Goal: Information Seeking & Learning: Learn about a topic

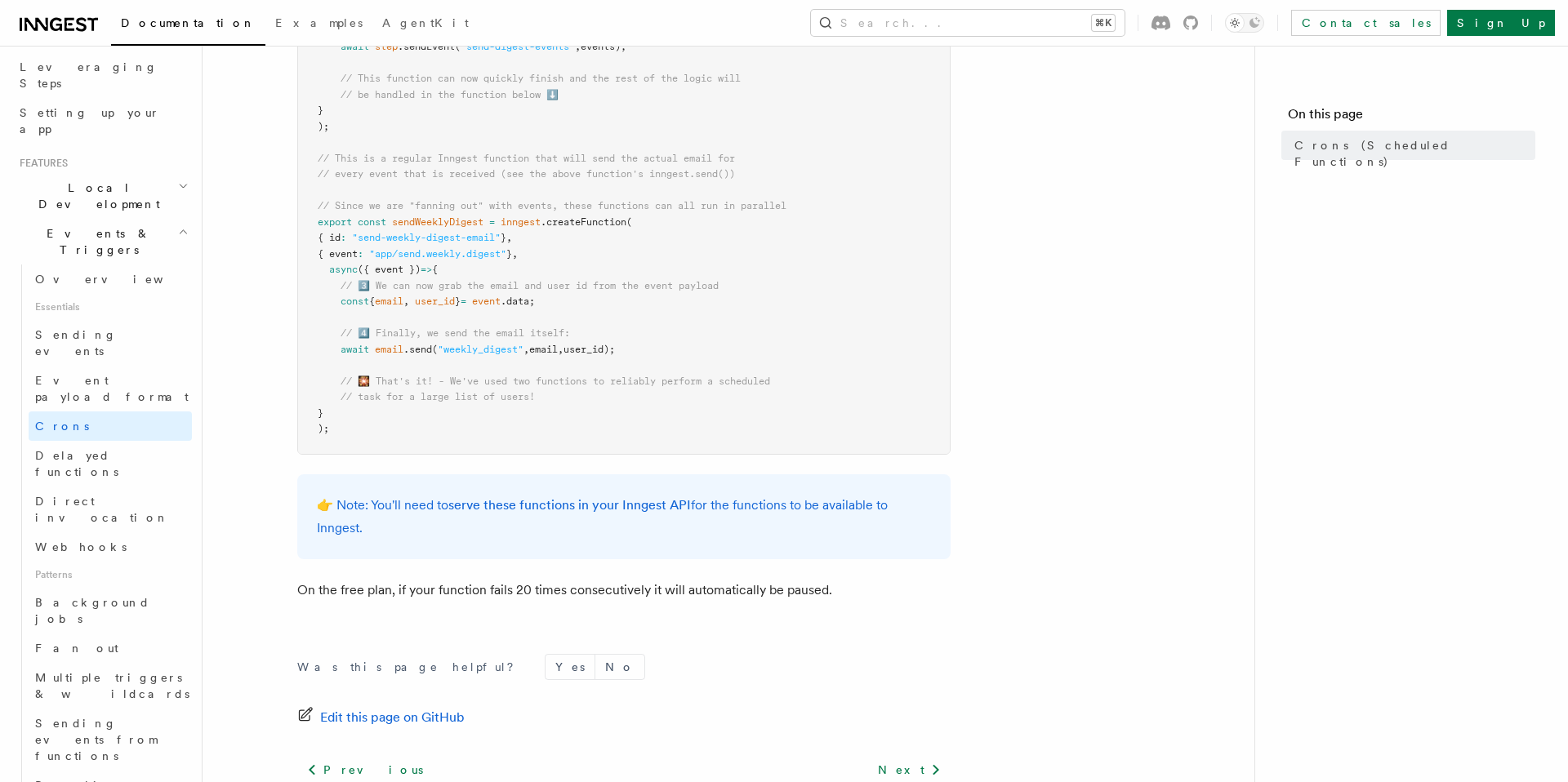
scroll to position [1009, 0]
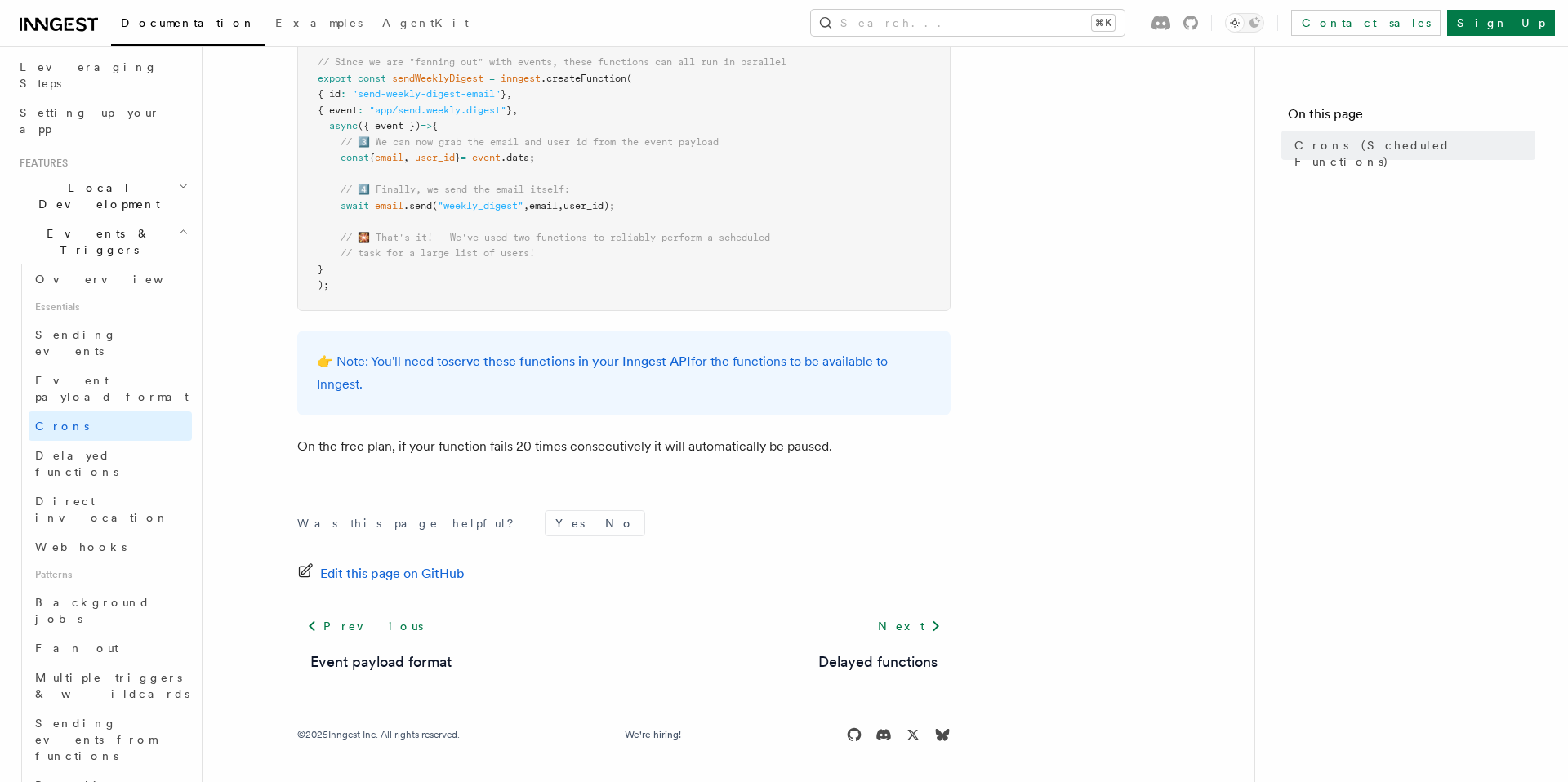
click at [610, 608] on footer "Was this page helpful? Yes No Edit this page on GitHub Previous Event payload f…" at bounding box center [624, 627] width 653 height 233
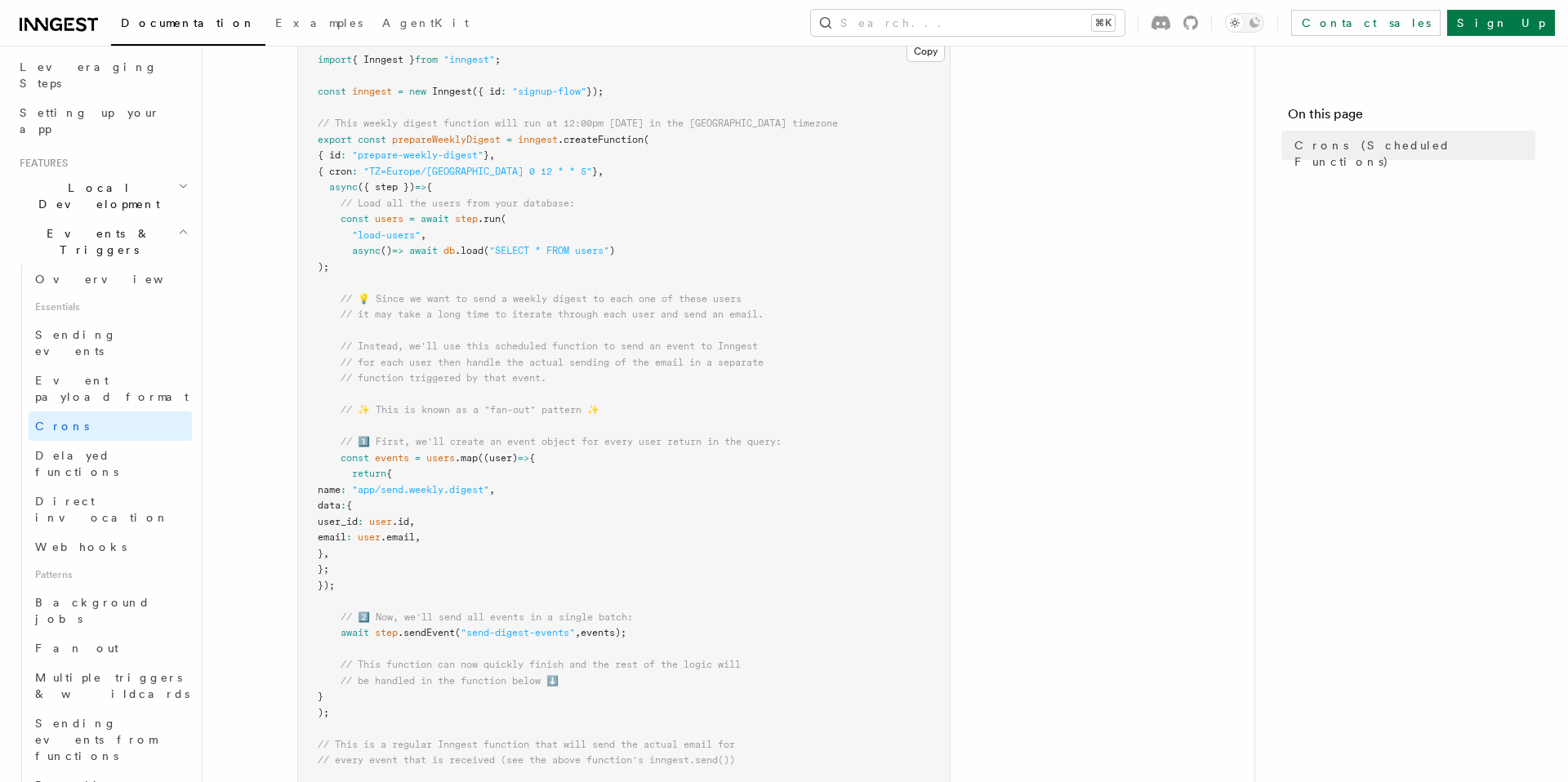
scroll to position [282, 0]
click at [73, 634] on link "Fan out" at bounding box center [111, 648] width 164 height 30
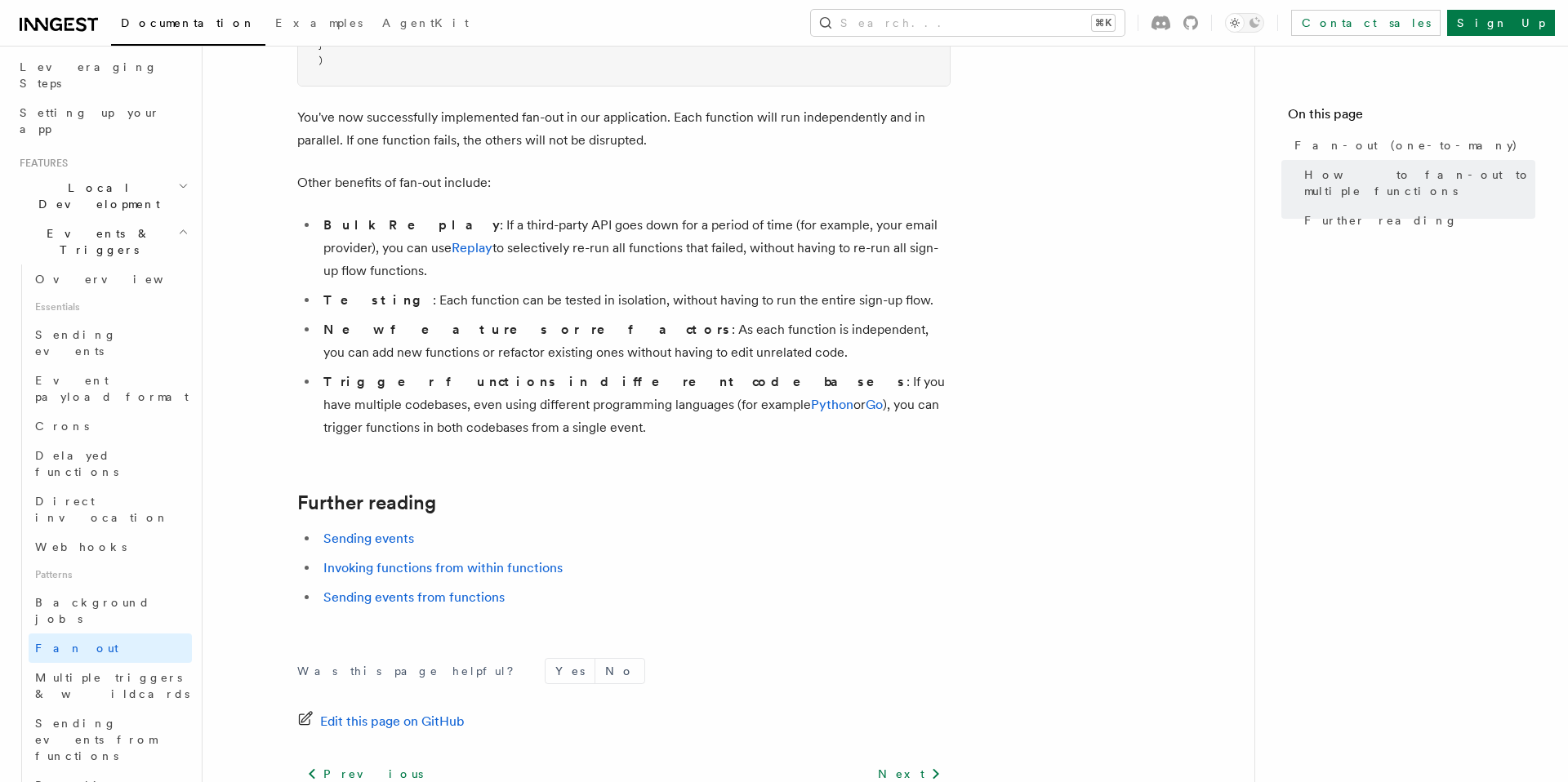
scroll to position [2107, 0]
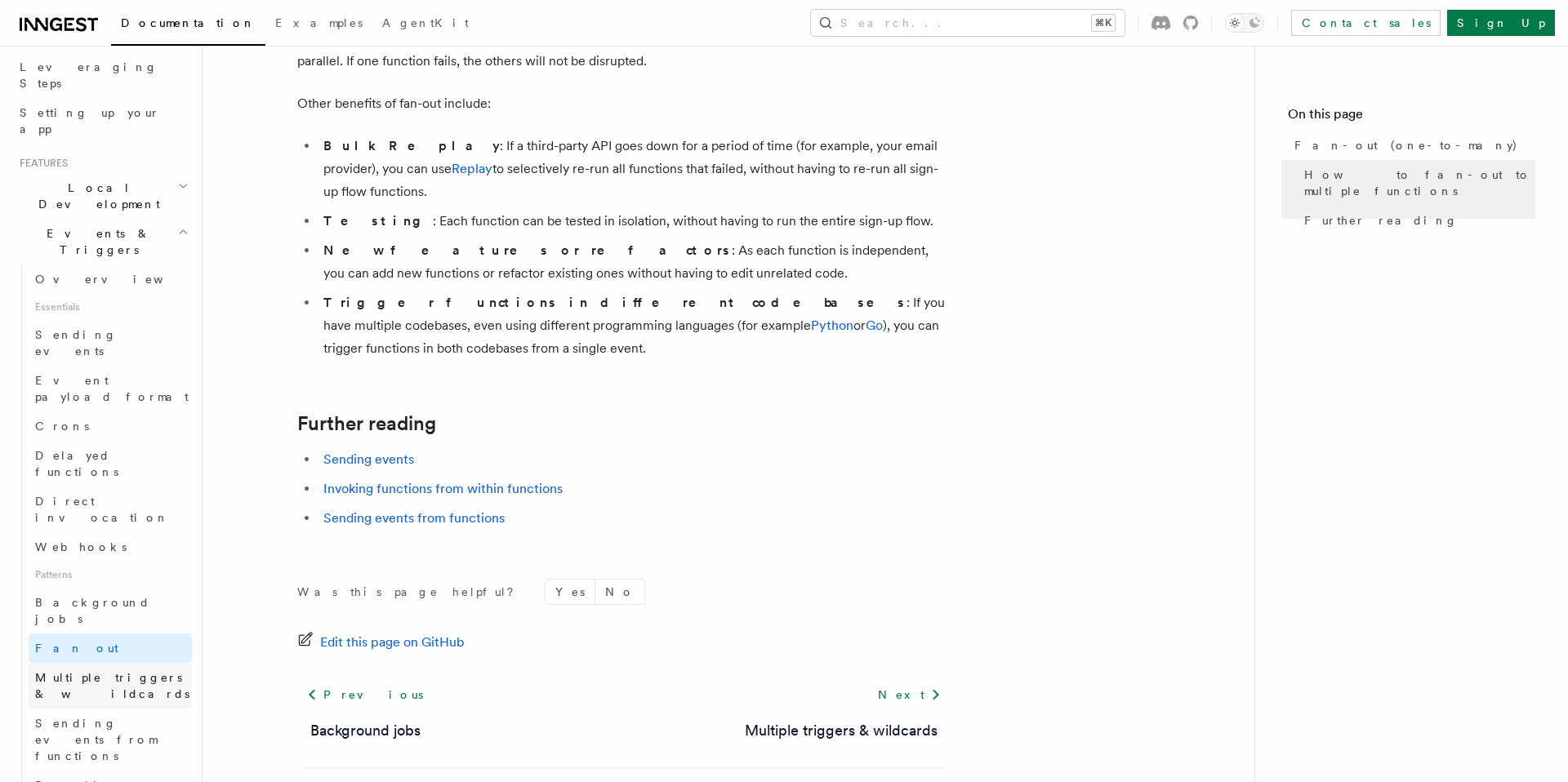
click at [117, 664] on link "Multiple triggers & wildcards" at bounding box center [111, 686] width 164 height 45
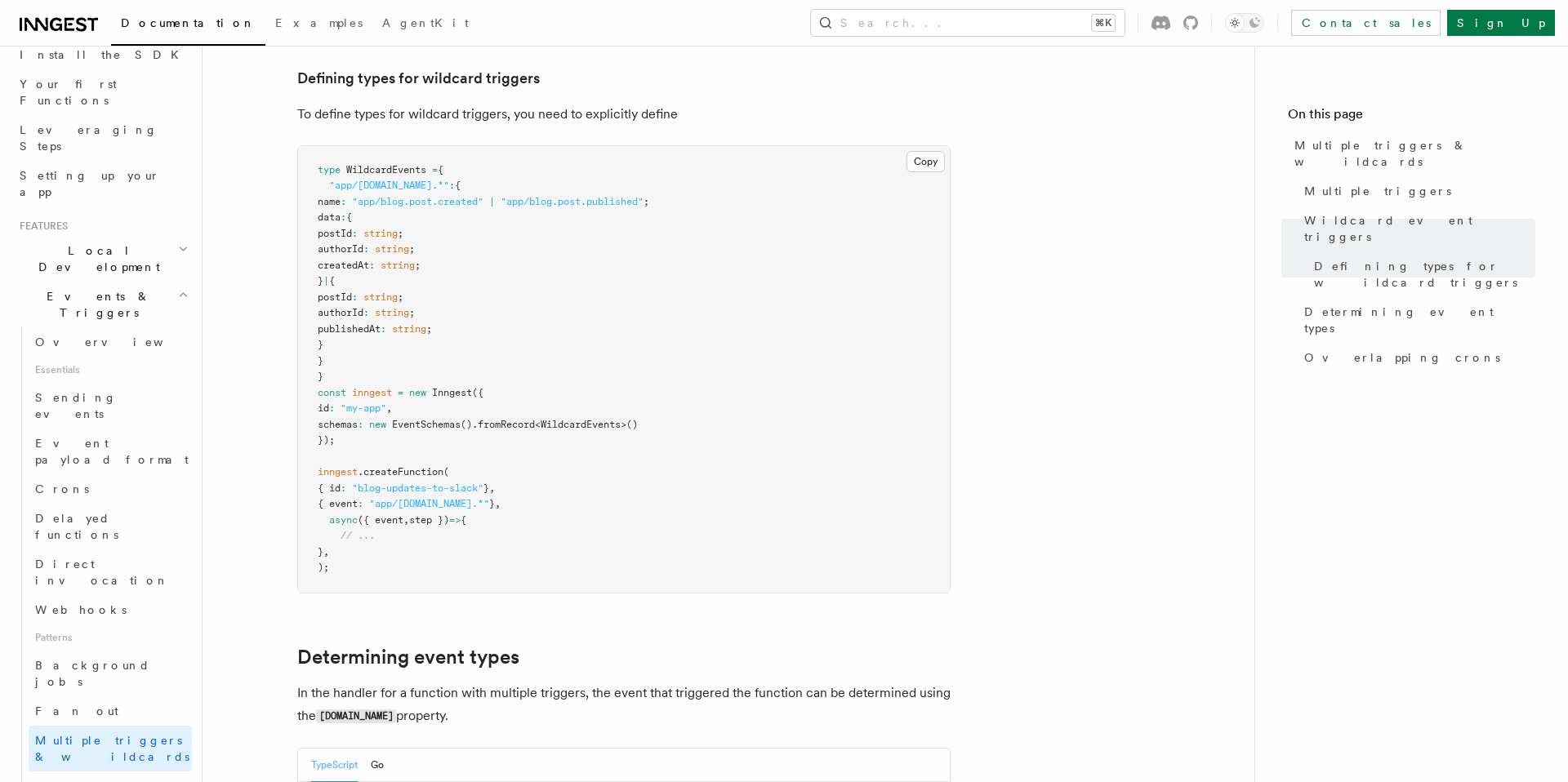
scroll to position [200, 0]
click at [101, 386] on span "Sending events" at bounding box center [75, 401] width 82 height 30
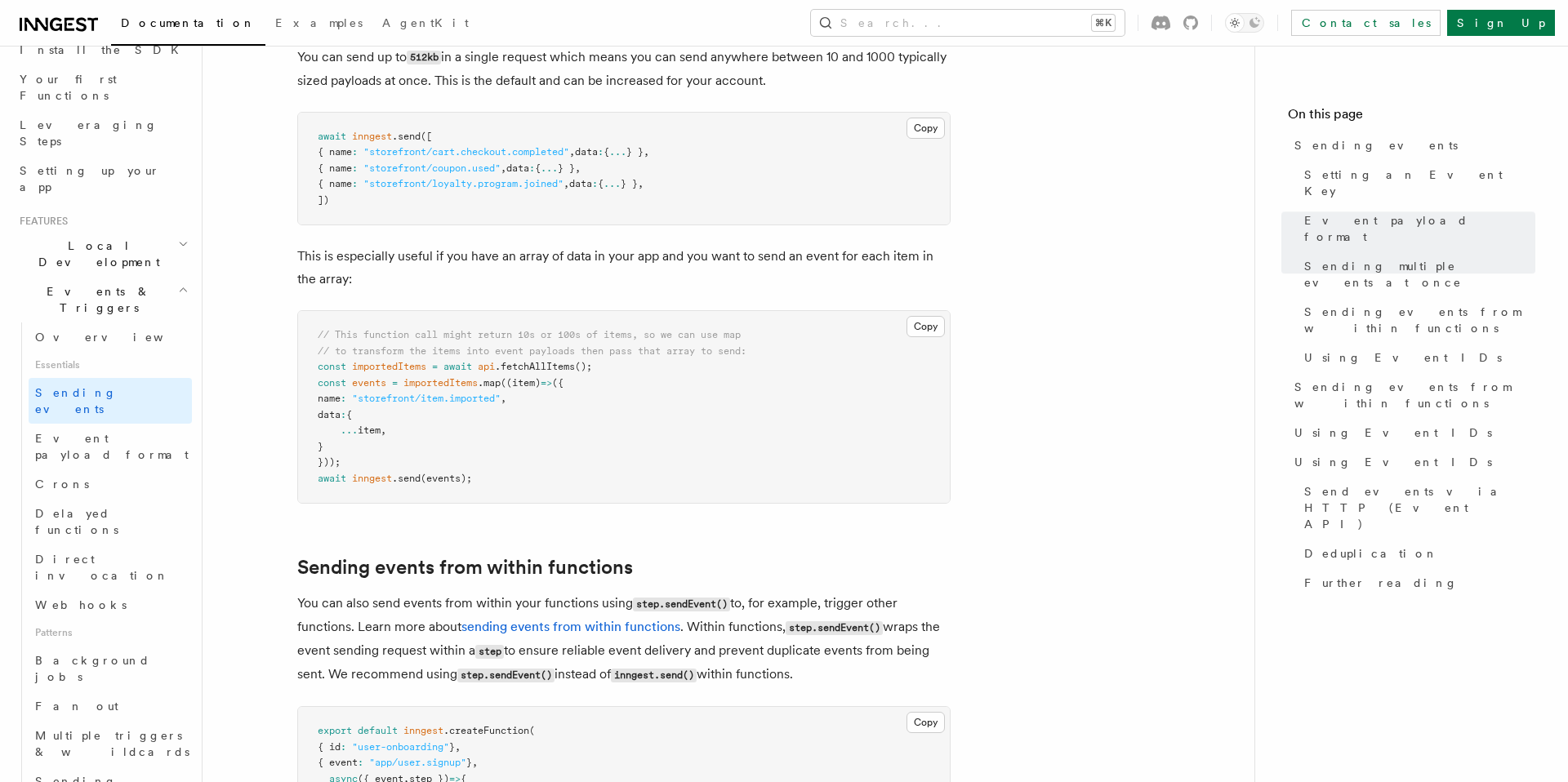
scroll to position [2177, 0]
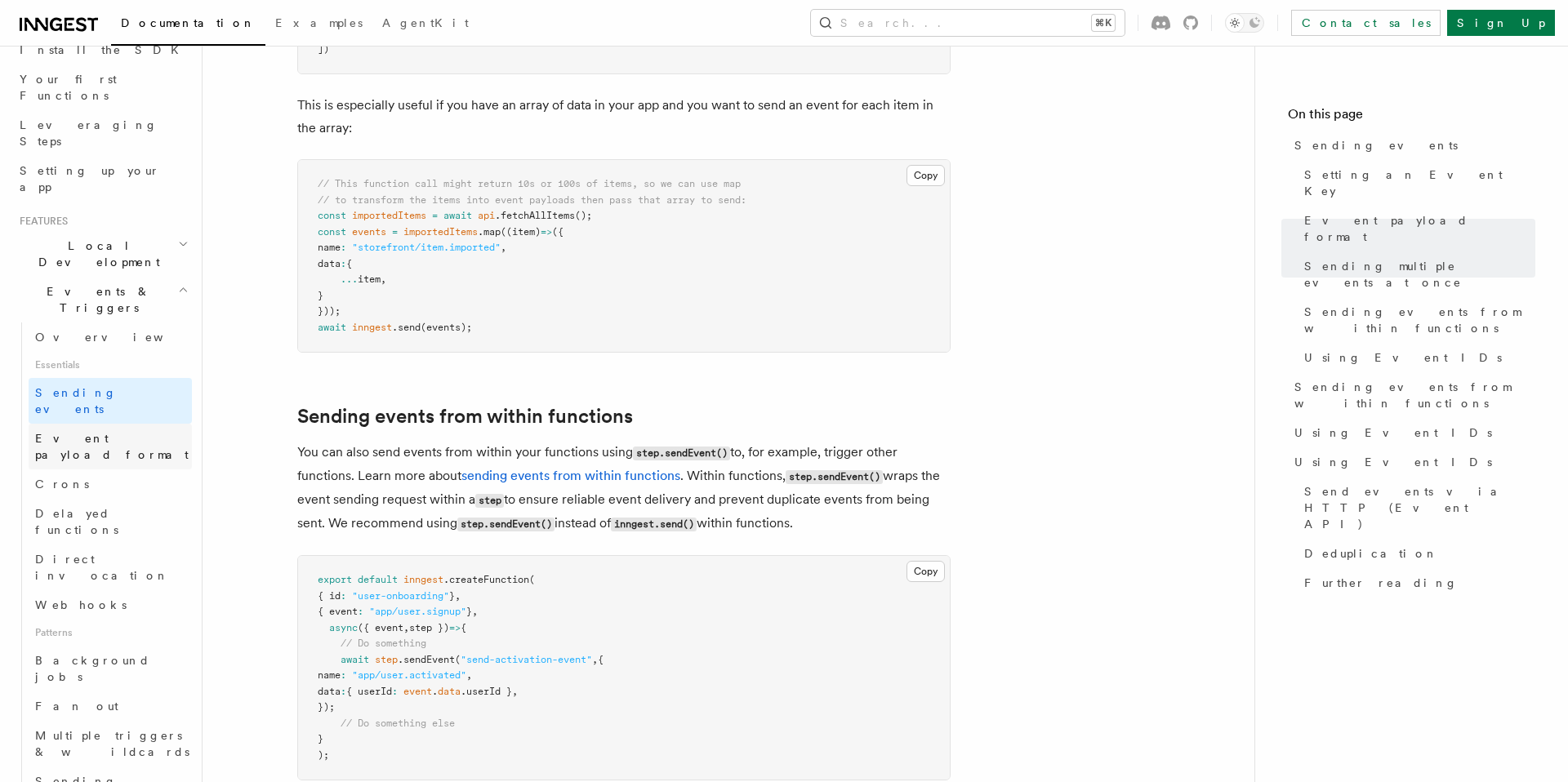
click at [129, 432] on span "Event payload format" at bounding box center [111, 447] width 153 height 30
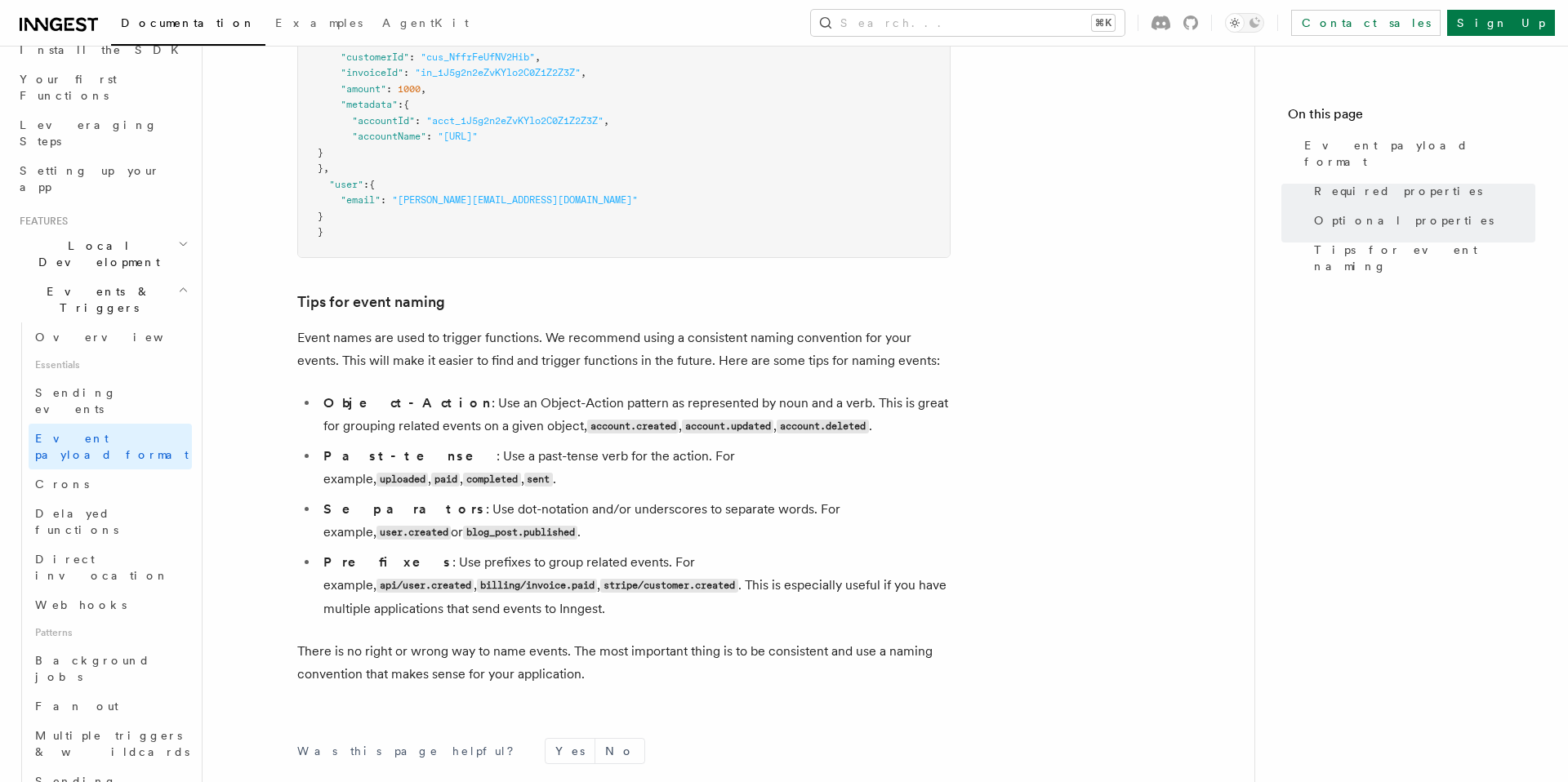
scroll to position [846, 0]
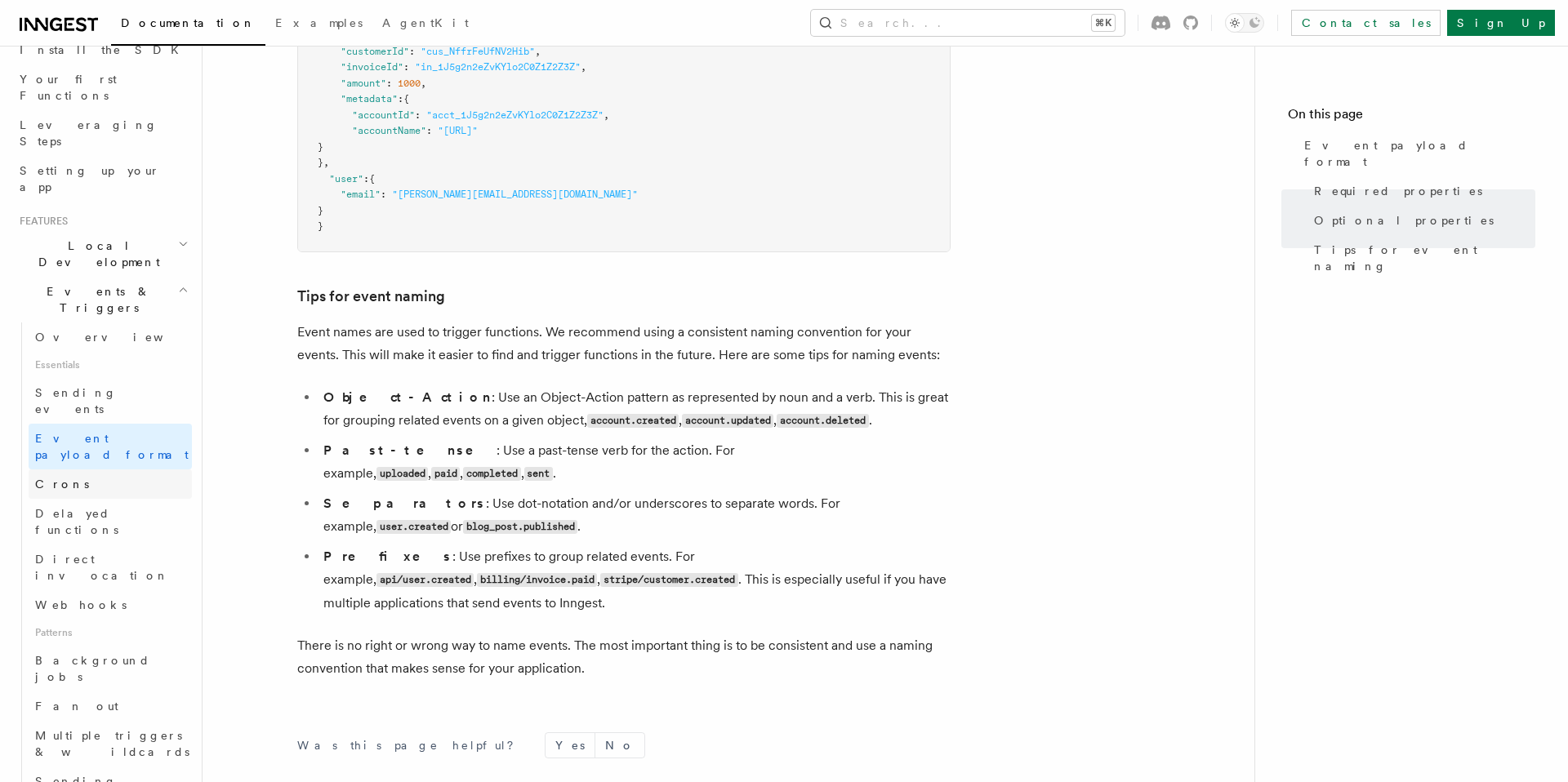
click at [77, 470] on link "Crons" at bounding box center [111, 484] width 164 height 30
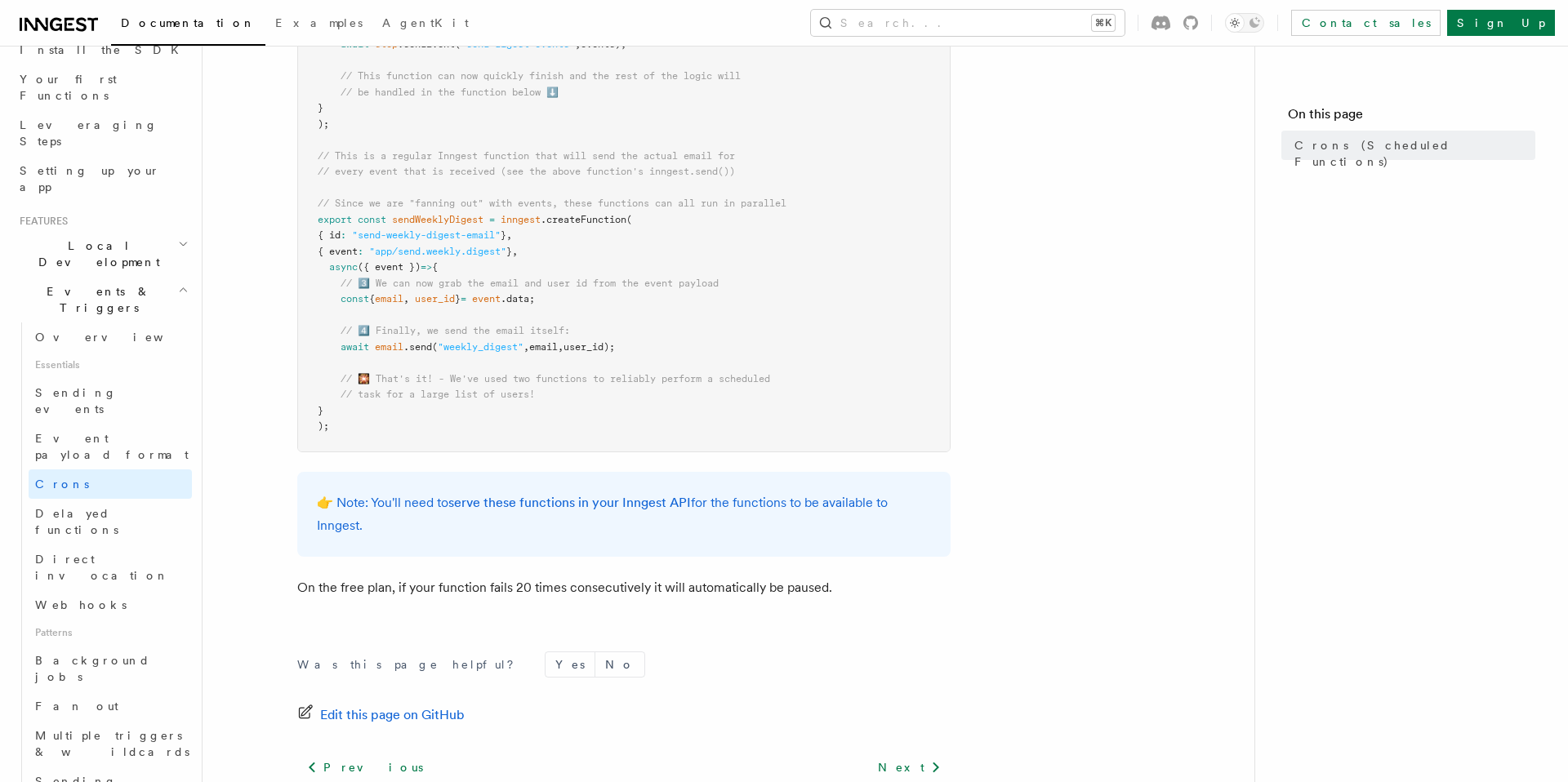
scroll to position [1009, 0]
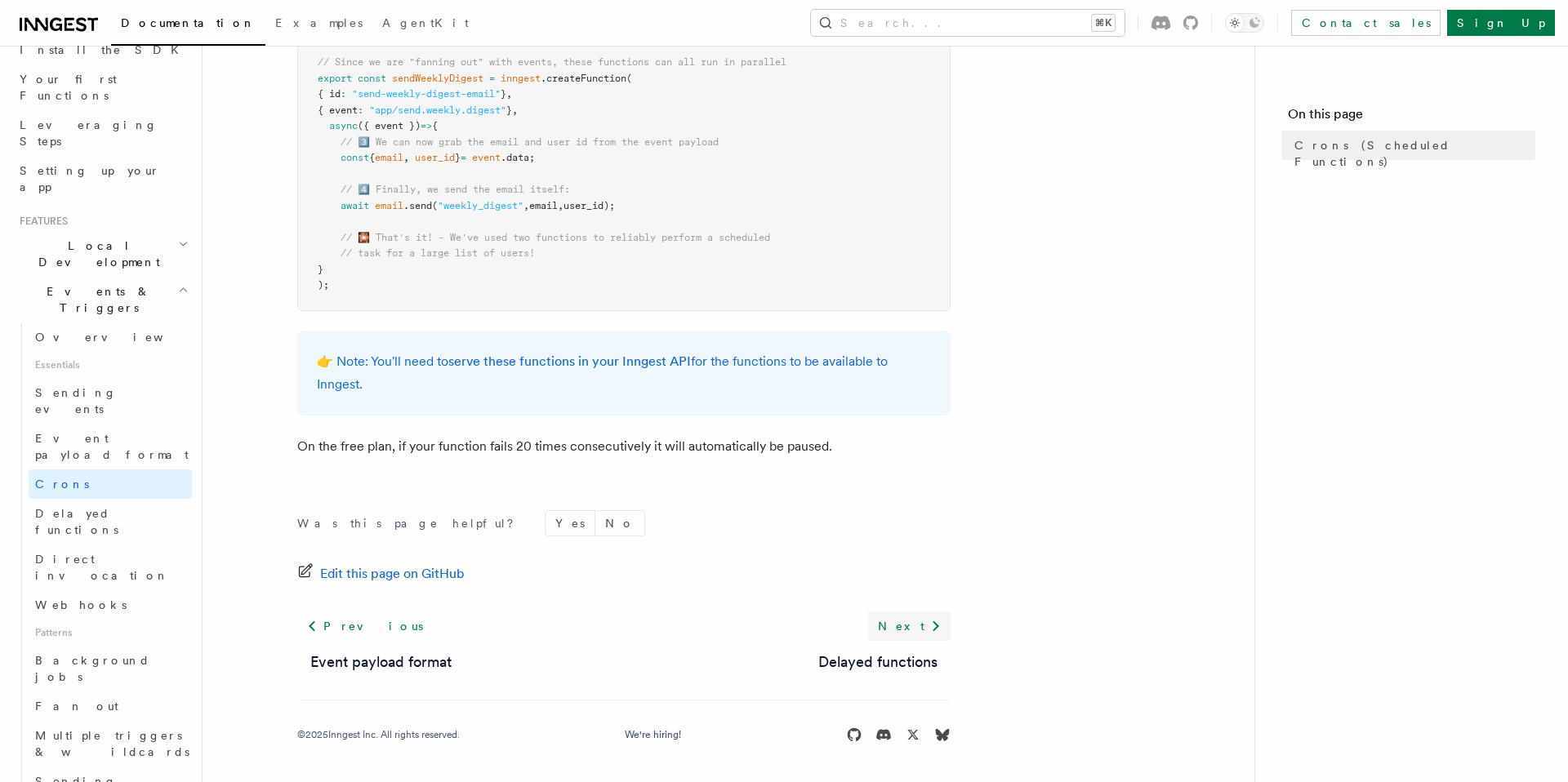
click at [935, 631] on icon at bounding box center [936, 626] width 19 height 19
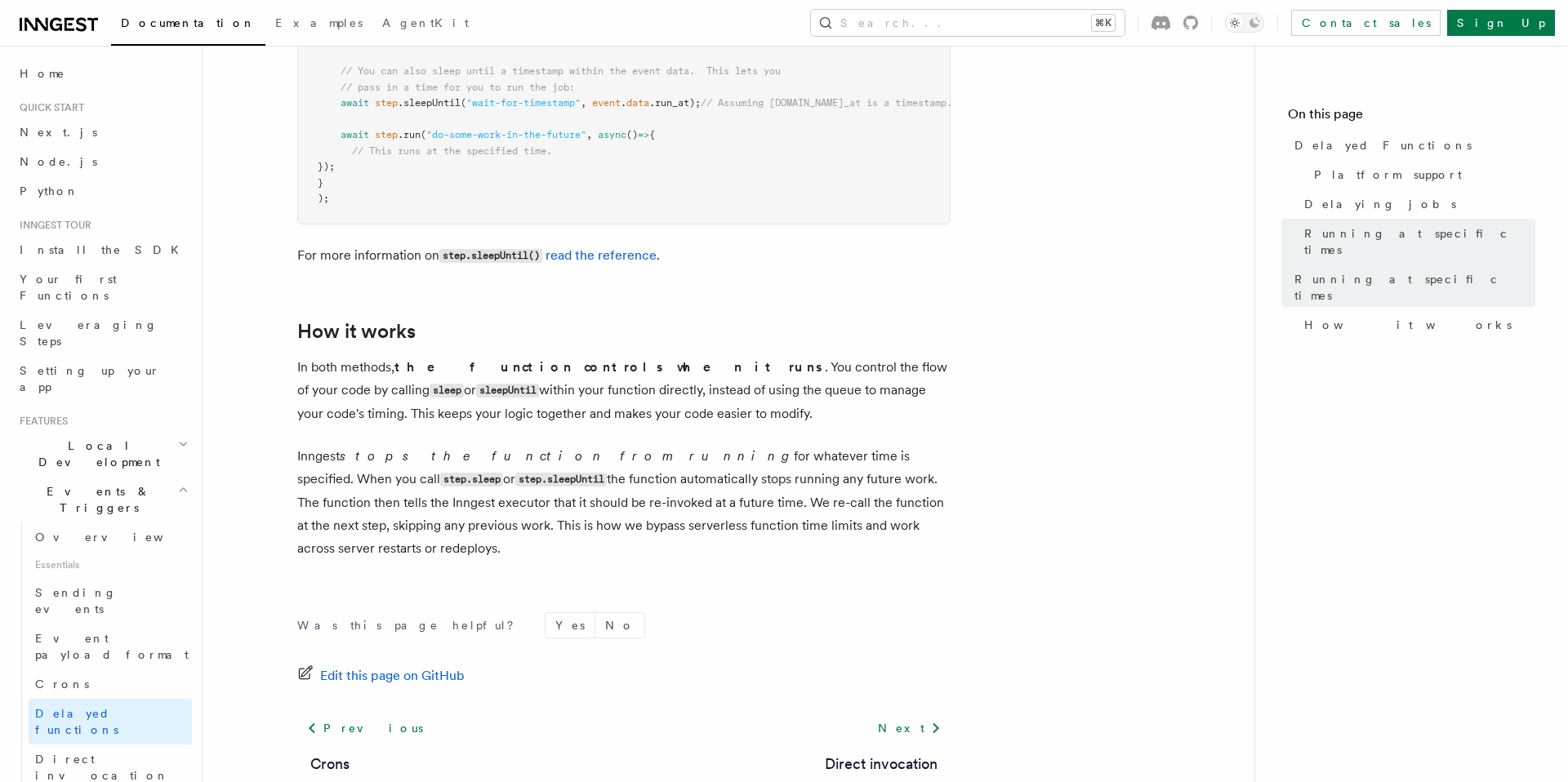
scroll to position [1301, 0]
click at [110, 753] on span "Direct invocation" at bounding box center [101, 768] width 134 height 30
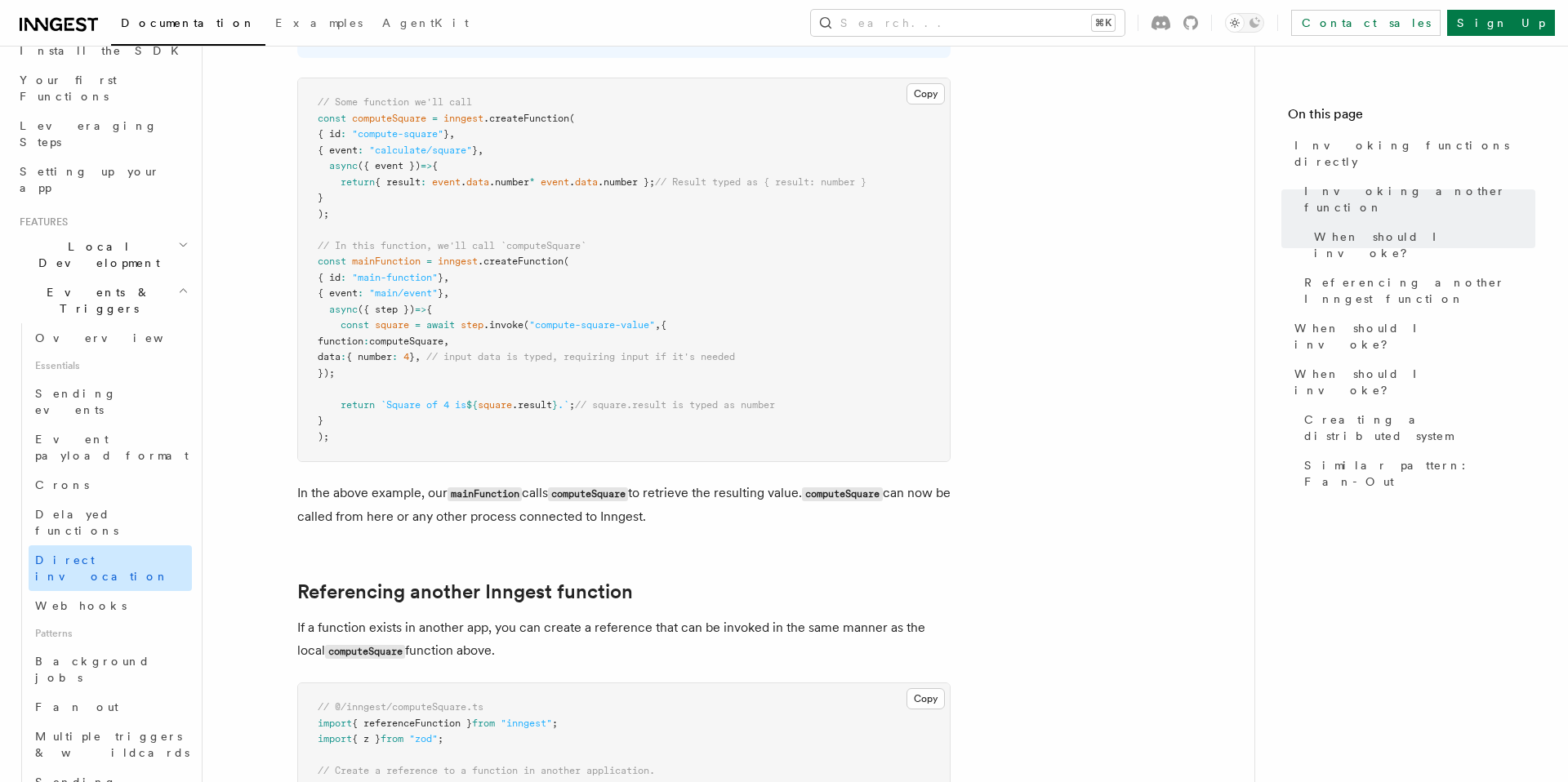
scroll to position [212, 0]
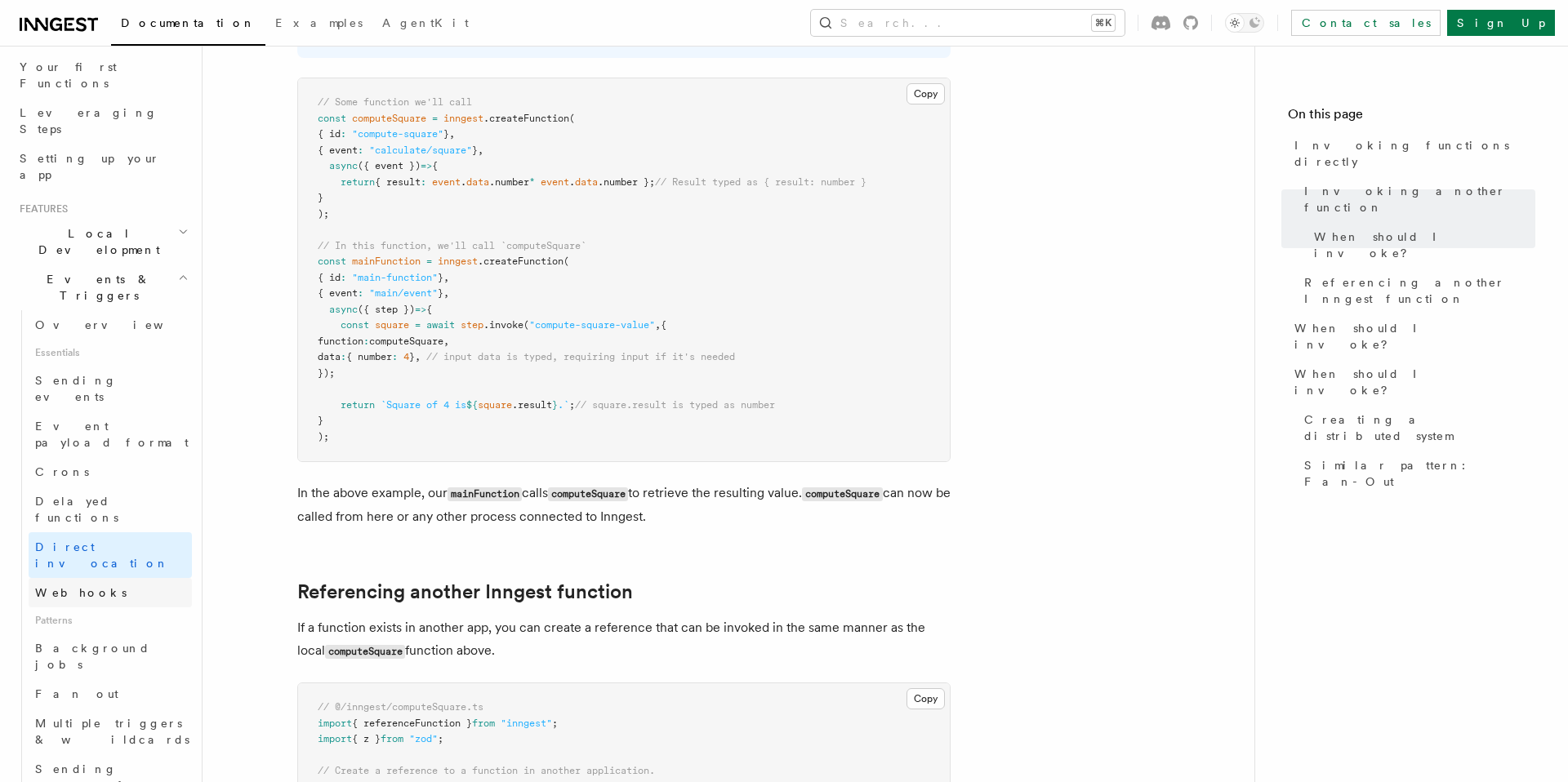
click at [75, 578] on link "Webhooks" at bounding box center [111, 592] width 164 height 30
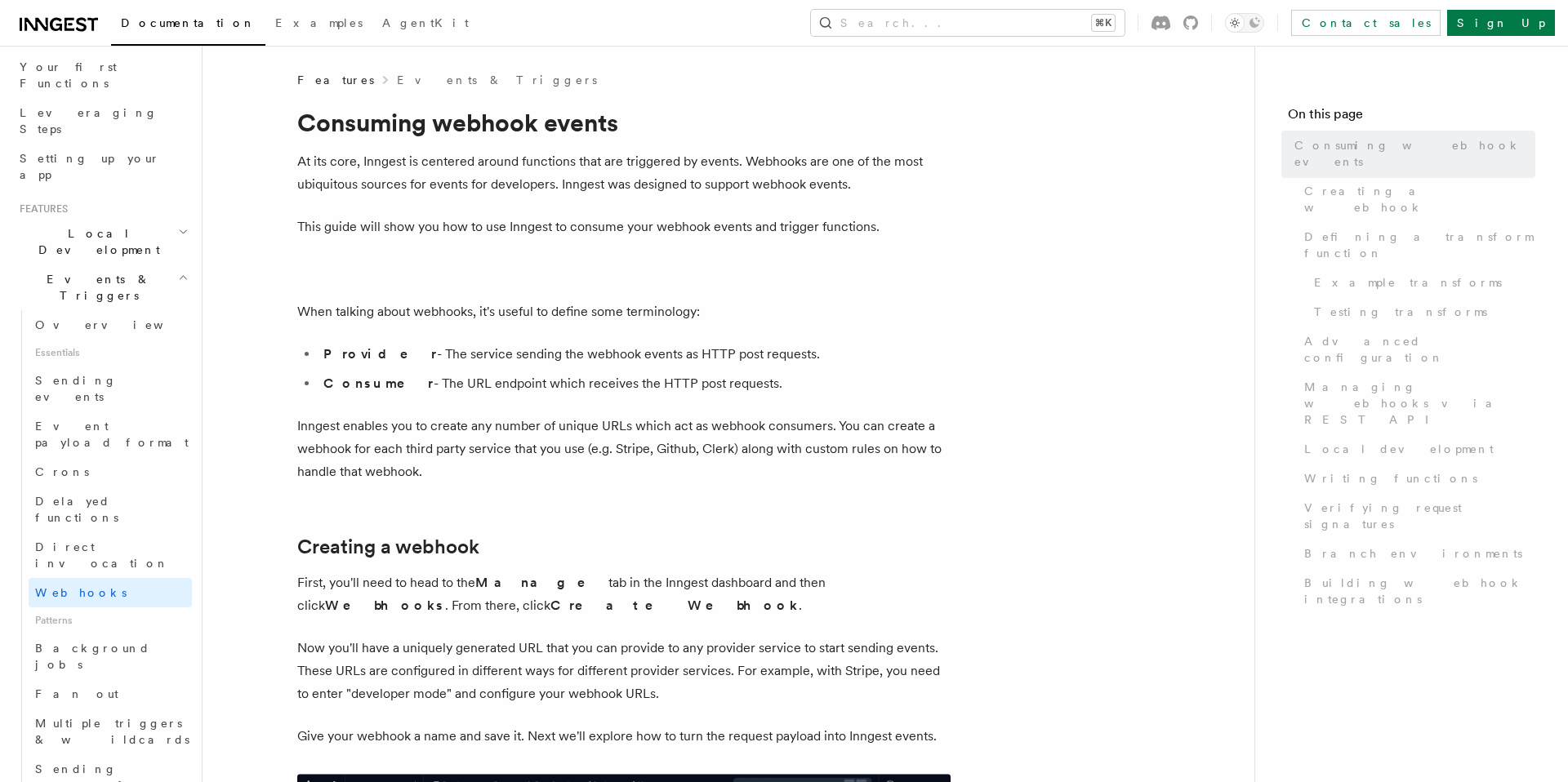
click at [75, 578] on link "Webhooks" at bounding box center [111, 592] width 164 height 30
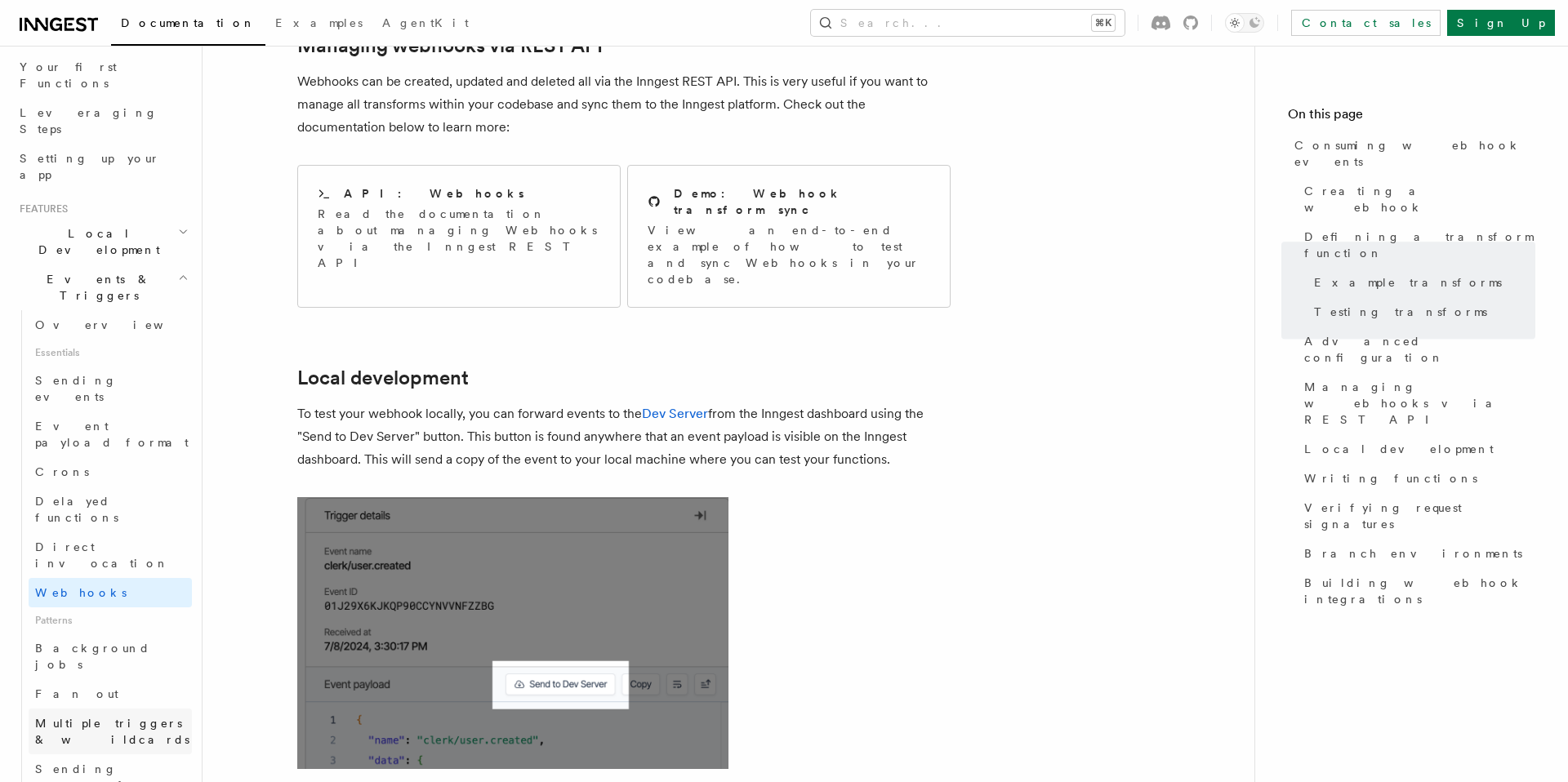
scroll to position [3516, 0]
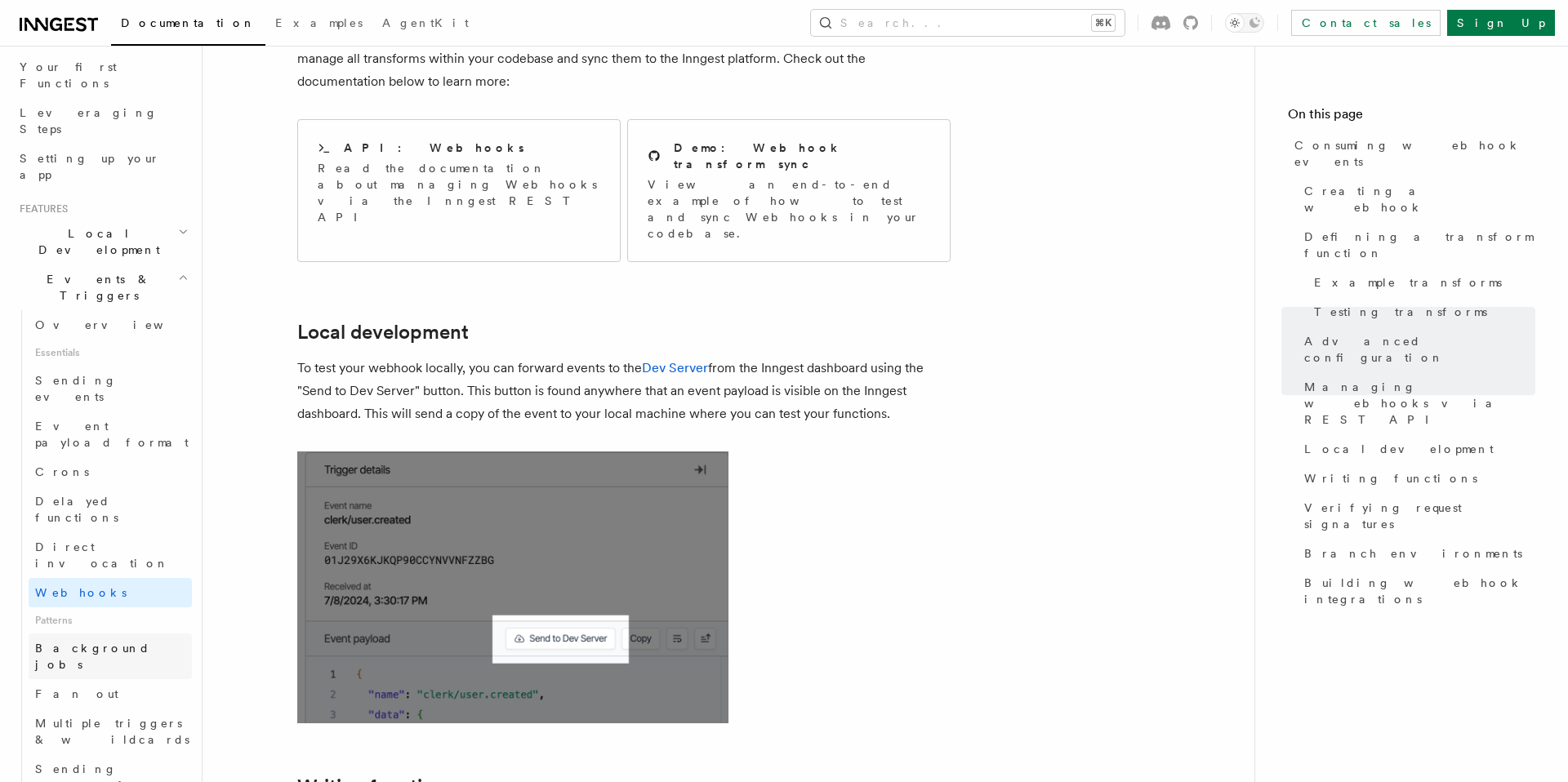
click at [78, 634] on link "Background jobs" at bounding box center [111, 656] width 164 height 45
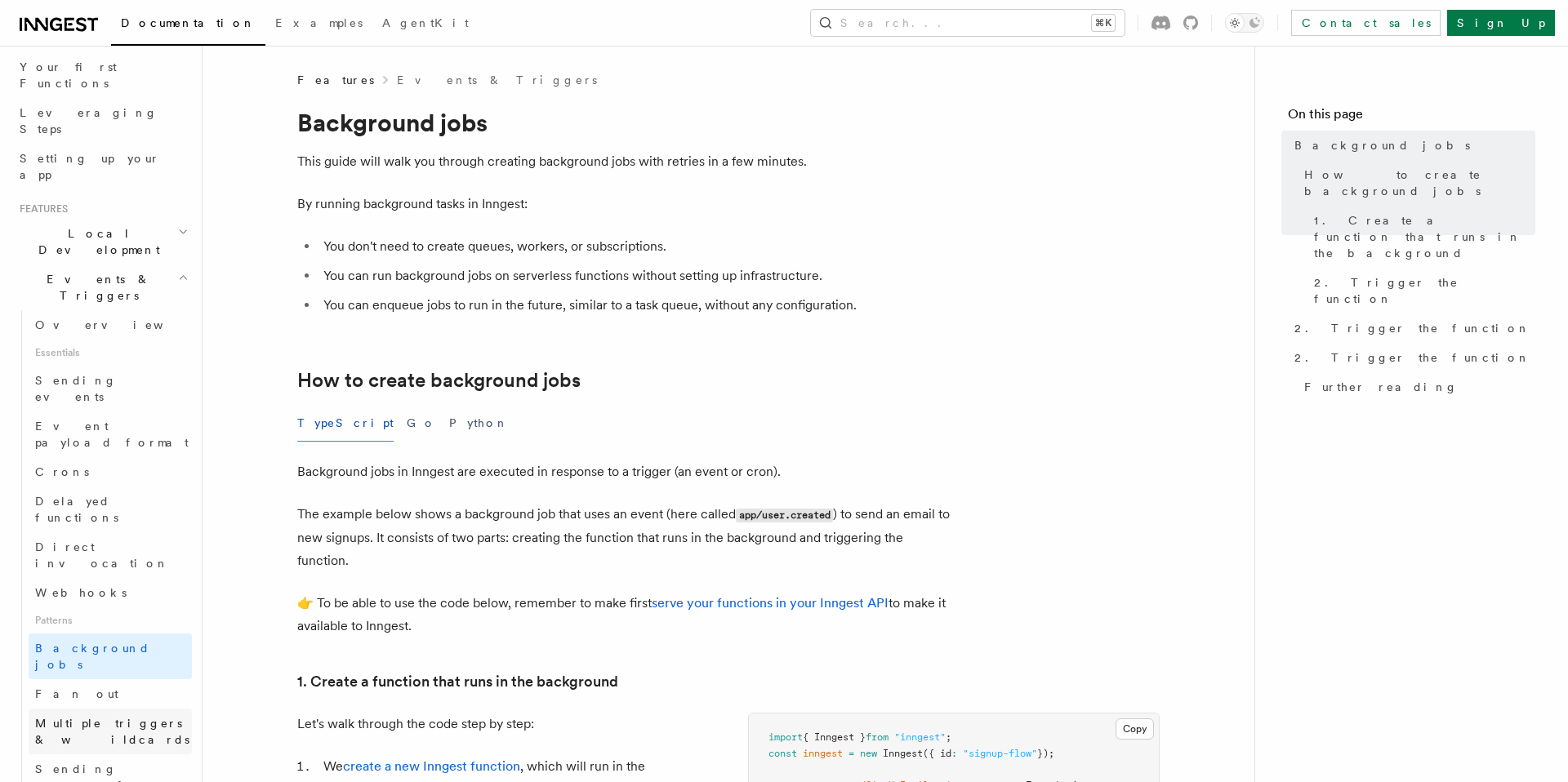
click at [99, 717] on span "Multiple triggers & wildcards" at bounding box center [112, 731] width 154 height 30
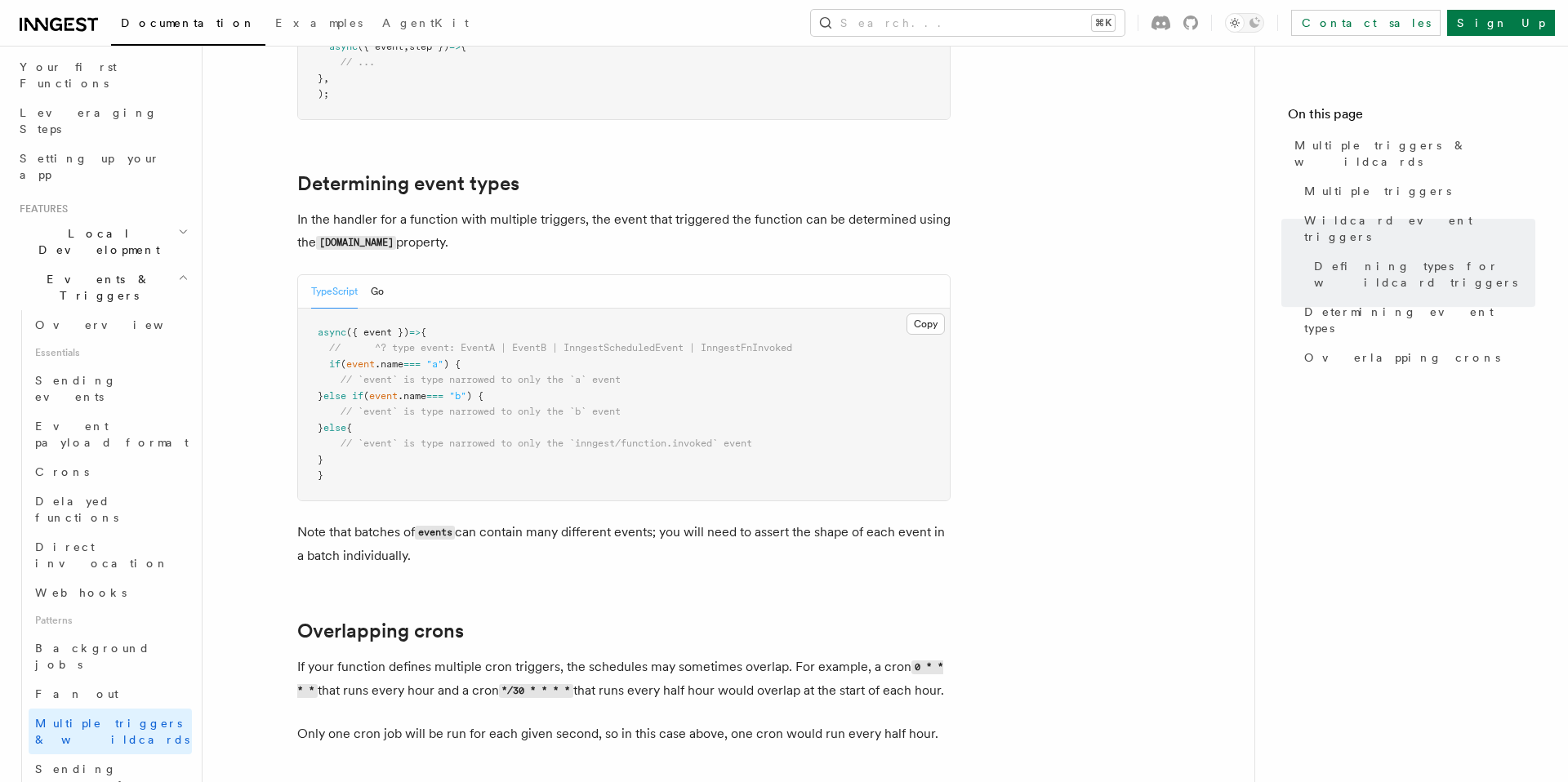
scroll to position [1814, 0]
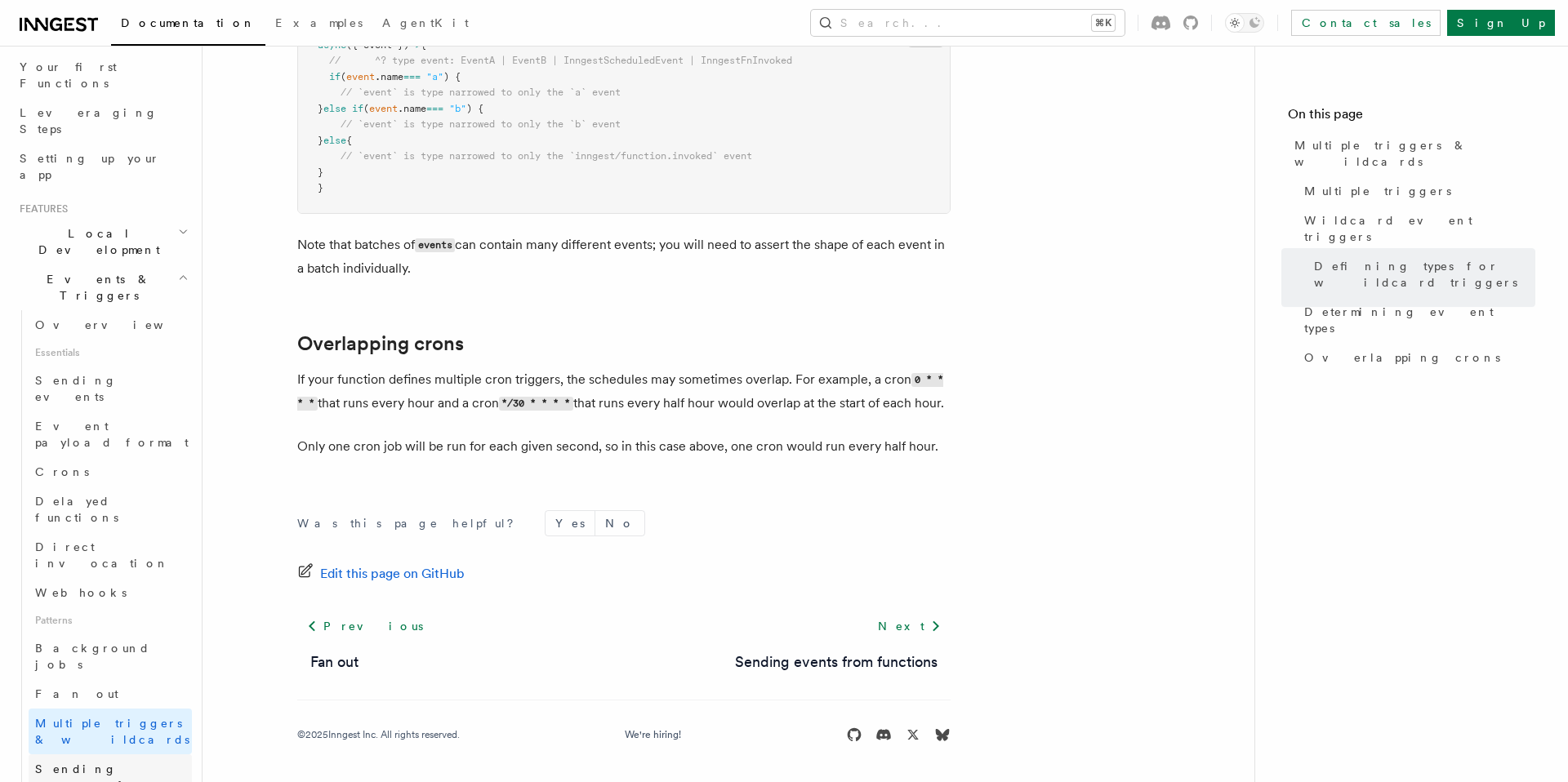
click at [145, 763] on span "Sending events from functions" at bounding box center [95, 785] width 121 height 45
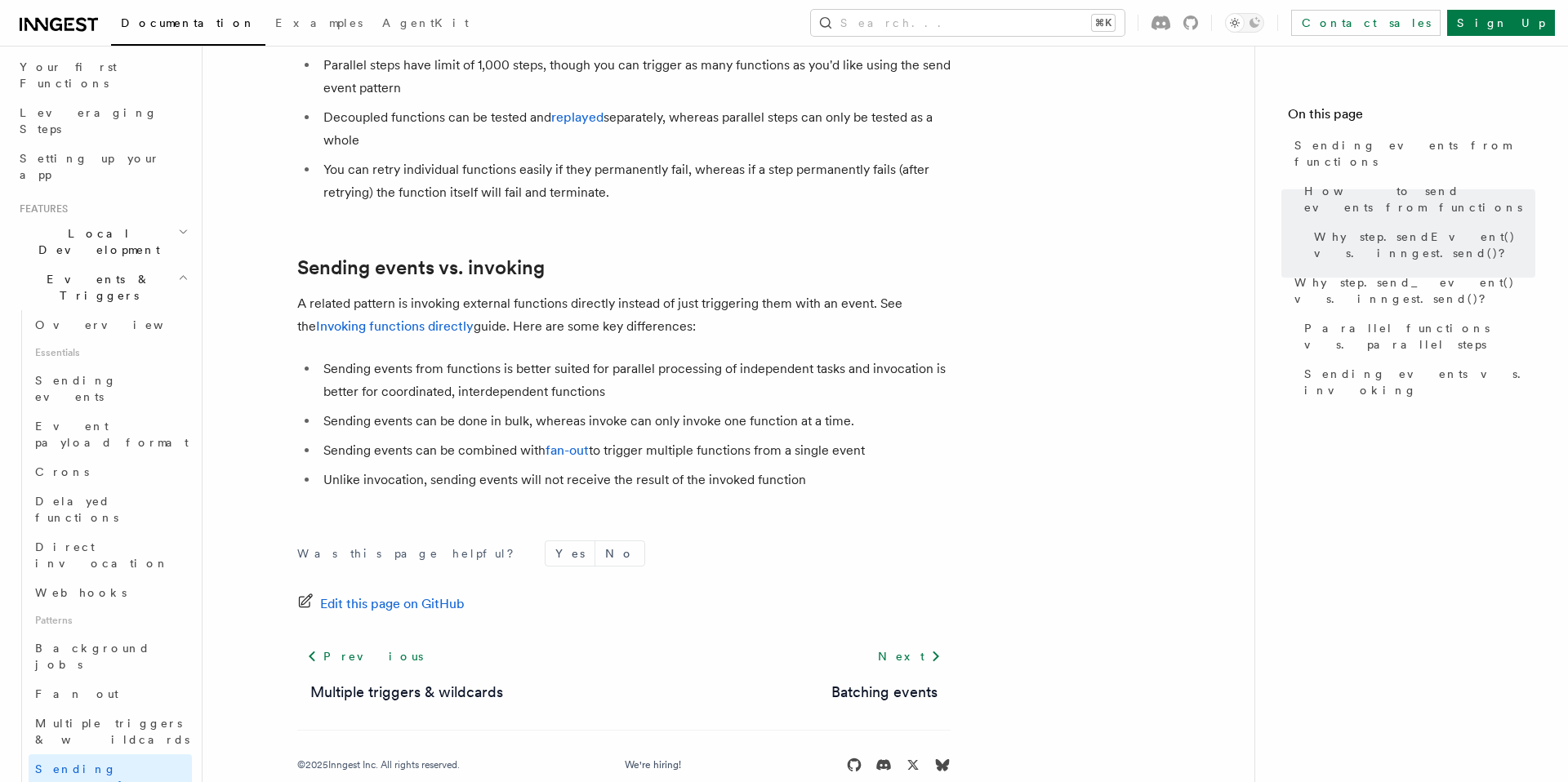
scroll to position [2156, 0]
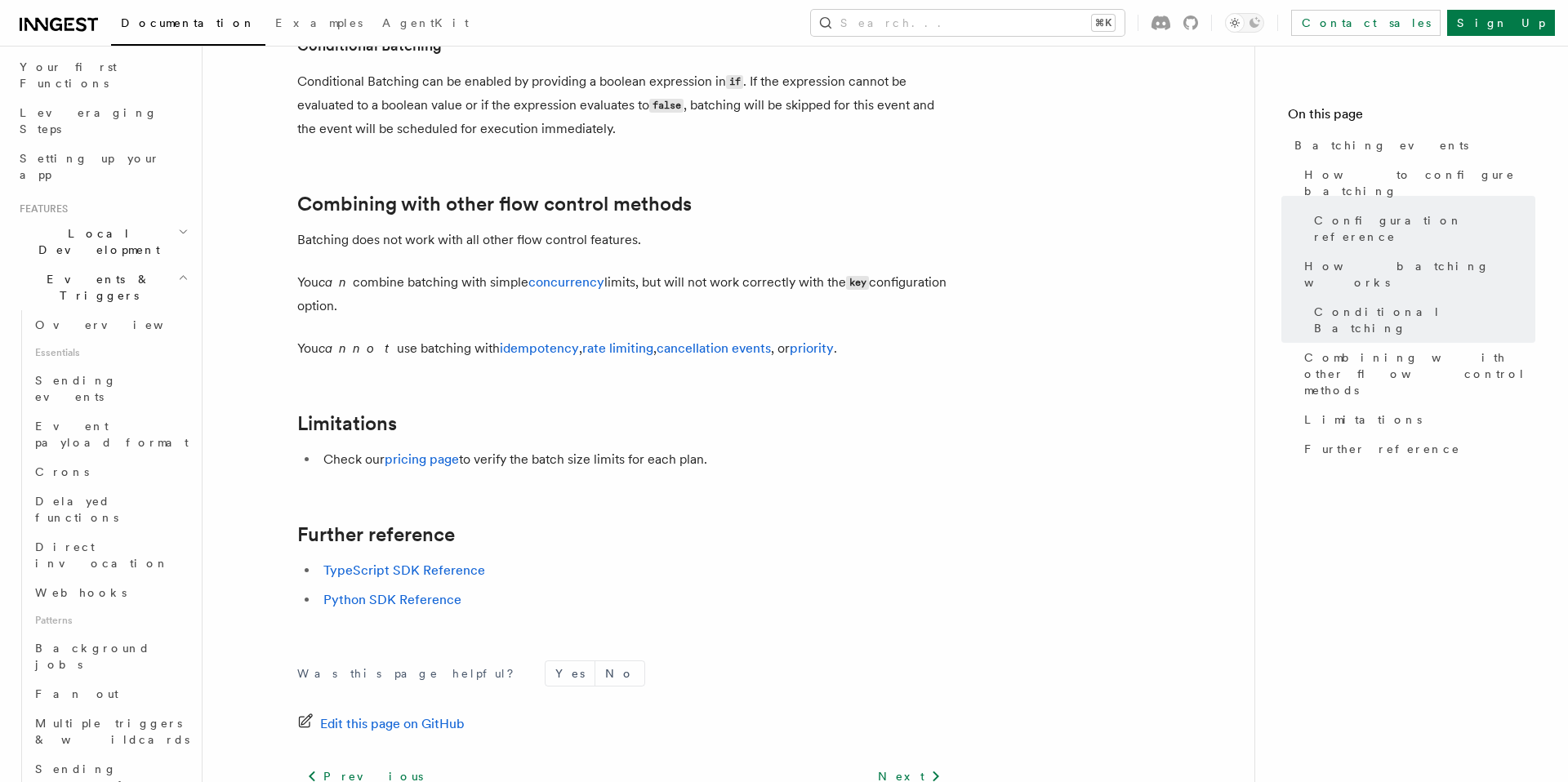
scroll to position [1808, 0]
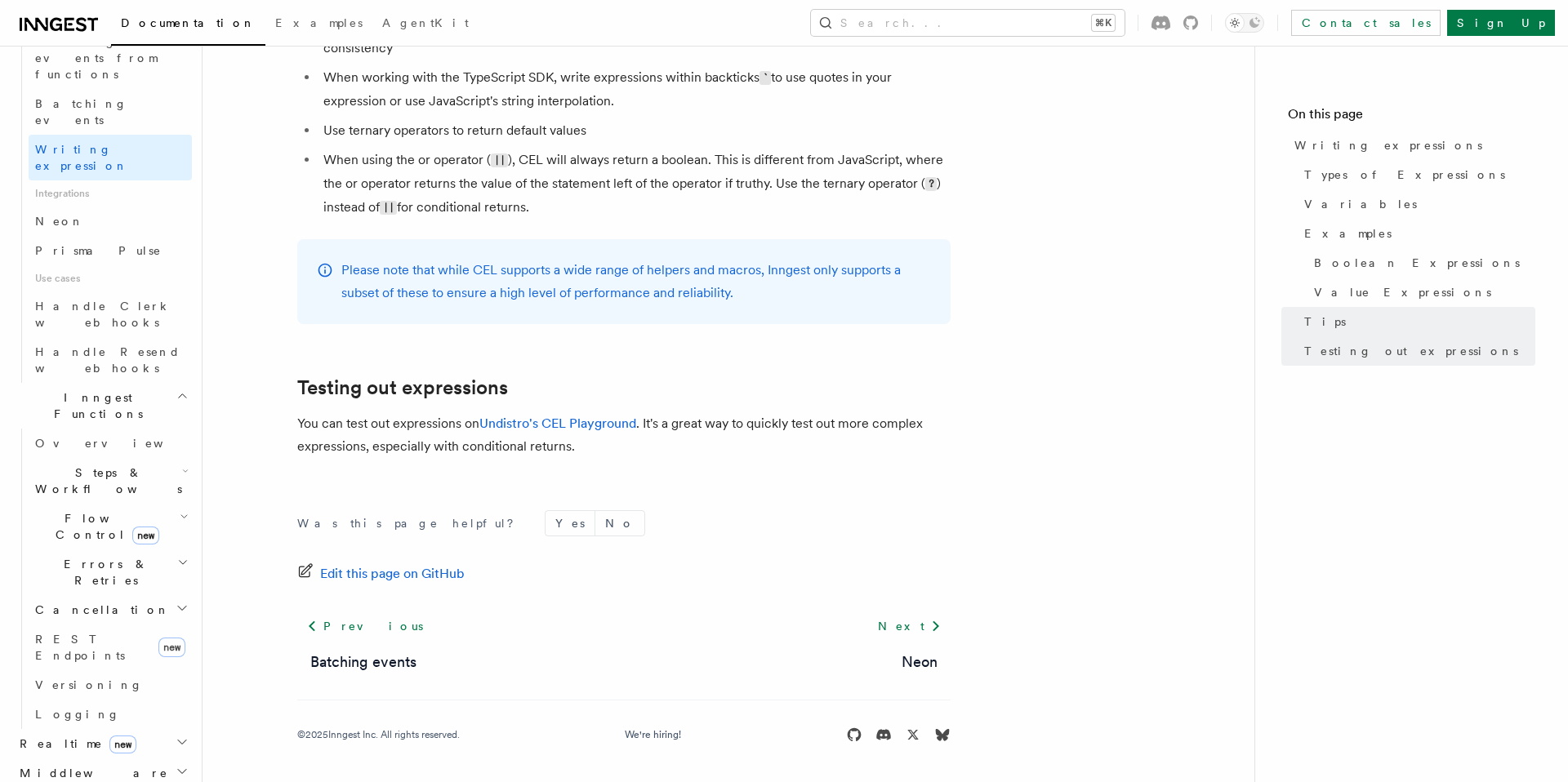
scroll to position [946, 0]
click at [186, 723] on h2 "Realtime new" at bounding box center [103, 738] width 179 height 30
click at [186, 760] on icon "button" at bounding box center [182, 767] width 13 height 13
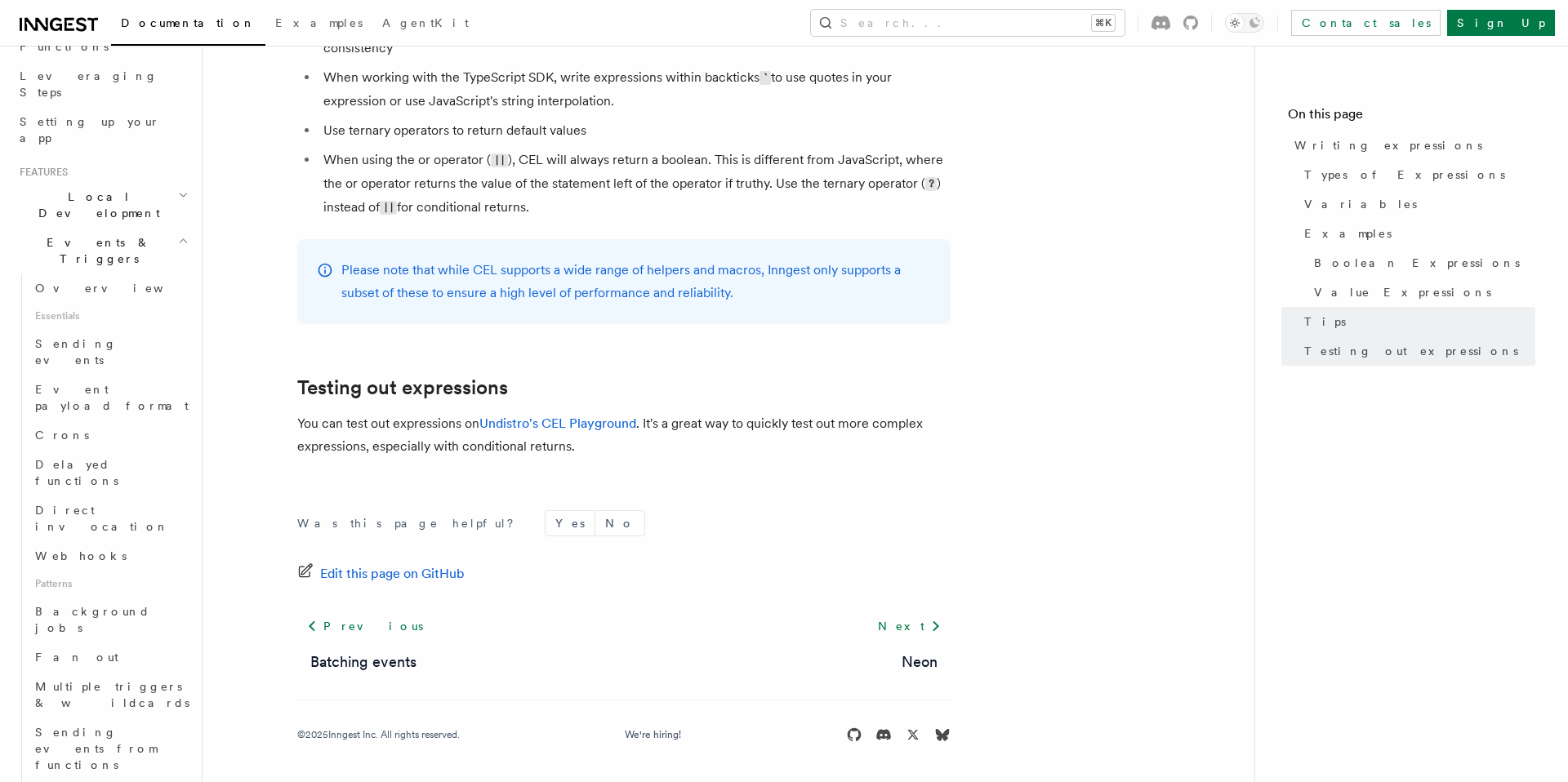
scroll to position [264, 0]
click at [65, 414] on span "Crons" at bounding box center [62, 421] width 54 height 13
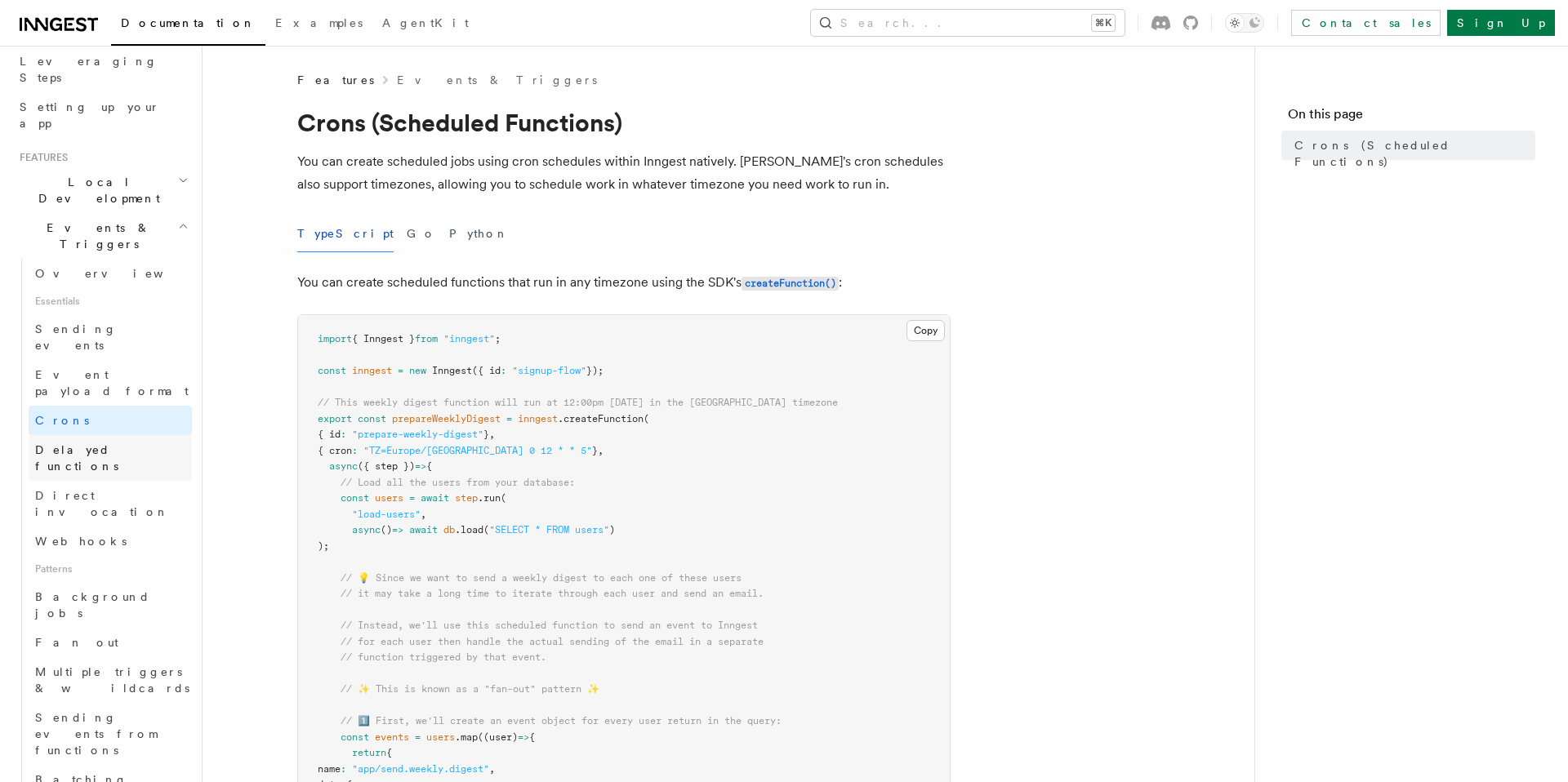
click at [135, 435] on link "Delayed functions" at bounding box center [111, 457] width 164 height 45
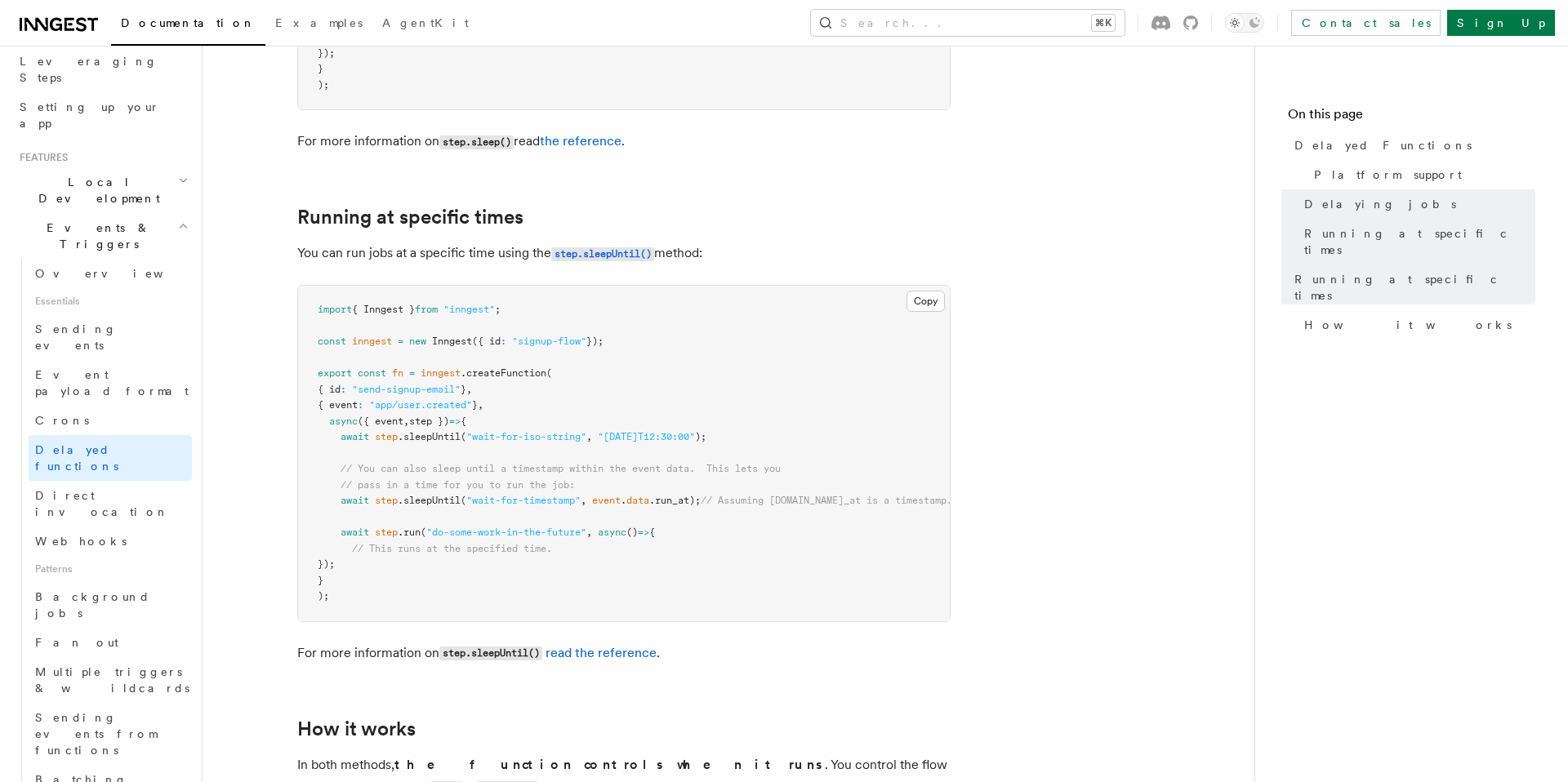
scroll to position [903, 0]
click at [343, 581] on pre "import { Inngest } from "inngest" ; const inngest = new Inngest ({ id : "signup…" at bounding box center [623, 453] width 652 height 335
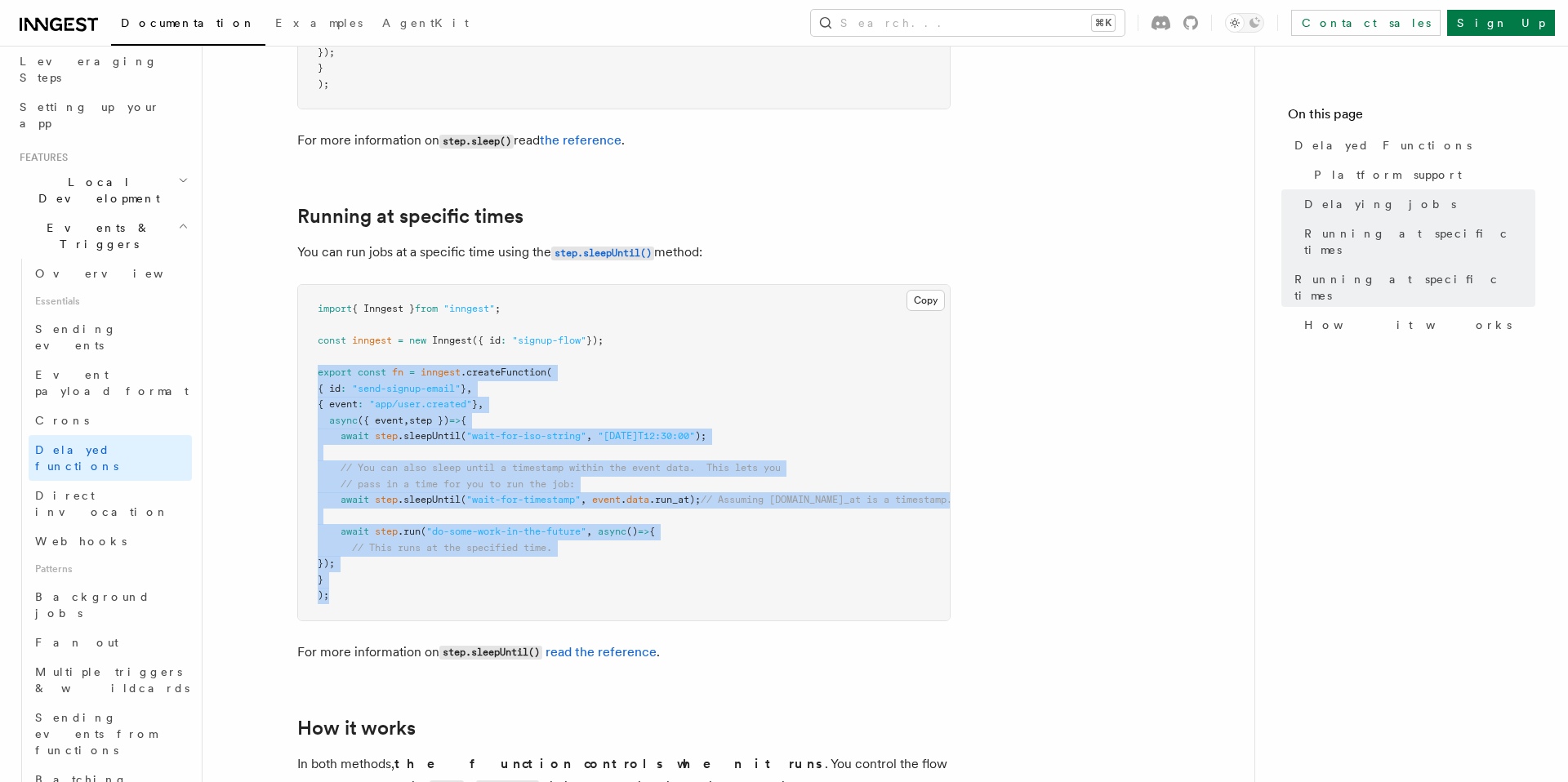
drag, startPoint x: 343, startPoint y: 581, endPoint x: 309, endPoint y: 352, distance: 231.5
click at [309, 352] on pre "import { Inngest } from "inngest" ; const inngest = new Inngest ({ id : "signup…" at bounding box center [623, 453] width 652 height 335
copy code "export const fn = inngest .createFunction ( { id : "send-signup-email" } , { ev…"
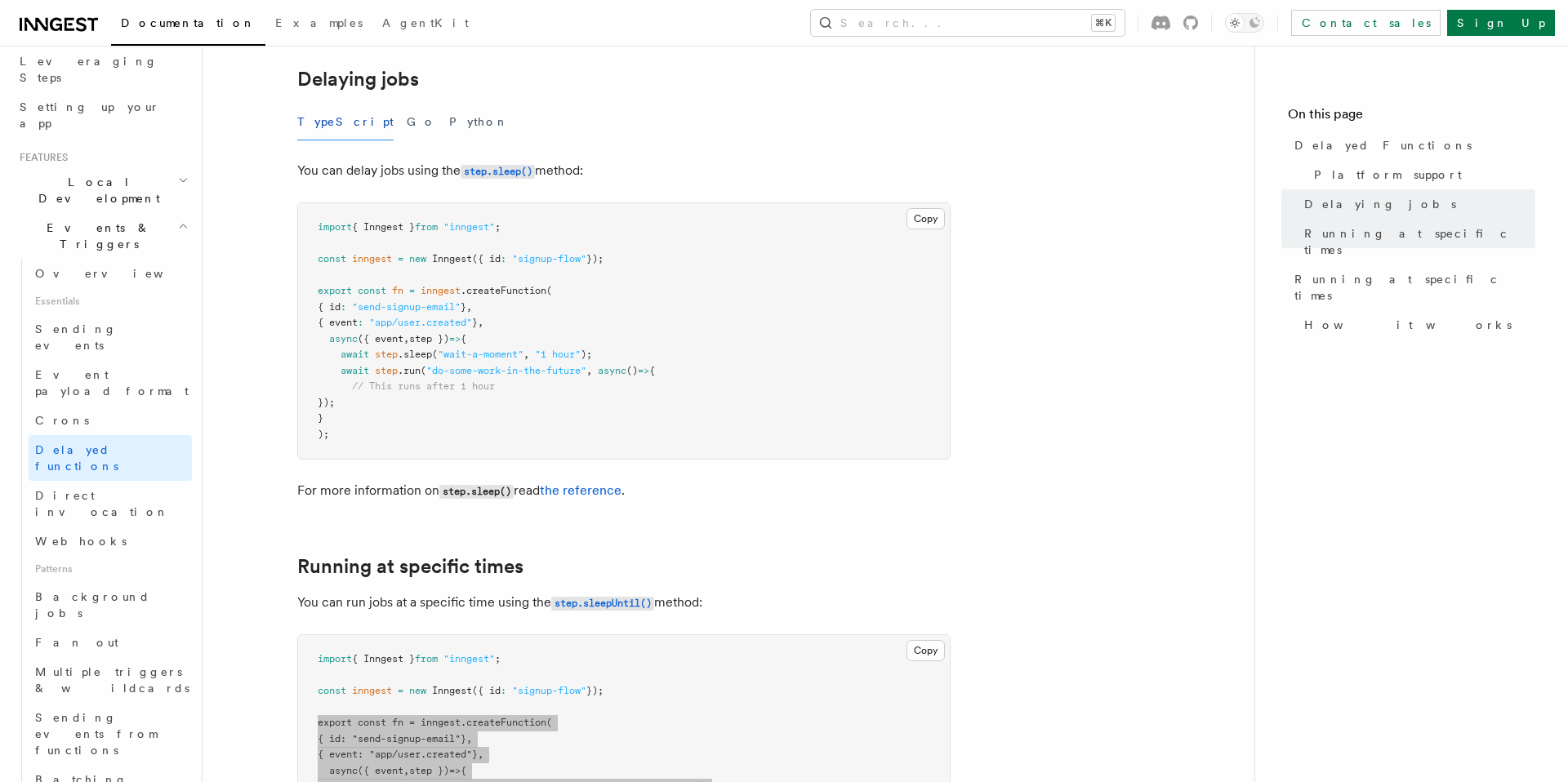
scroll to position [540, 0]
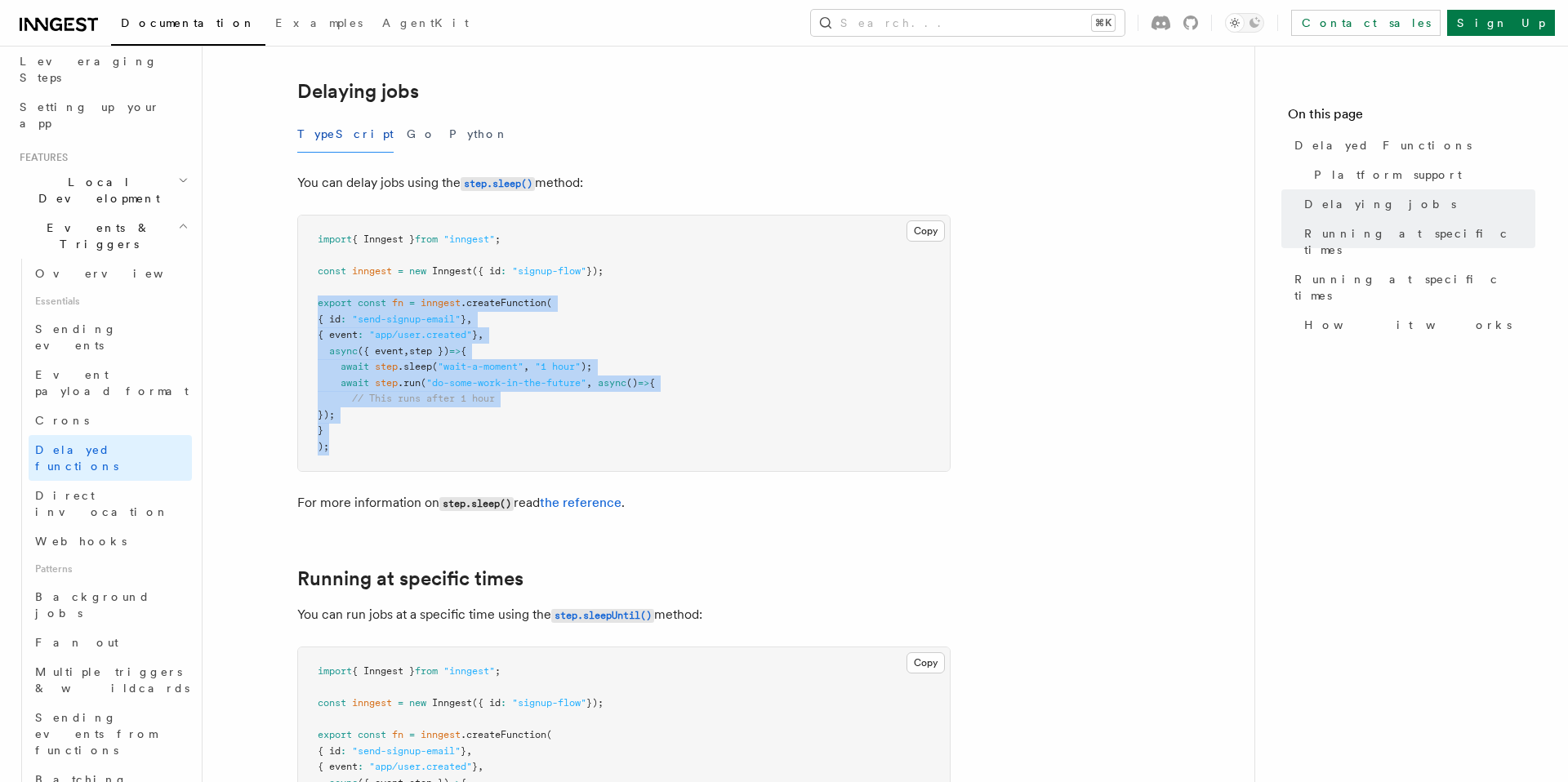
drag, startPoint x: 350, startPoint y: 425, endPoint x: 307, endPoint y: 284, distance: 147.4
click at [307, 284] on pre "import { Inngest } from "inngest" ; const inngest = new Inngest ({ id : "signup…" at bounding box center [623, 343] width 652 height 255
copy code "export const fn = inngest .createFunction ( { id : "send-signup-email" } , { ev…"
click at [494, 424] on pre "import { Inngest } from "inngest" ; const inngest = new Inngest ({ id : "signup…" at bounding box center [623, 343] width 652 height 255
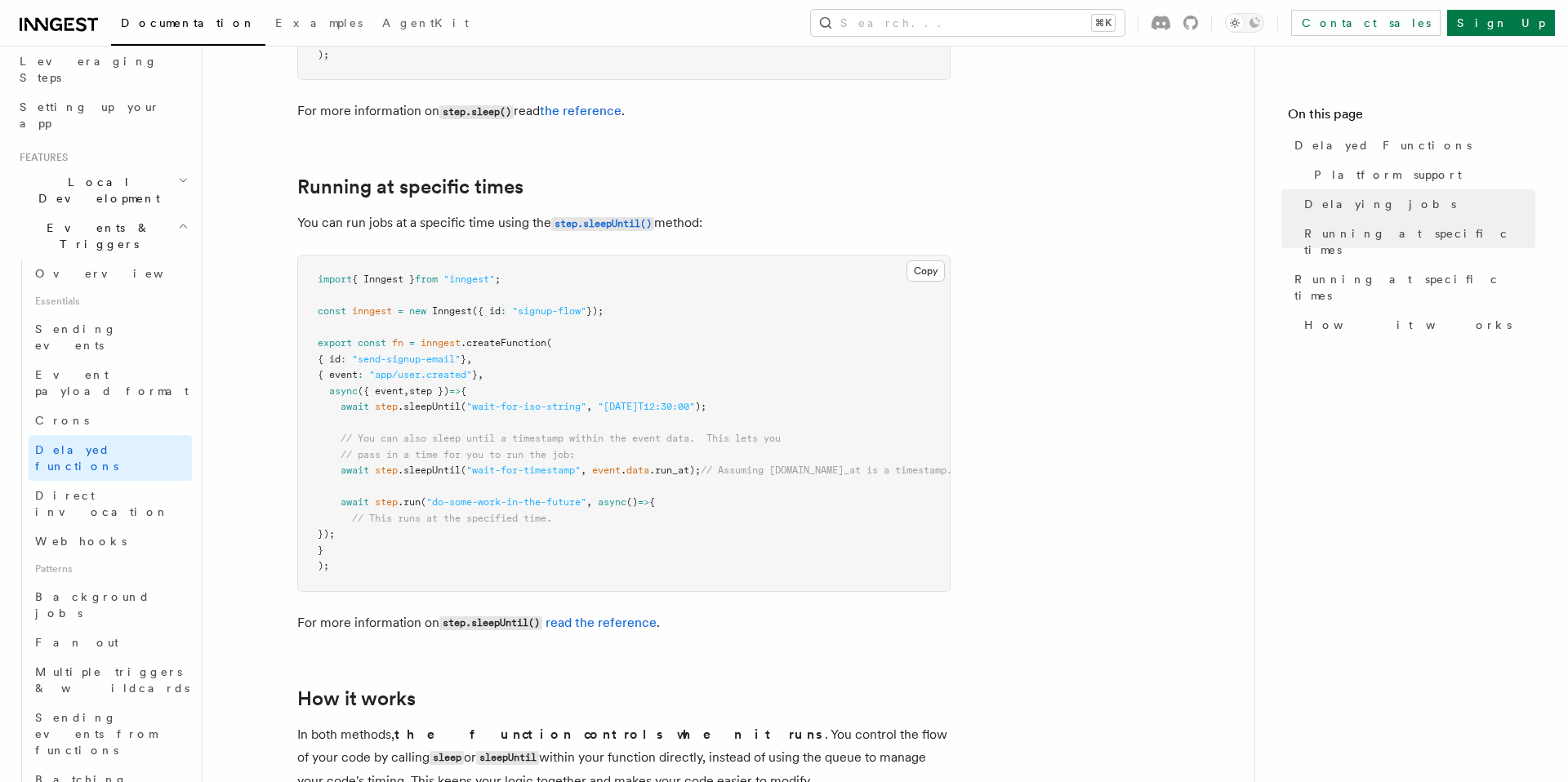
scroll to position [969, 0]
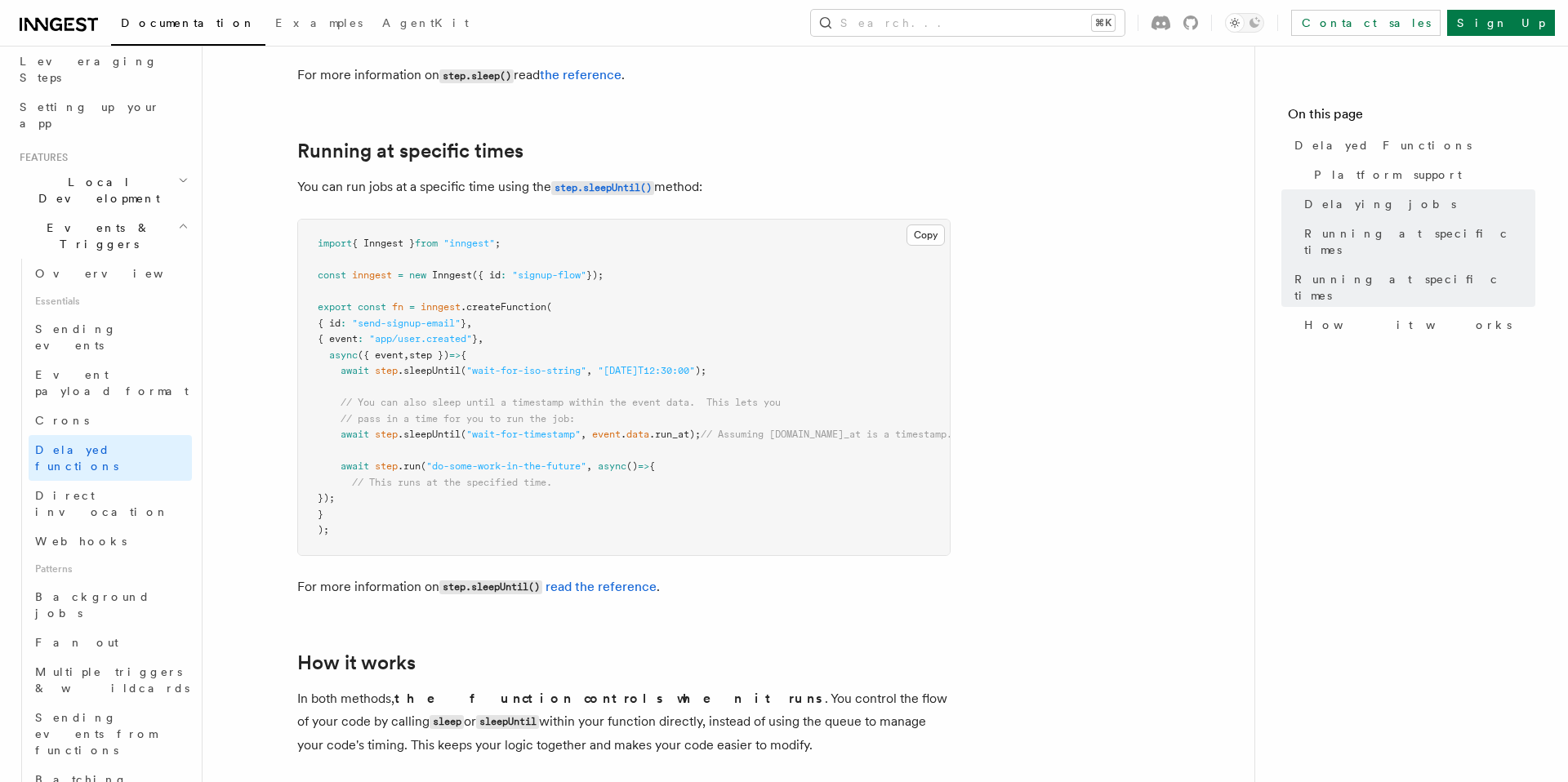
drag, startPoint x: 372, startPoint y: 469, endPoint x: 259, endPoint y: 347, distance: 166.3
click at [259, 347] on article "Features Events & Triggers Delayed Functions You can easily enqueue jobs in the…" at bounding box center [728, 160] width 1000 height 2113
copy code "await step .sleepUntil ( "wait-for-iso-string" , "2023-04-01T12:30:00" ); // Yo…"
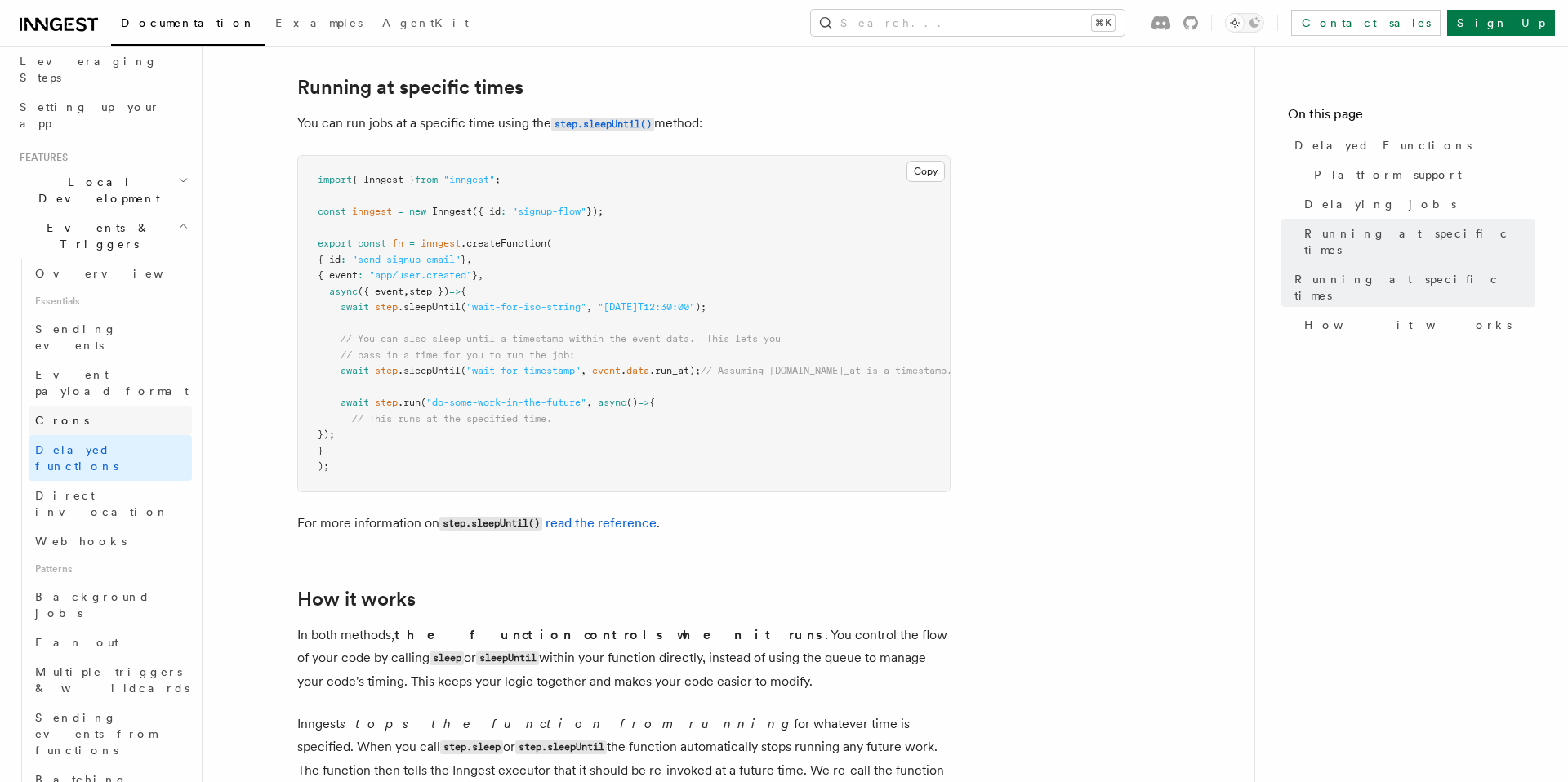
click at [74, 405] on link "Crons" at bounding box center [111, 420] width 164 height 30
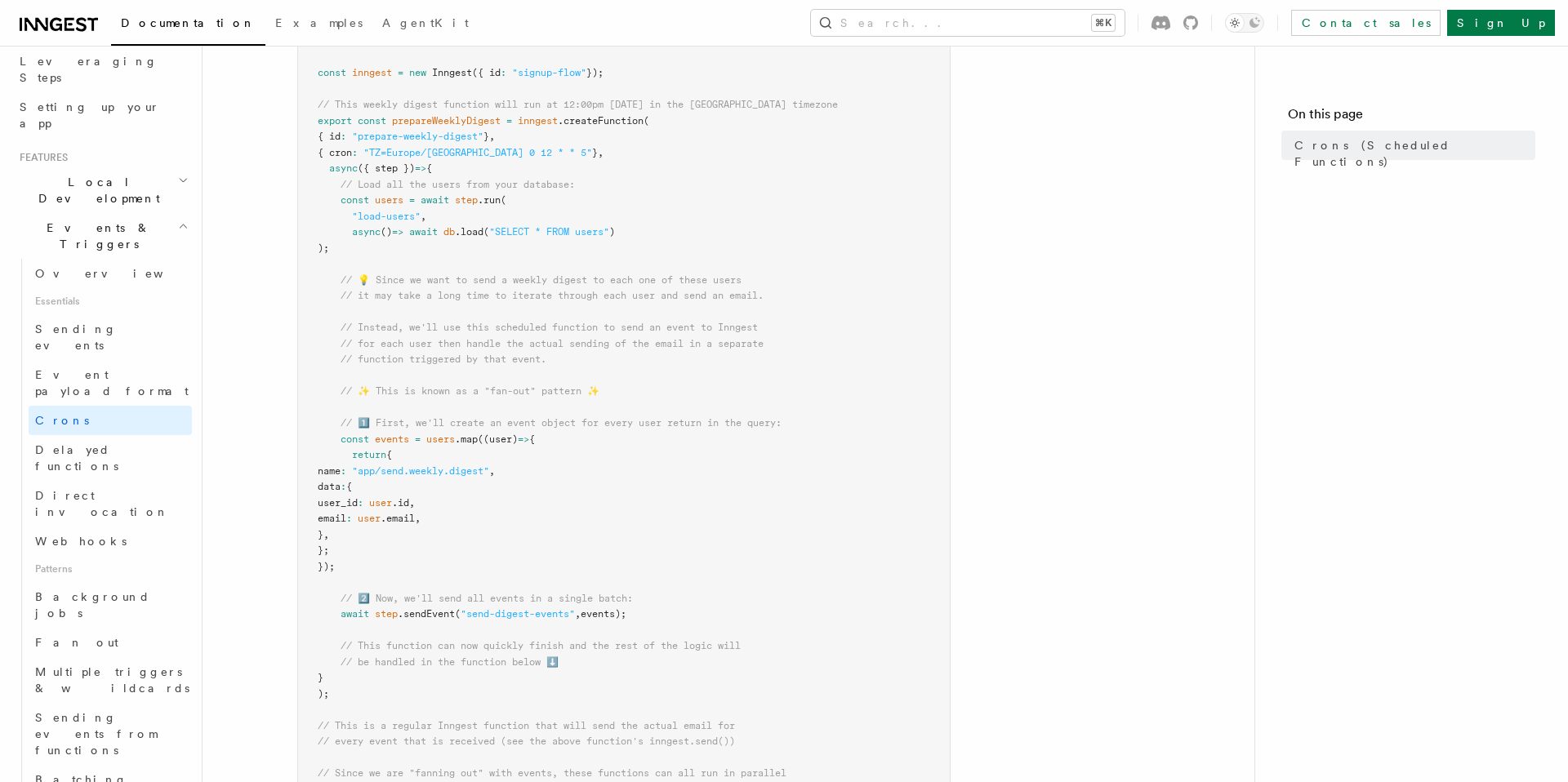
scroll to position [298, 0]
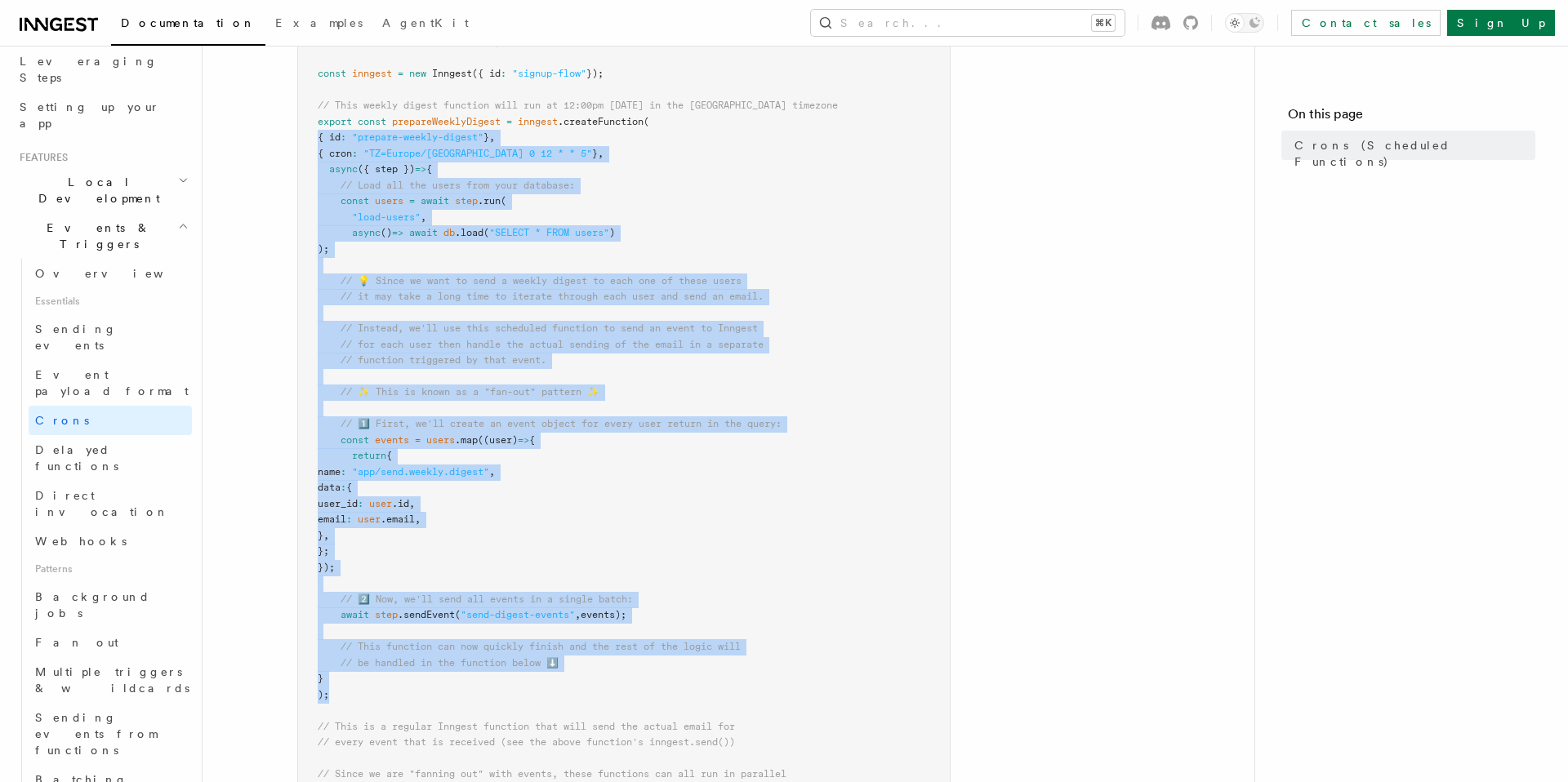
drag, startPoint x: 347, startPoint y: 692, endPoint x: 270, endPoint y: 136, distance: 561.3
click at [270, 136] on article "Features Events & Triggers Crons (Scheduled Functions) You can create scheduled…" at bounding box center [728, 635] width 1000 height 1720
click at [354, 202] on span "const" at bounding box center [355, 201] width 29 height 12
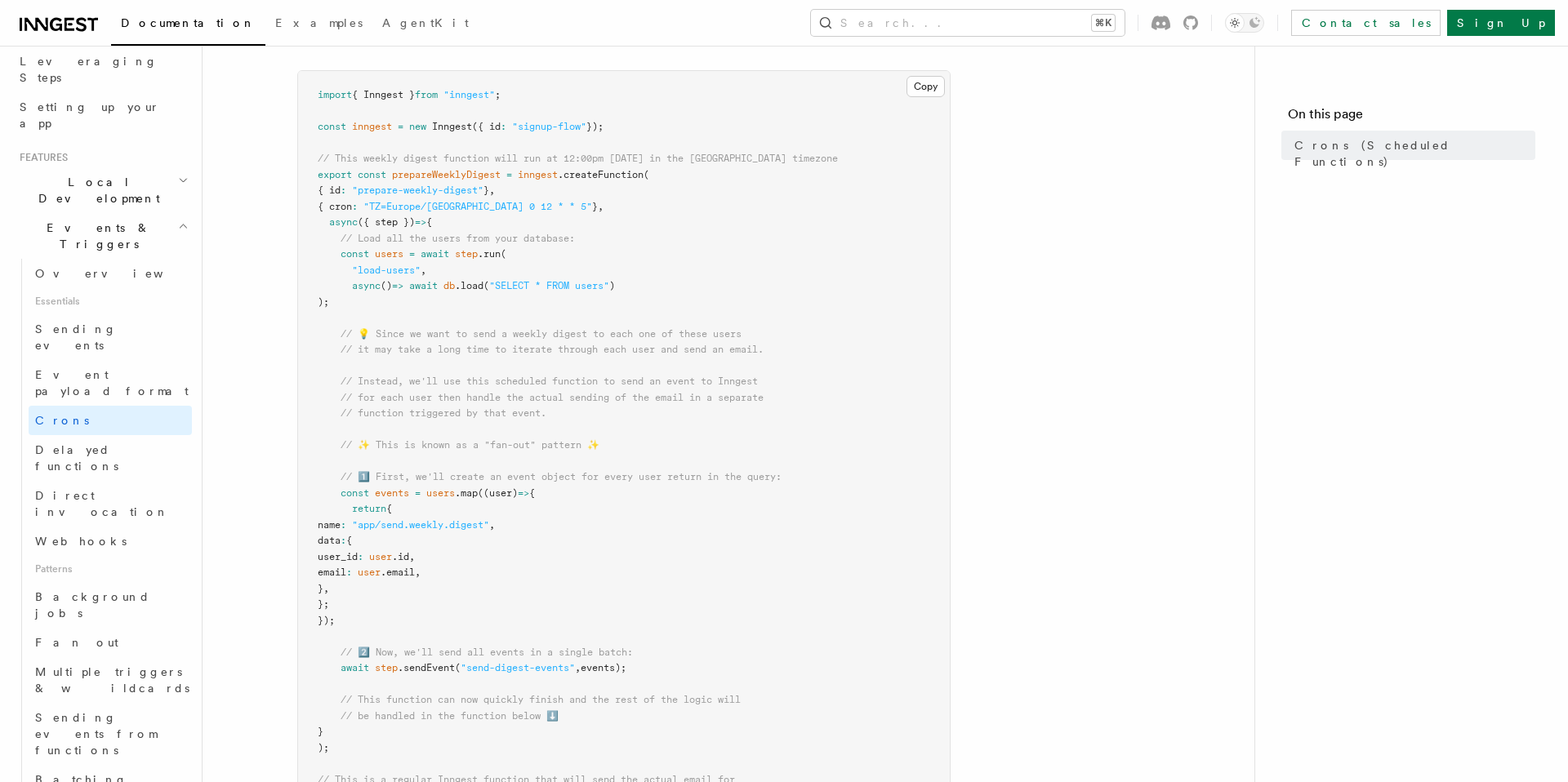
scroll to position [261, 0]
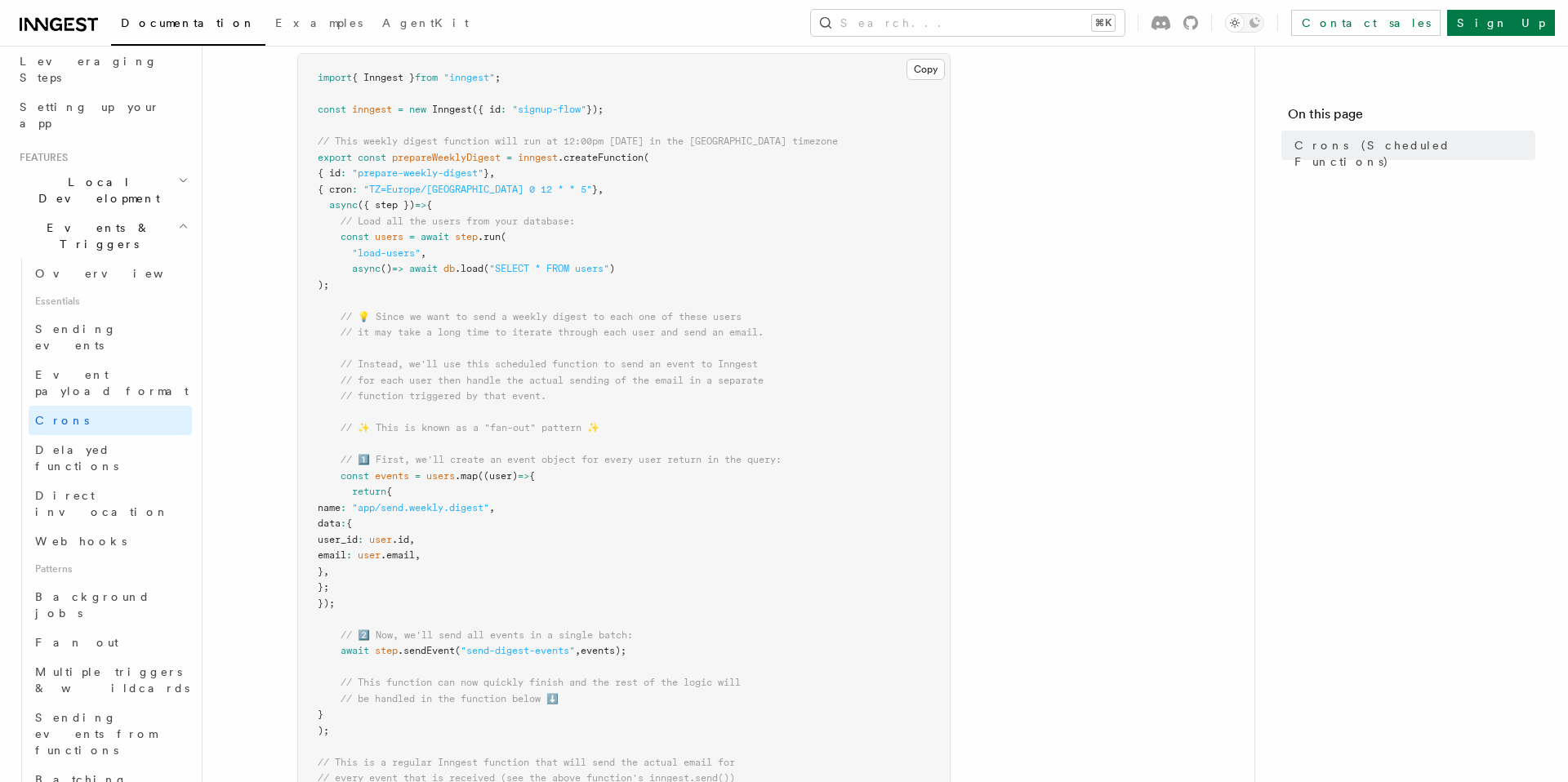
click at [336, 740] on pre "import { Inngest } from "inngest" ; const inngest = new Inngest ({ id : "signup…" at bounding box center [623, 556] width 652 height 1004
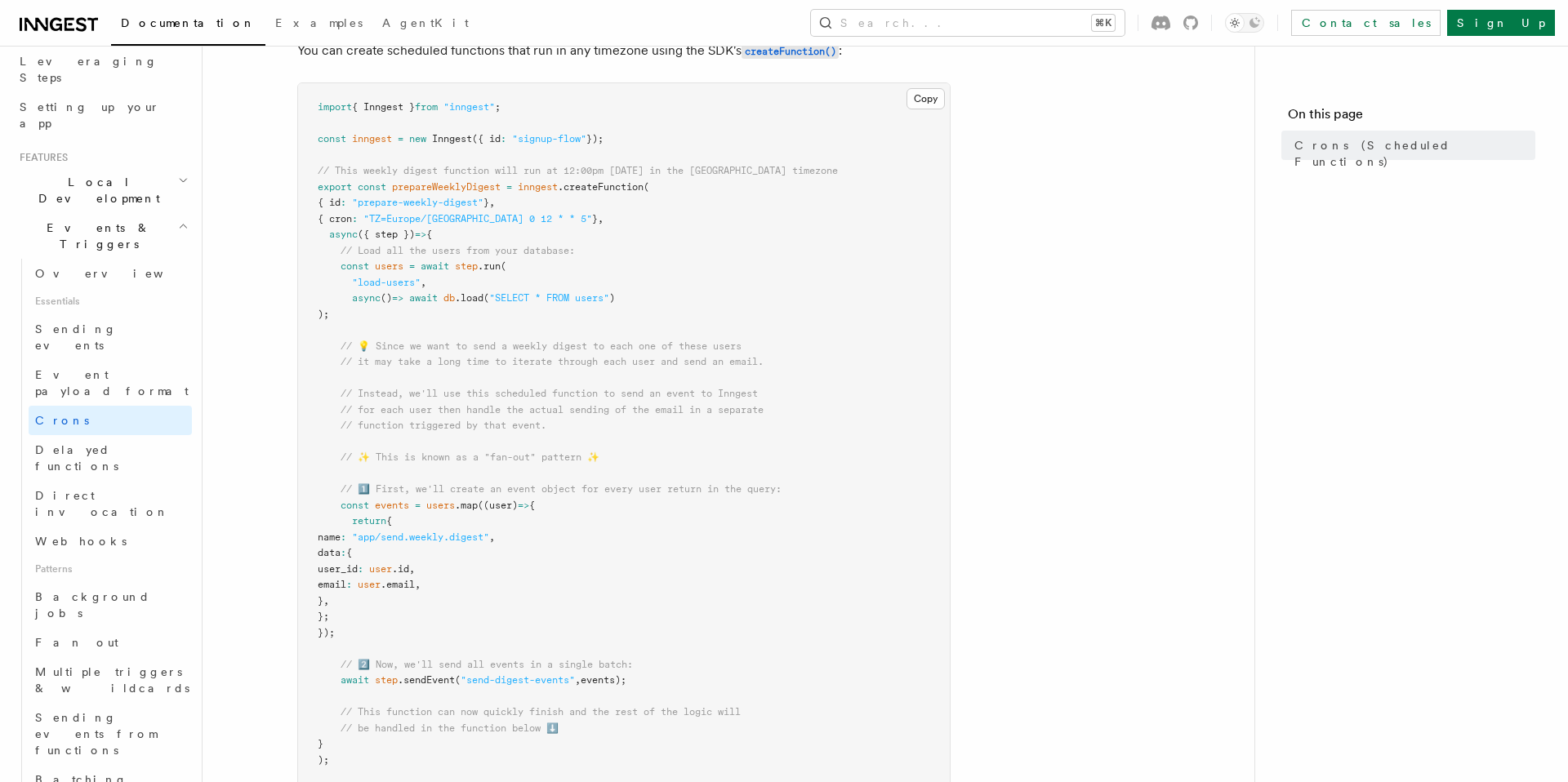
scroll to position [228, 0]
click at [502, 355] on span "// 💡 Since we want to send a weekly digest to each one of these users" at bounding box center [541, 351] width 401 height 12
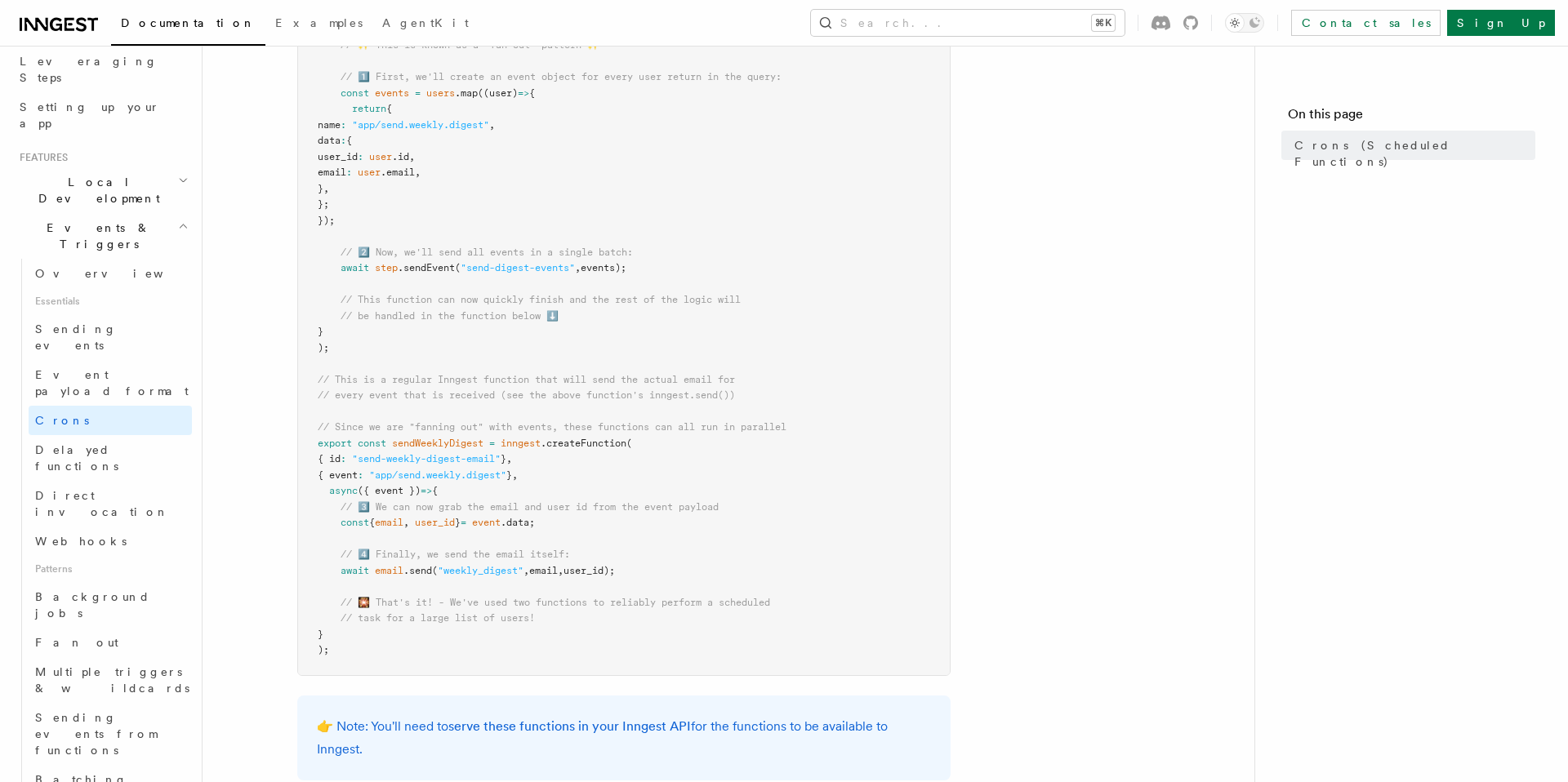
scroll to position [673, 0]
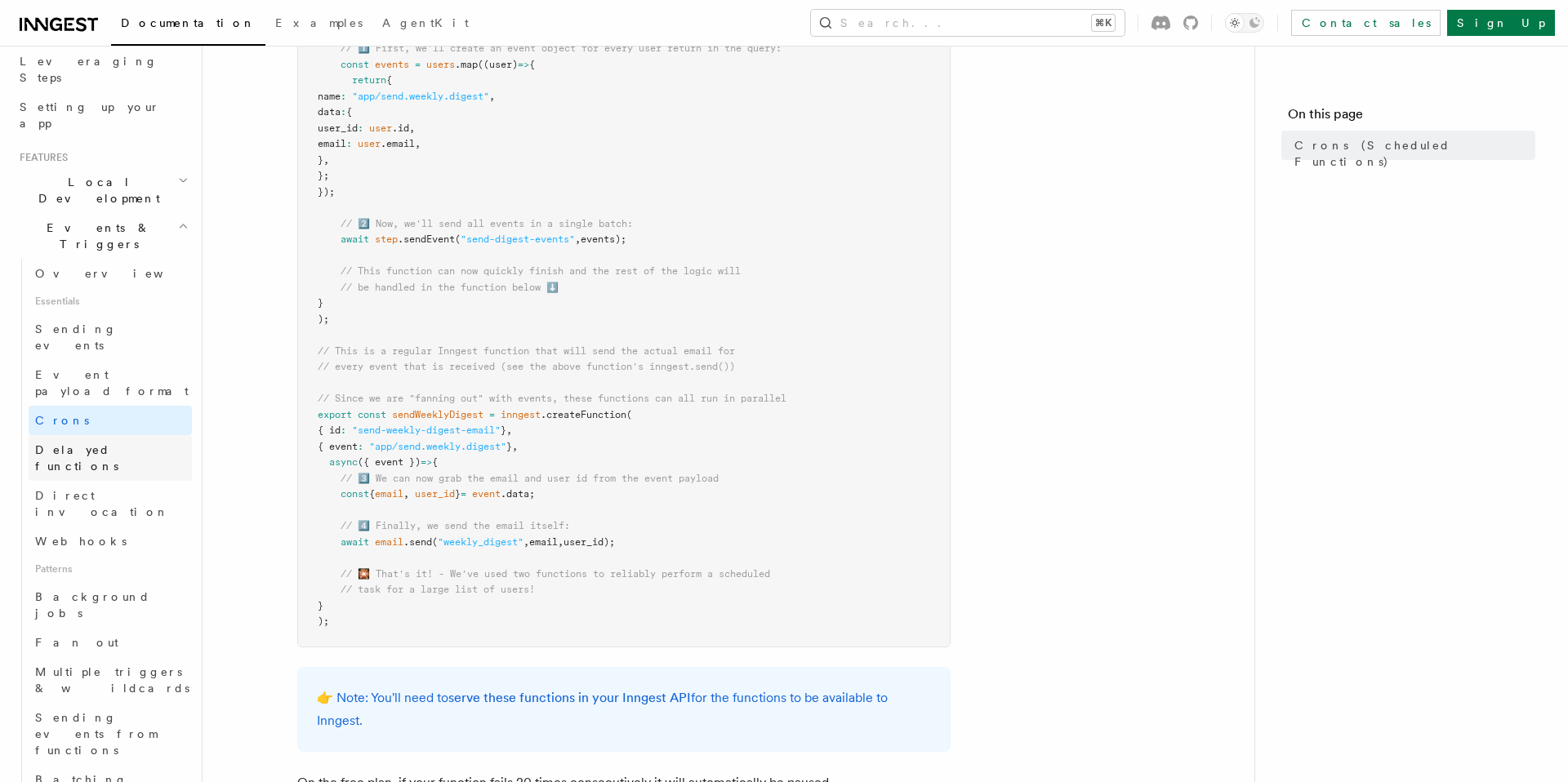
click at [99, 443] on span "Delayed functions" at bounding box center [76, 457] width 83 height 30
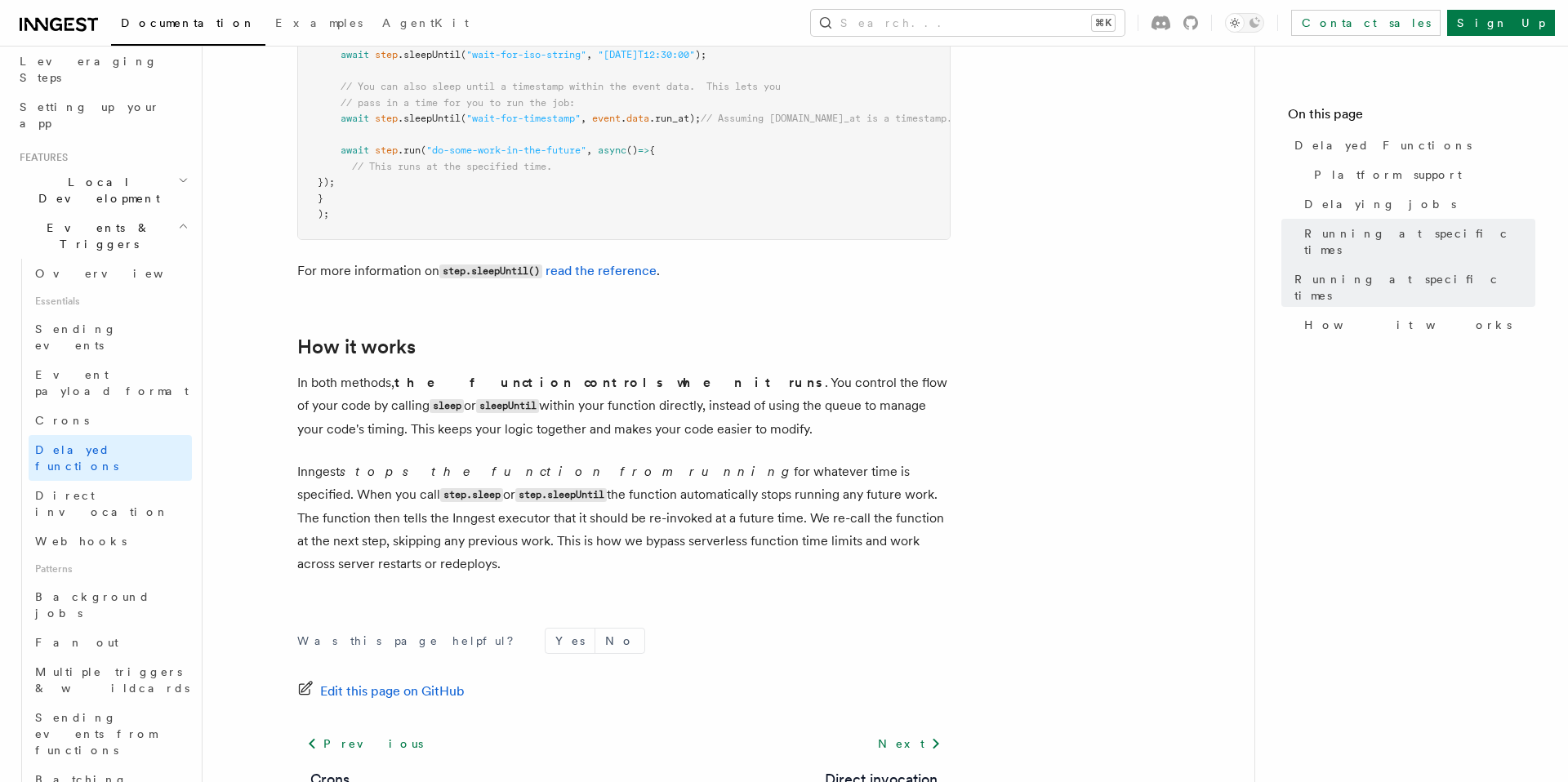
scroll to position [1358, 0]
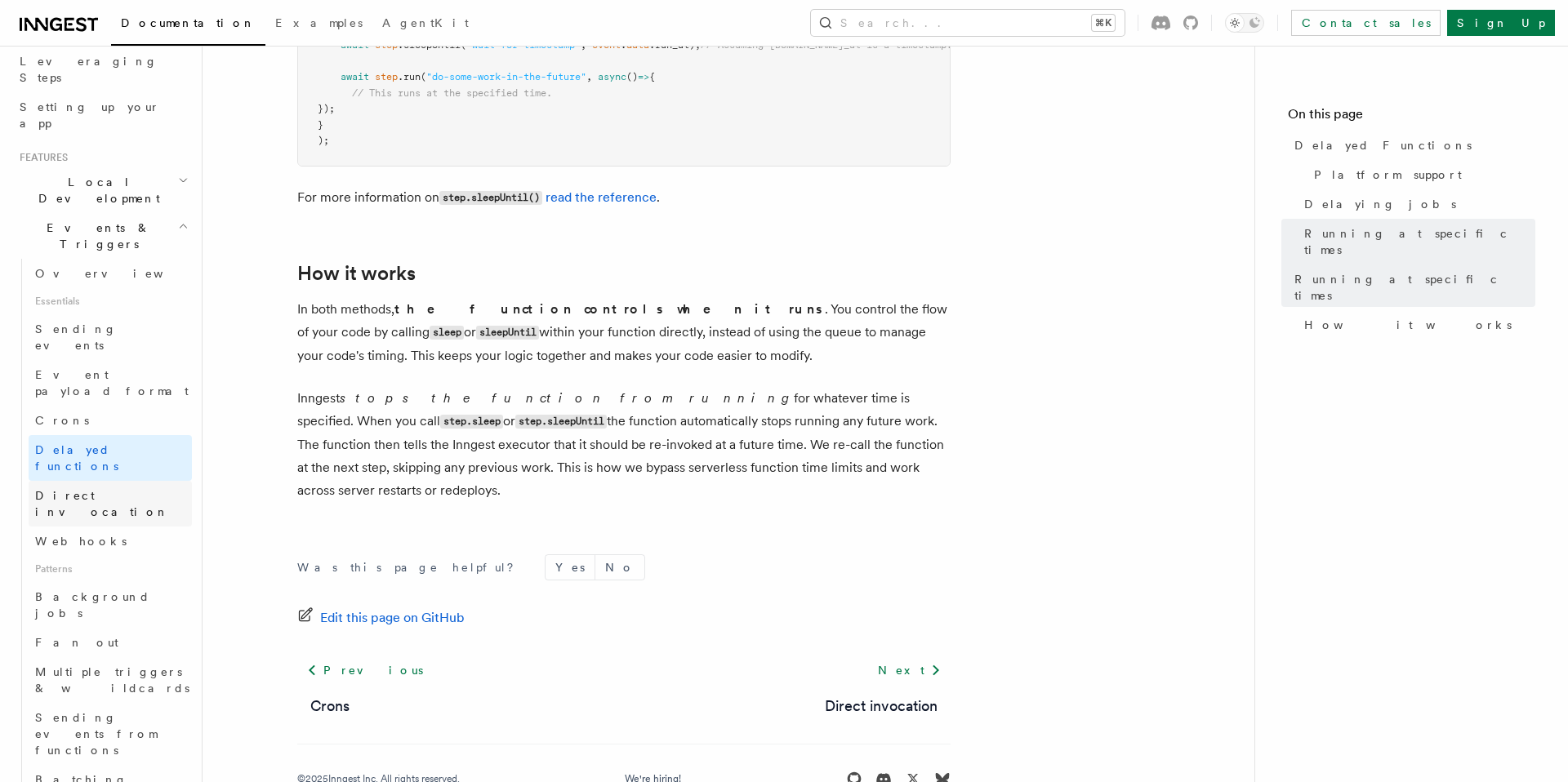
click at [75, 489] on span "Direct invocation" at bounding box center [101, 504] width 134 height 30
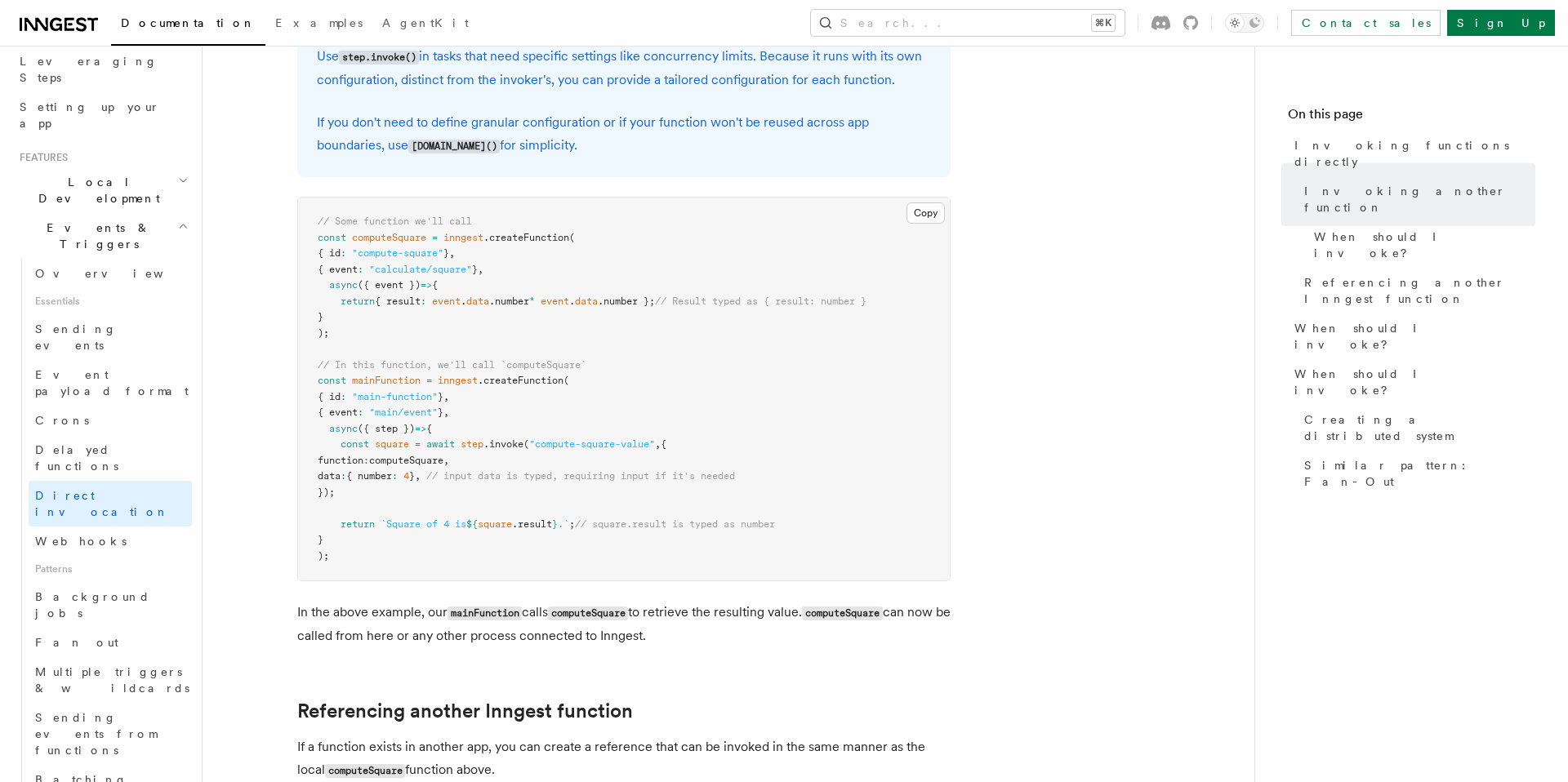
scroll to position [506, 0]
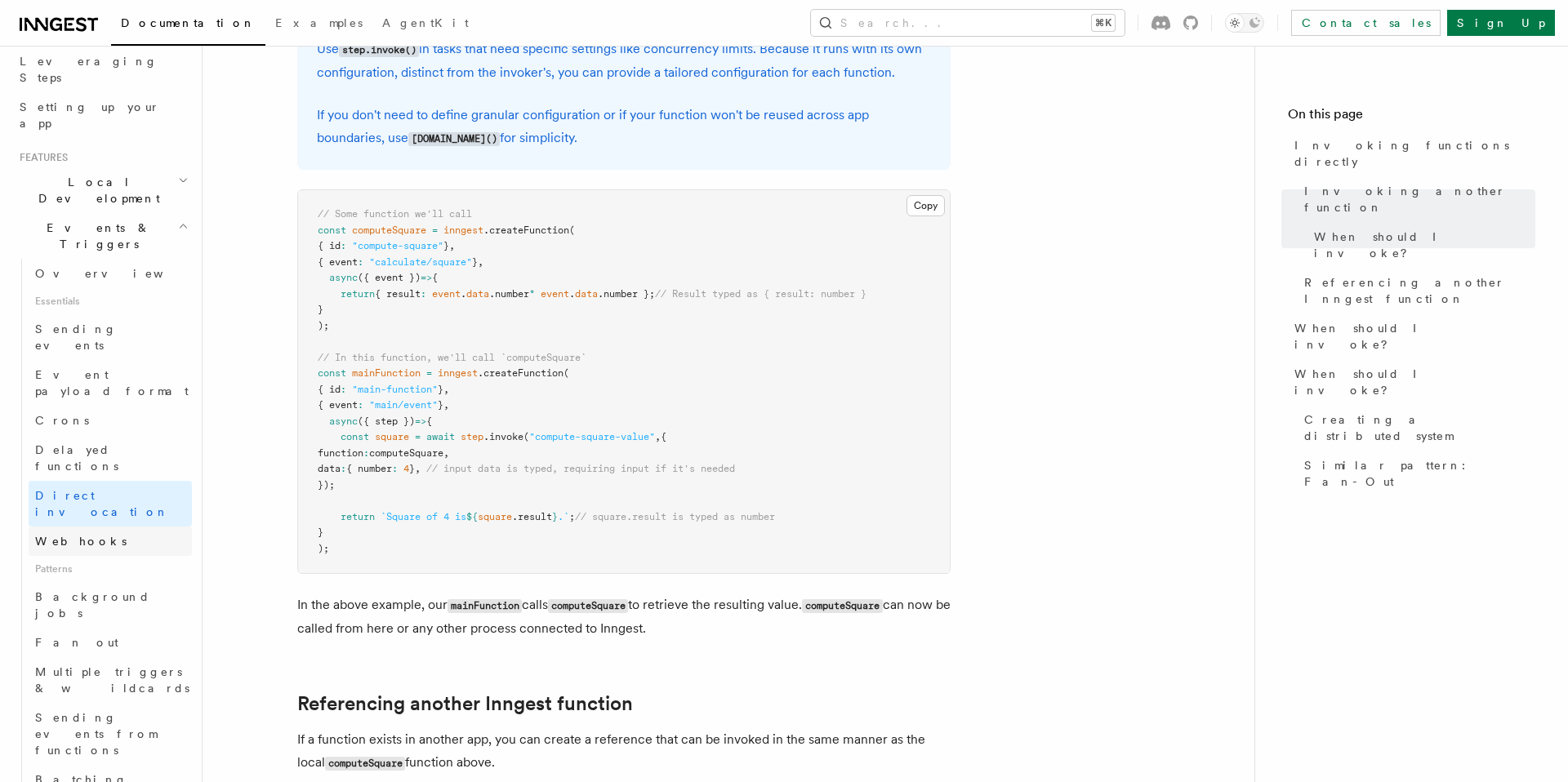
click at [75, 534] on span "Webhooks" at bounding box center [80, 541] width 91 height 13
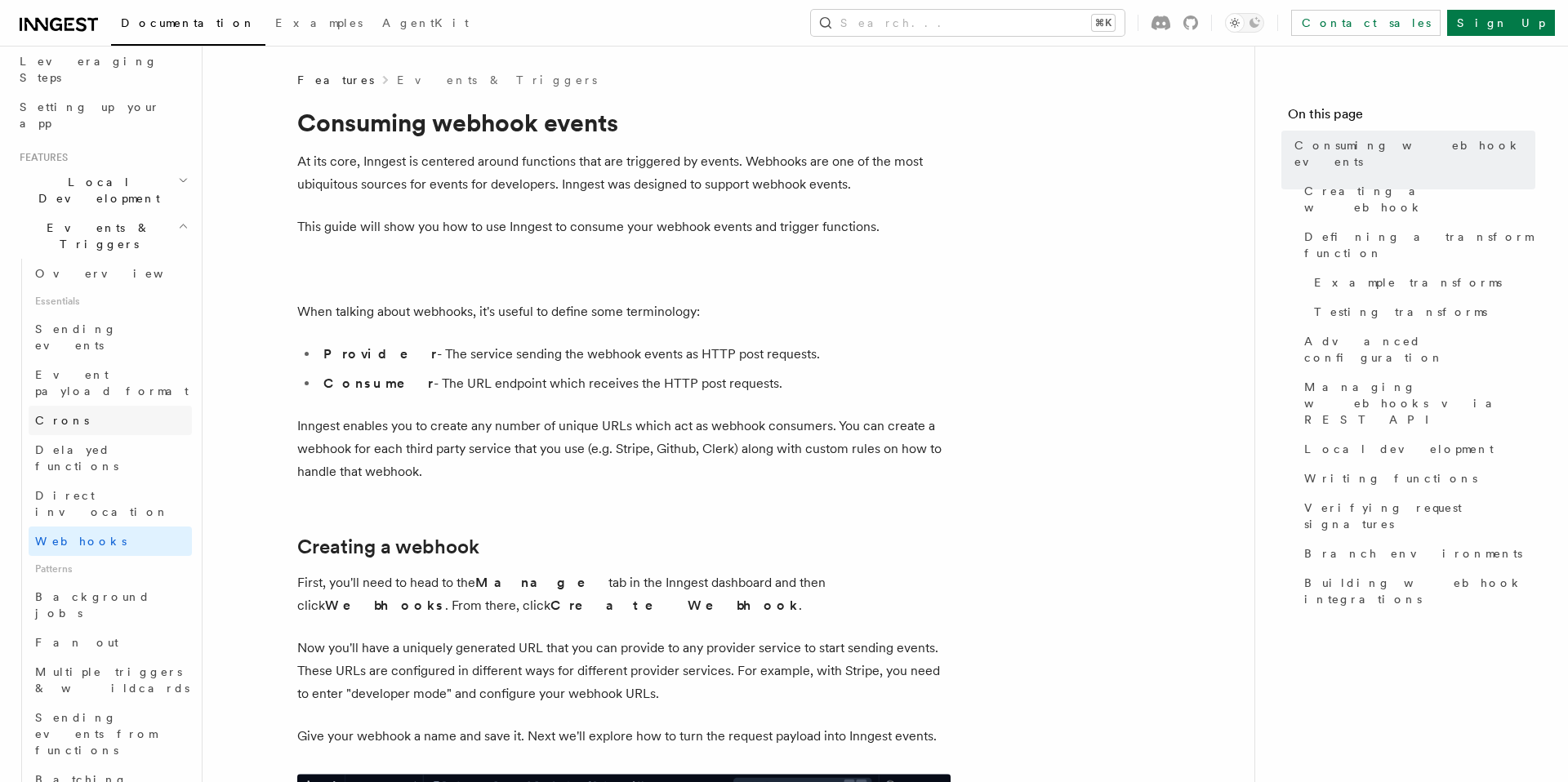
click at [90, 405] on link "Crons" at bounding box center [111, 420] width 164 height 30
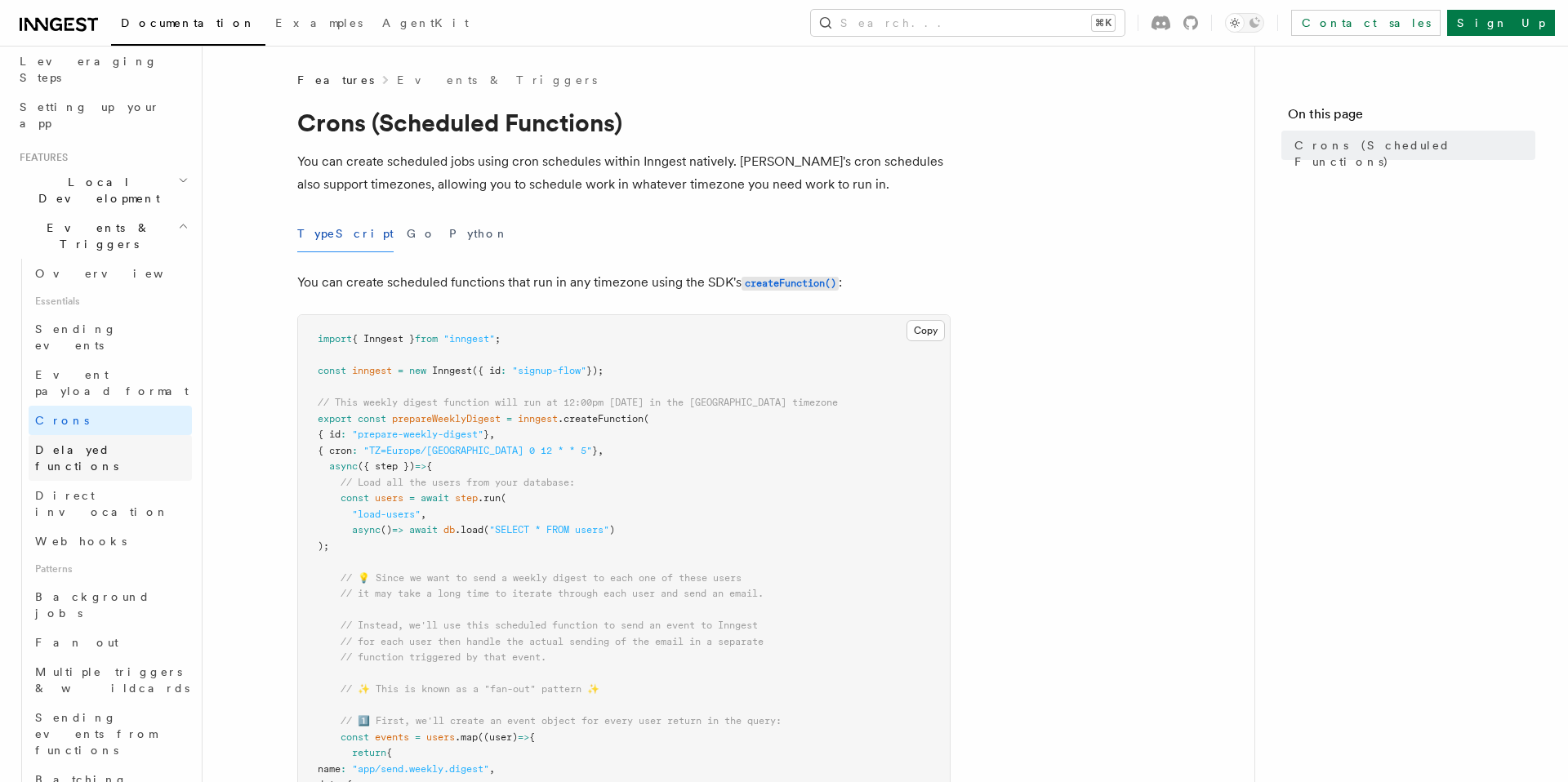
click at [113, 443] on span "Delayed functions" at bounding box center [76, 457] width 83 height 30
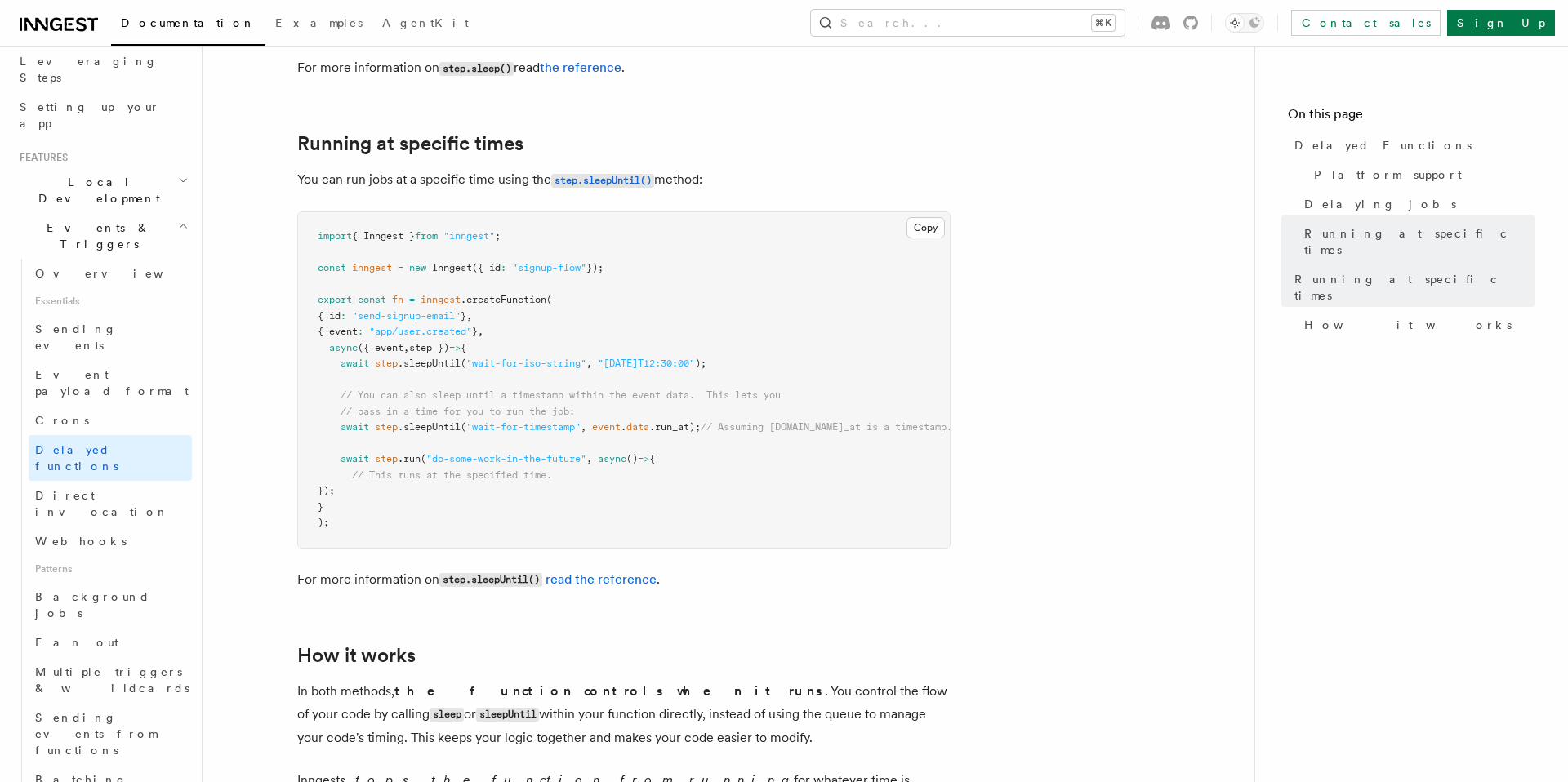
scroll to position [975, 0]
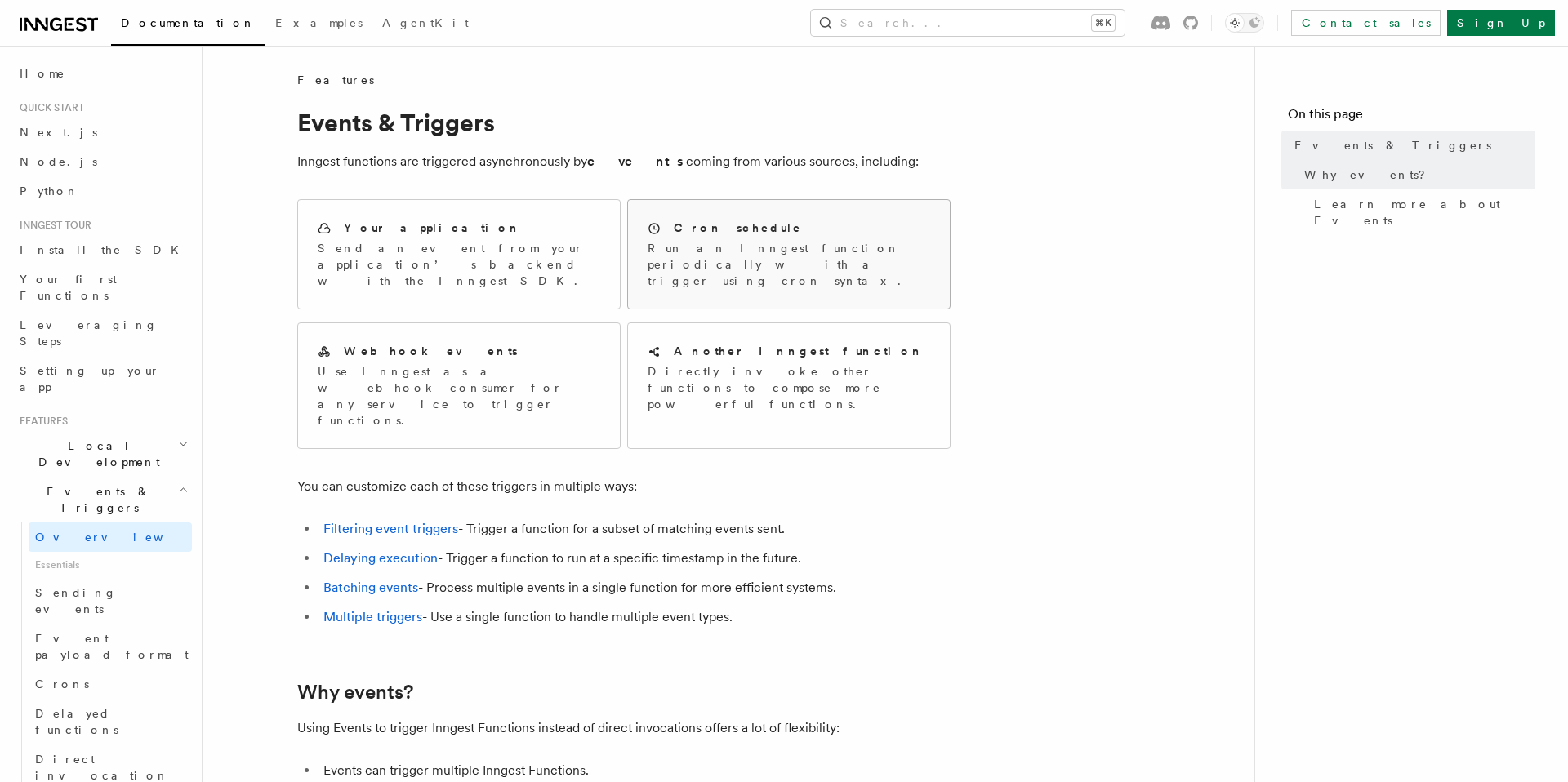
click at [784, 260] on p "Run an Inngest function periodically with a trigger using cron syntax." at bounding box center [788, 264] width 282 height 49
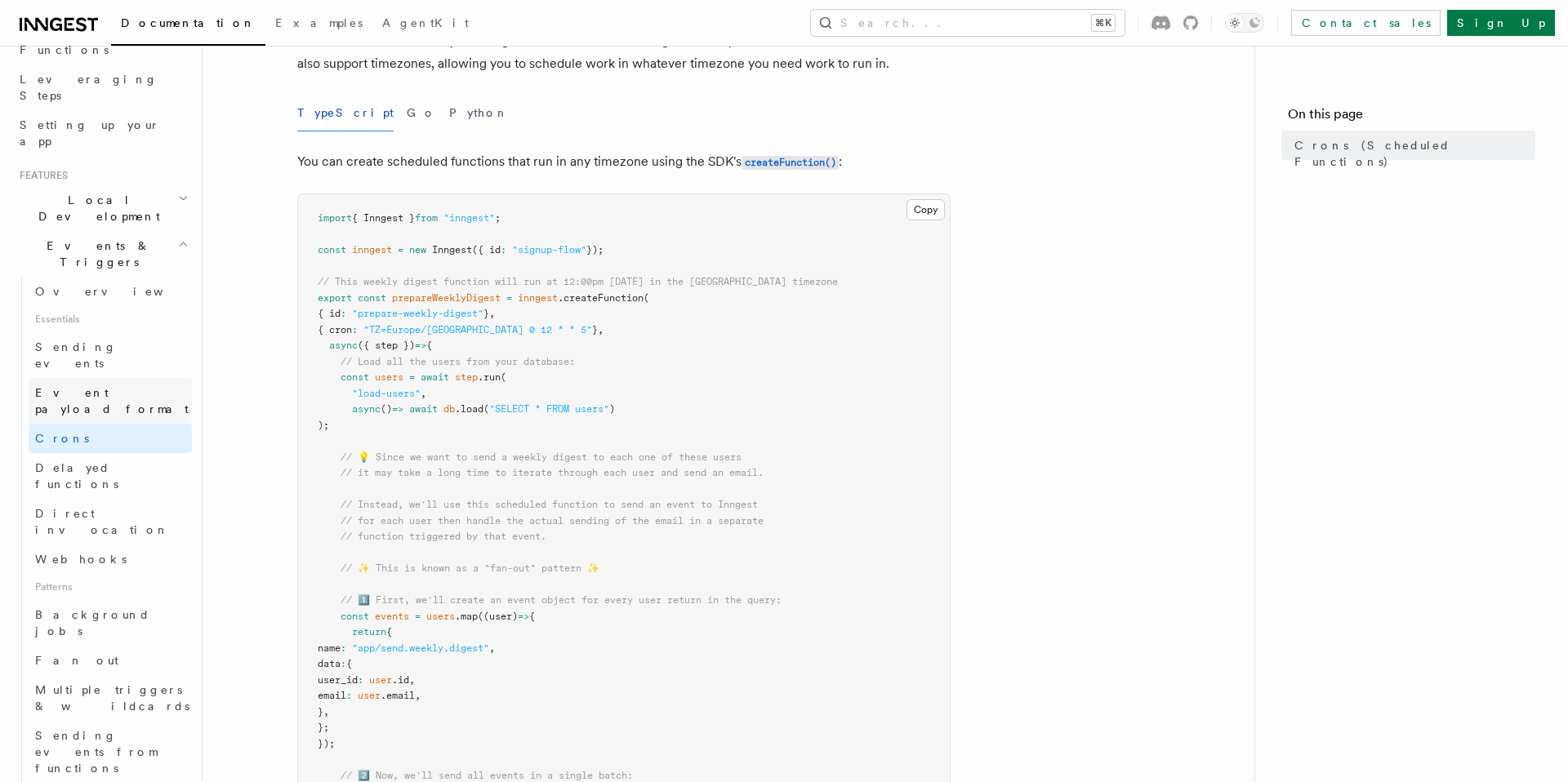
scroll to position [242, 0]
click at [126, 503] on link "Direct invocation" at bounding box center [111, 525] width 164 height 45
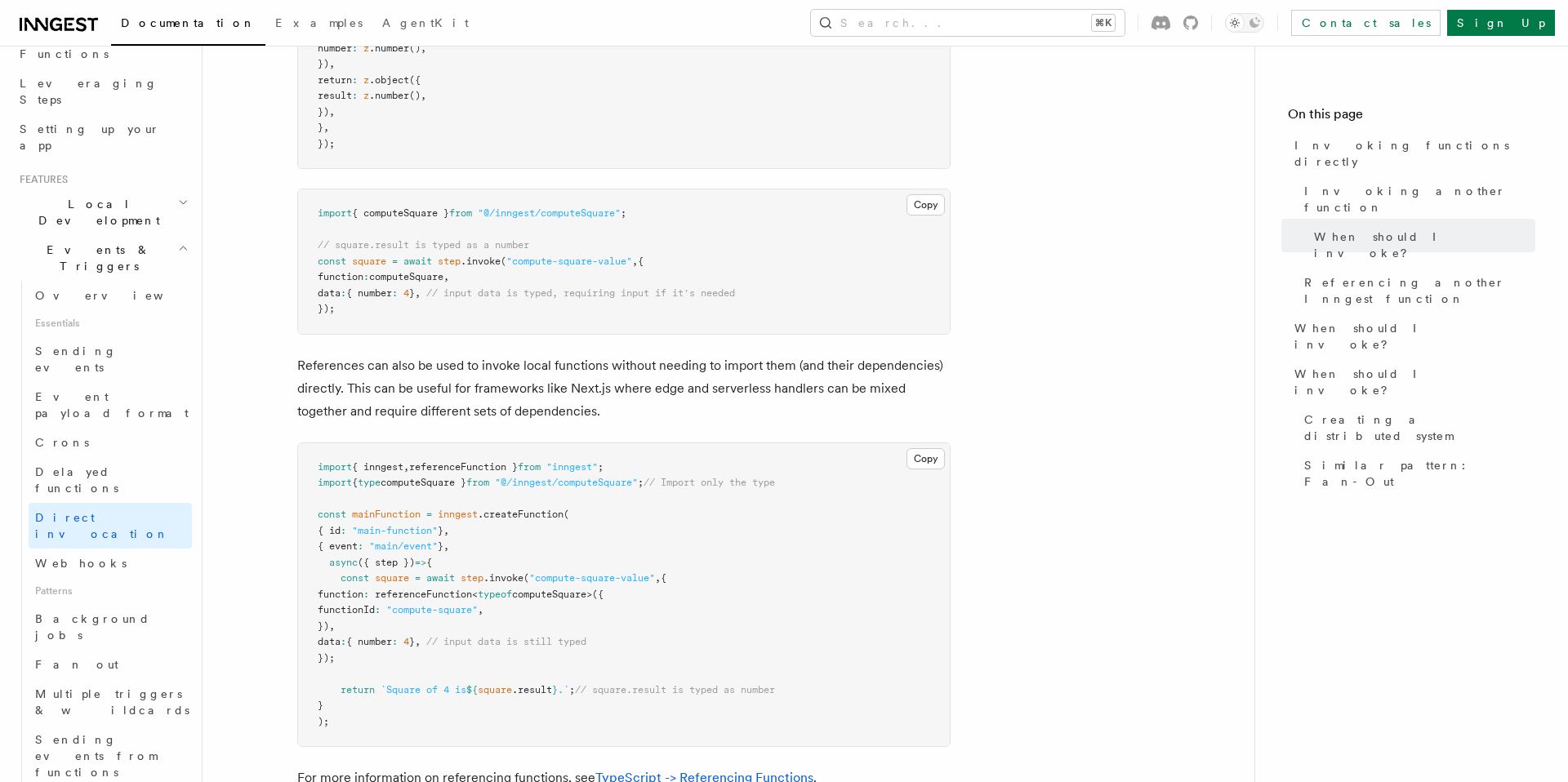
scroll to position [1524, 0]
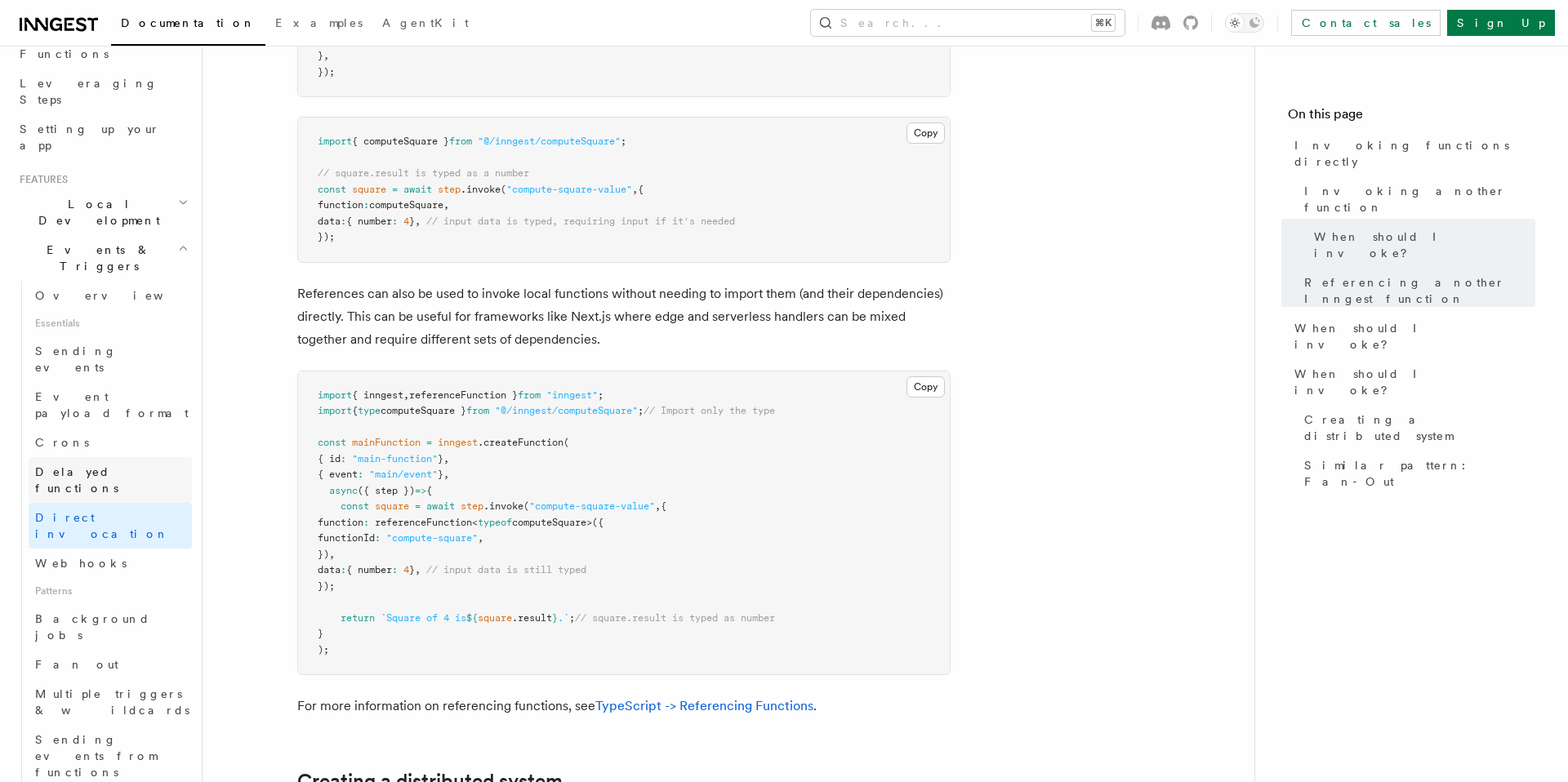
click at [118, 457] on link "Delayed functions" at bounding box center [111, 480] width 164 height 45
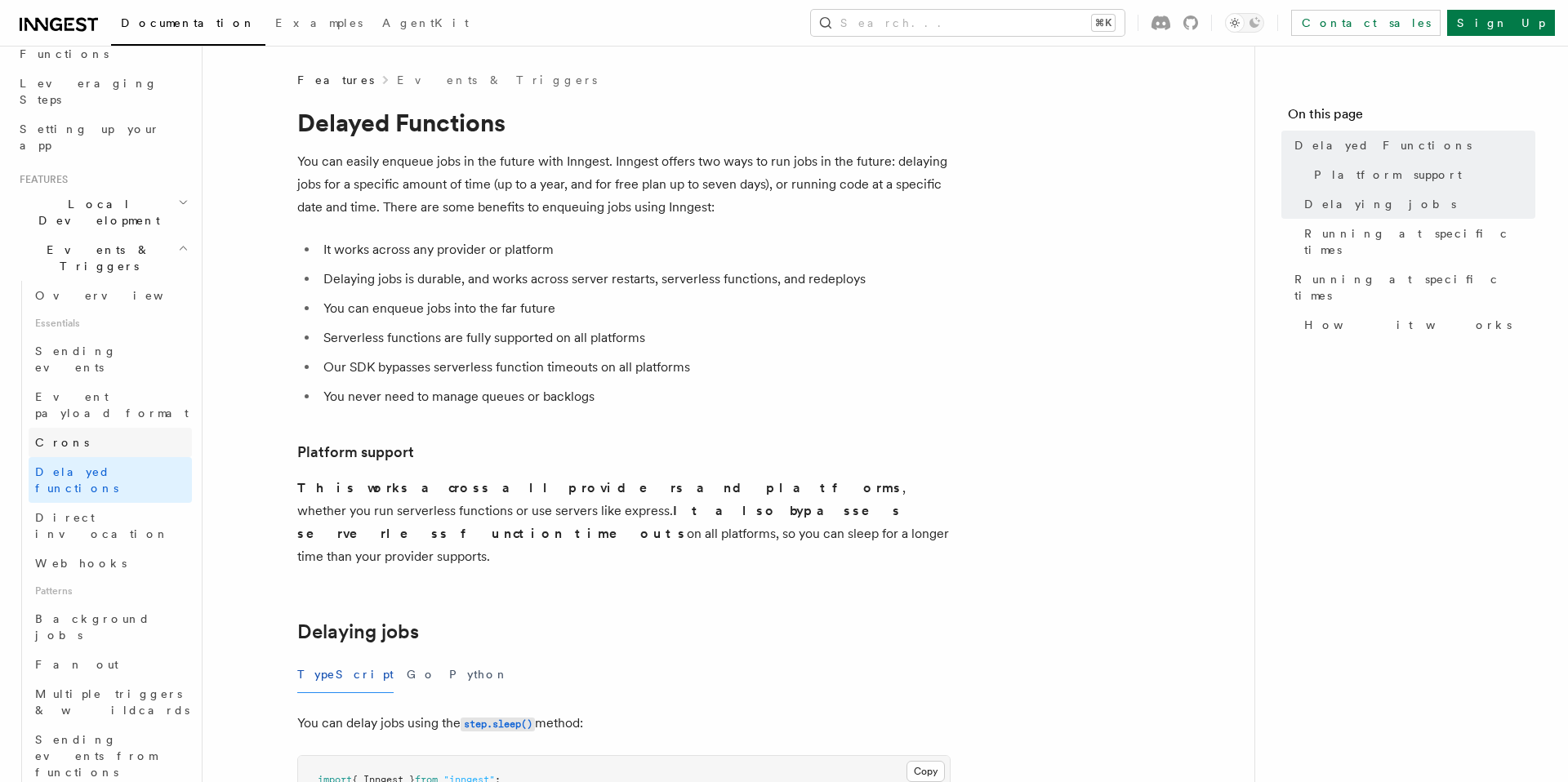
click at [118, 428] on link "Crons" at bounding box center [111, 442] width 164 height 30
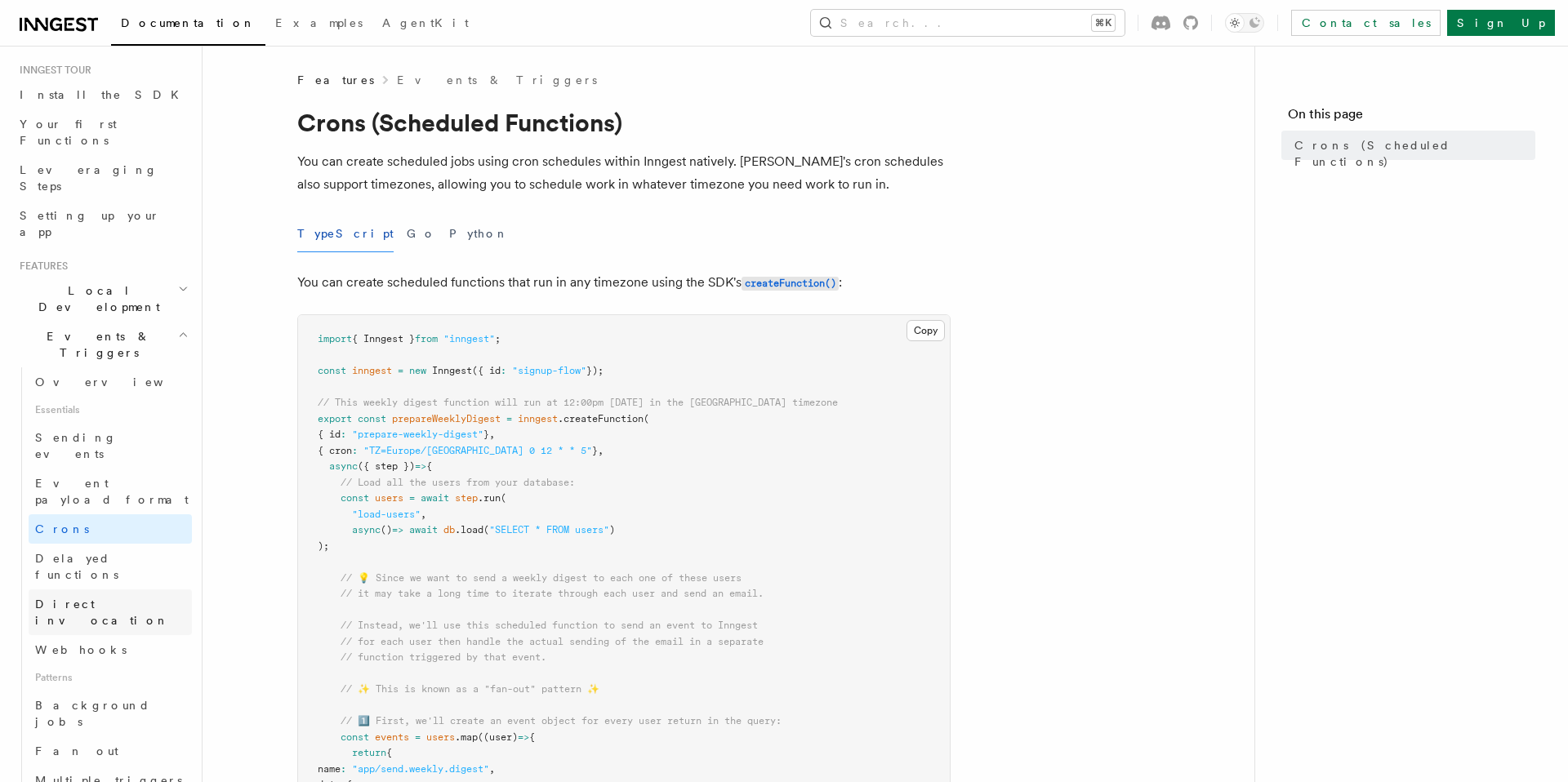
scroll to position [152, 0]
click at [117, 481] on span "Event payload format" at bounding box center [111, 495] width 153 height 30
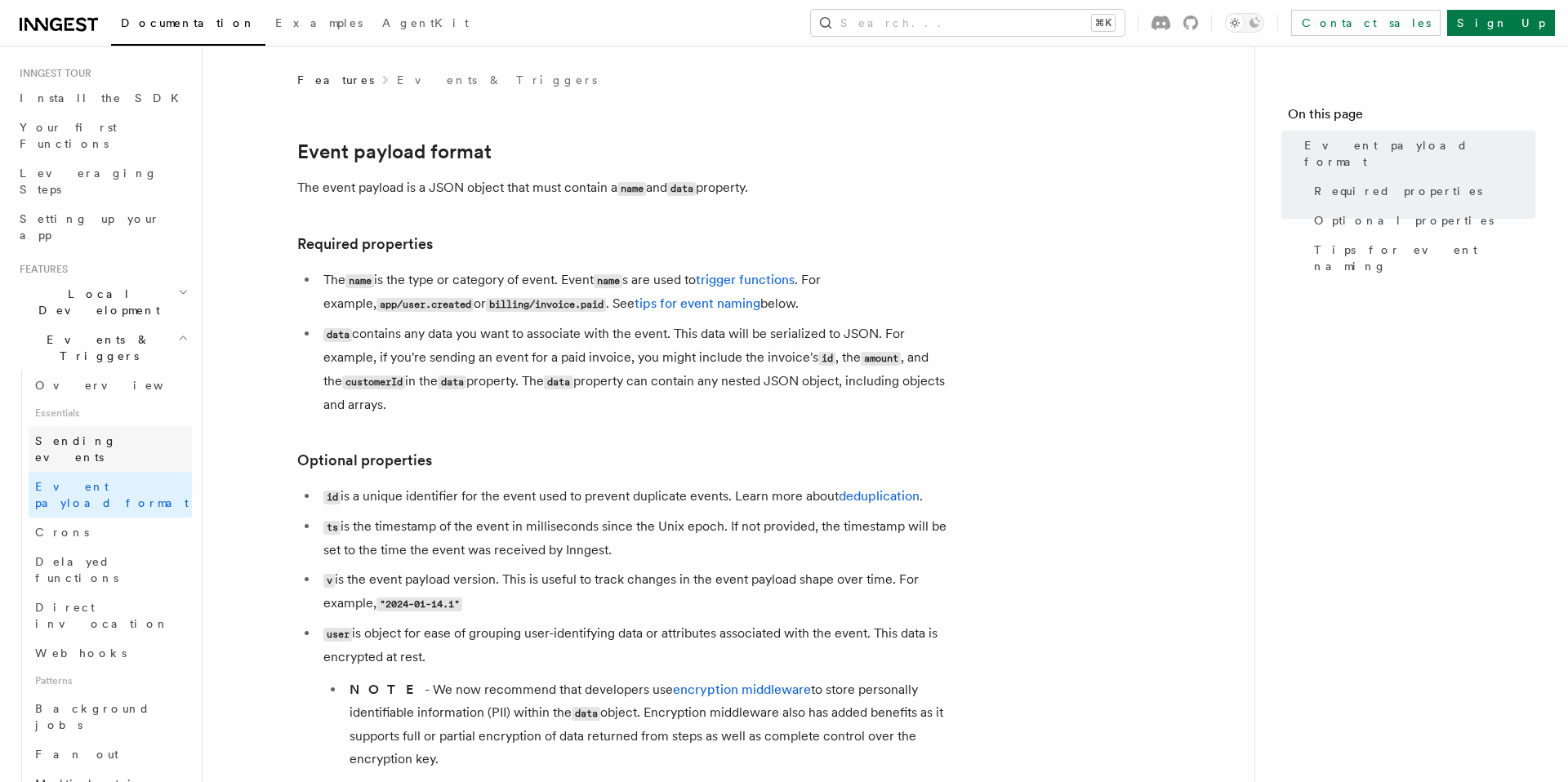
click at [74, 434] on span "Sending events" at bounding box center [75, 449] width 82 height 30
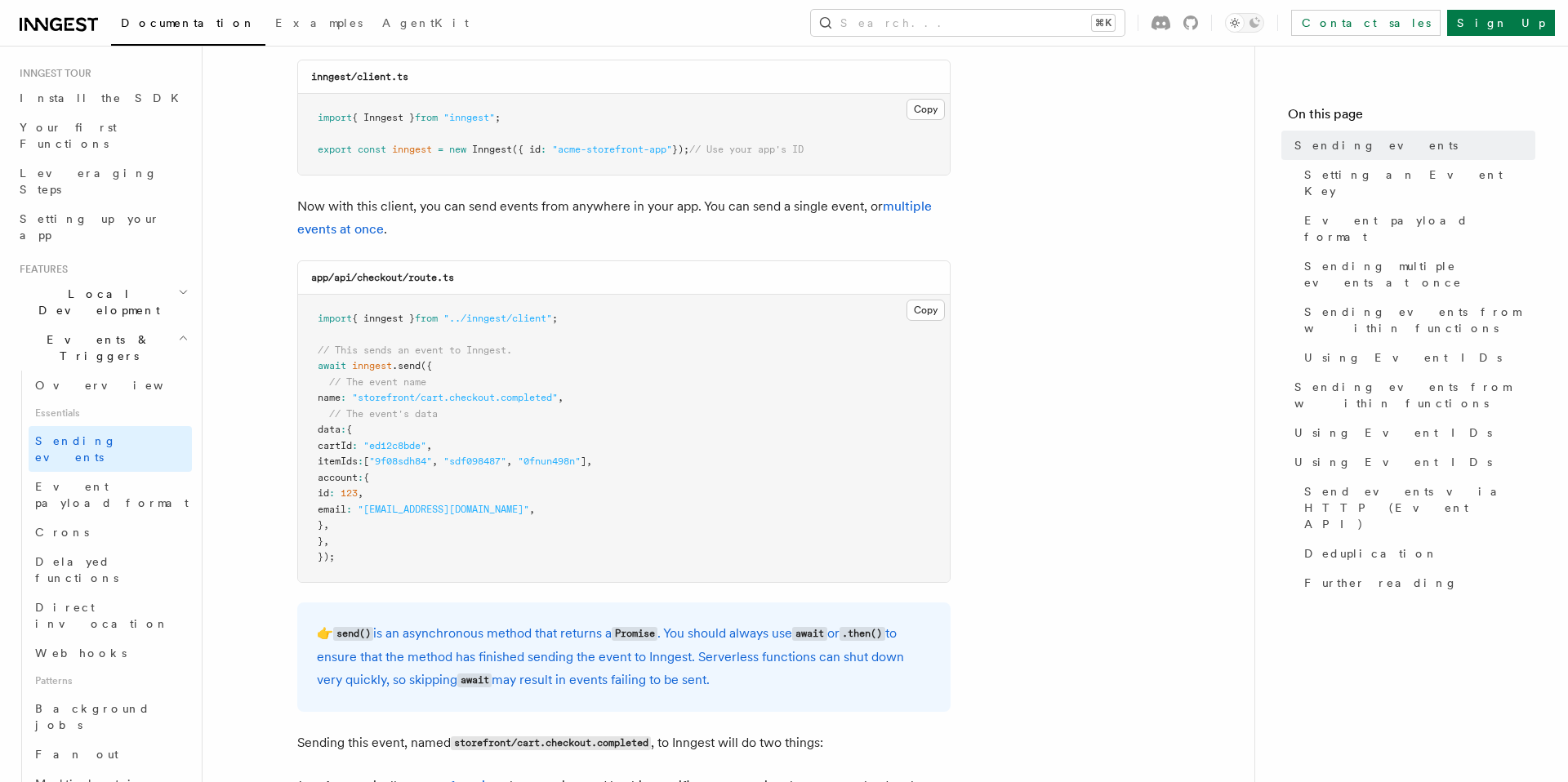
scroll to position [284, 0]
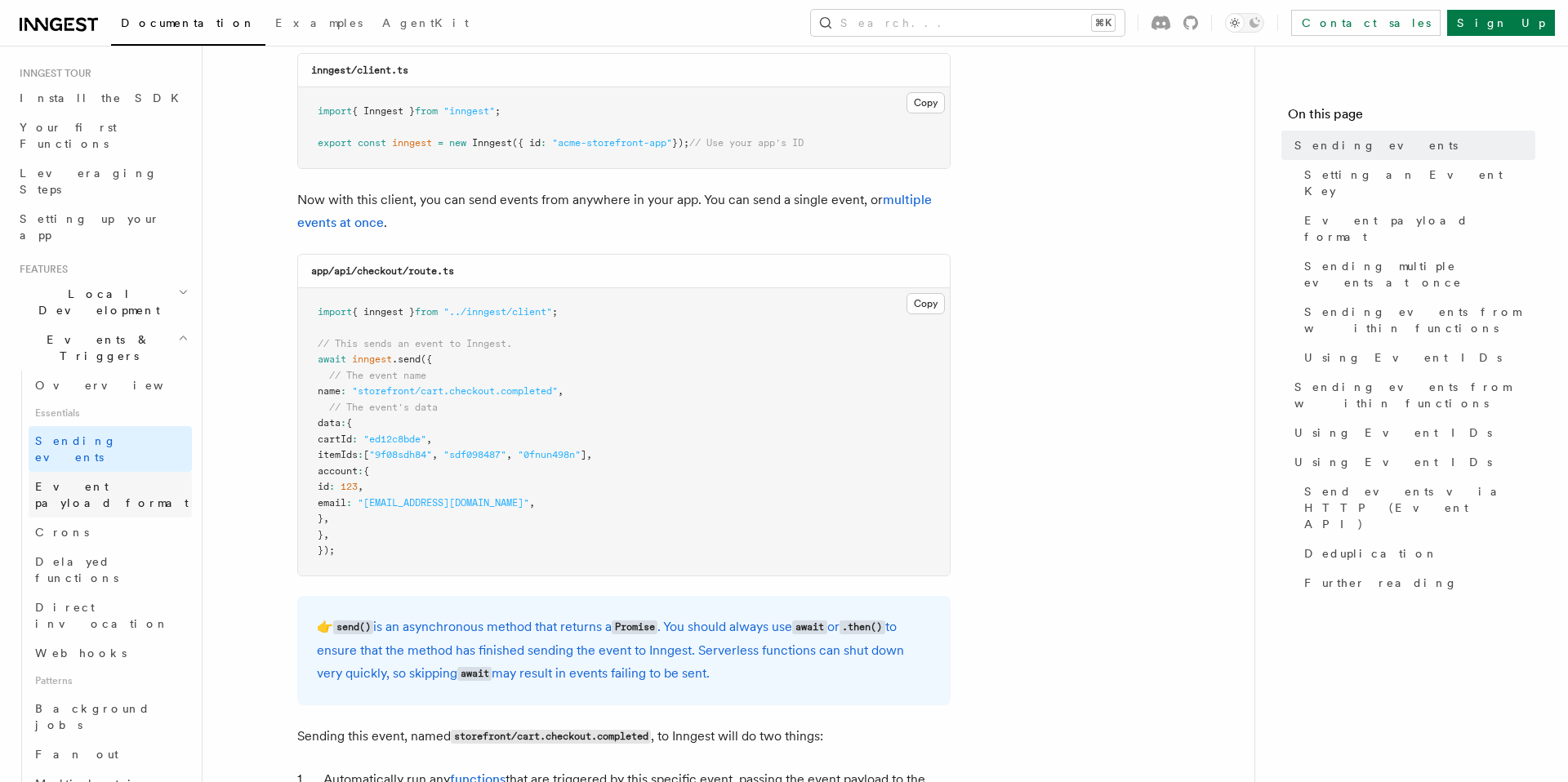
click at [104, 481] on span "Event payload format" at bounding box center [111, 495] width 153 height 30
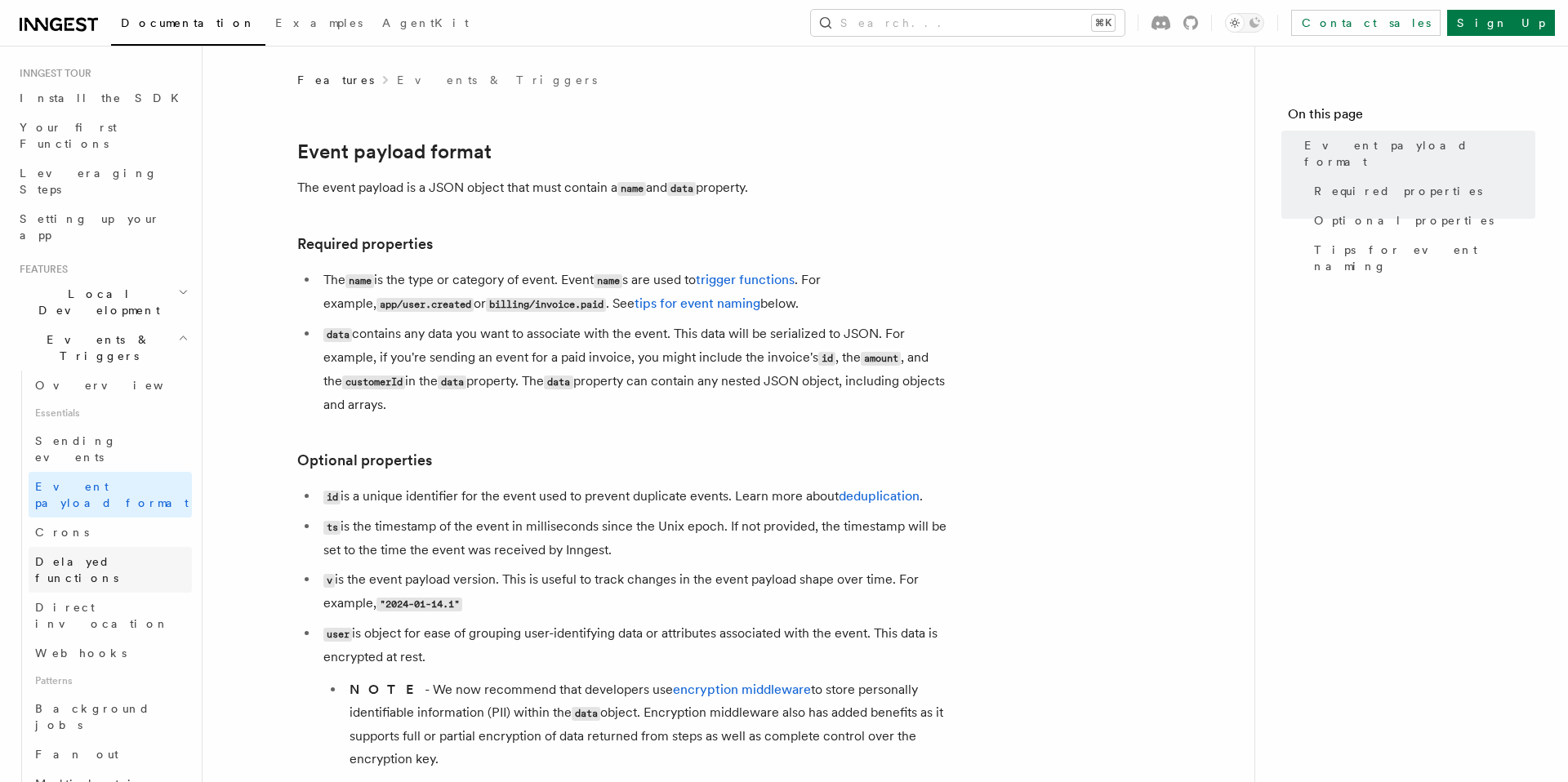
click at [112, 556] on span "Delayed functions" at bounding box center [76, 570] width 83 height 30
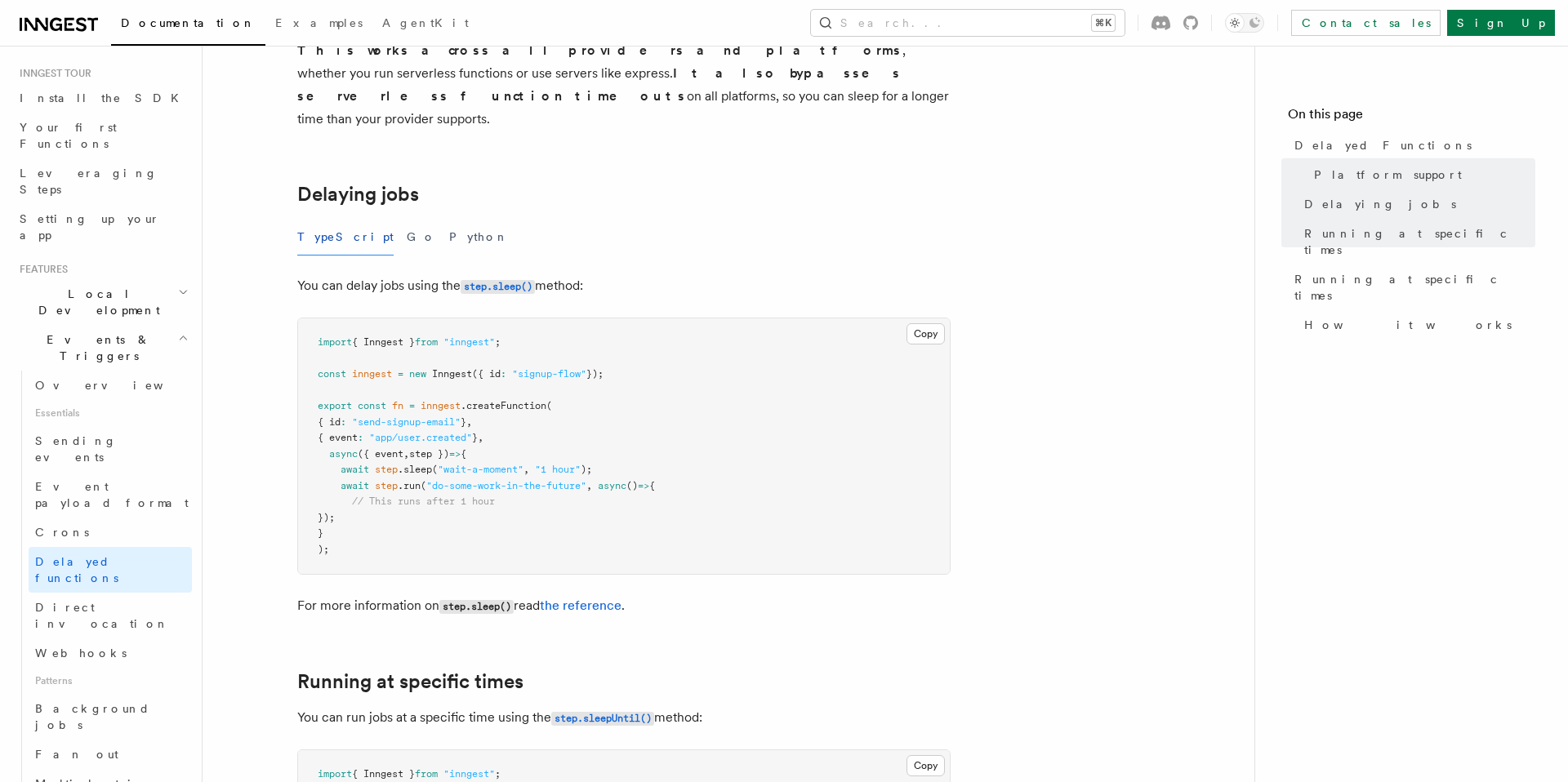
scroll to position [445, 0]
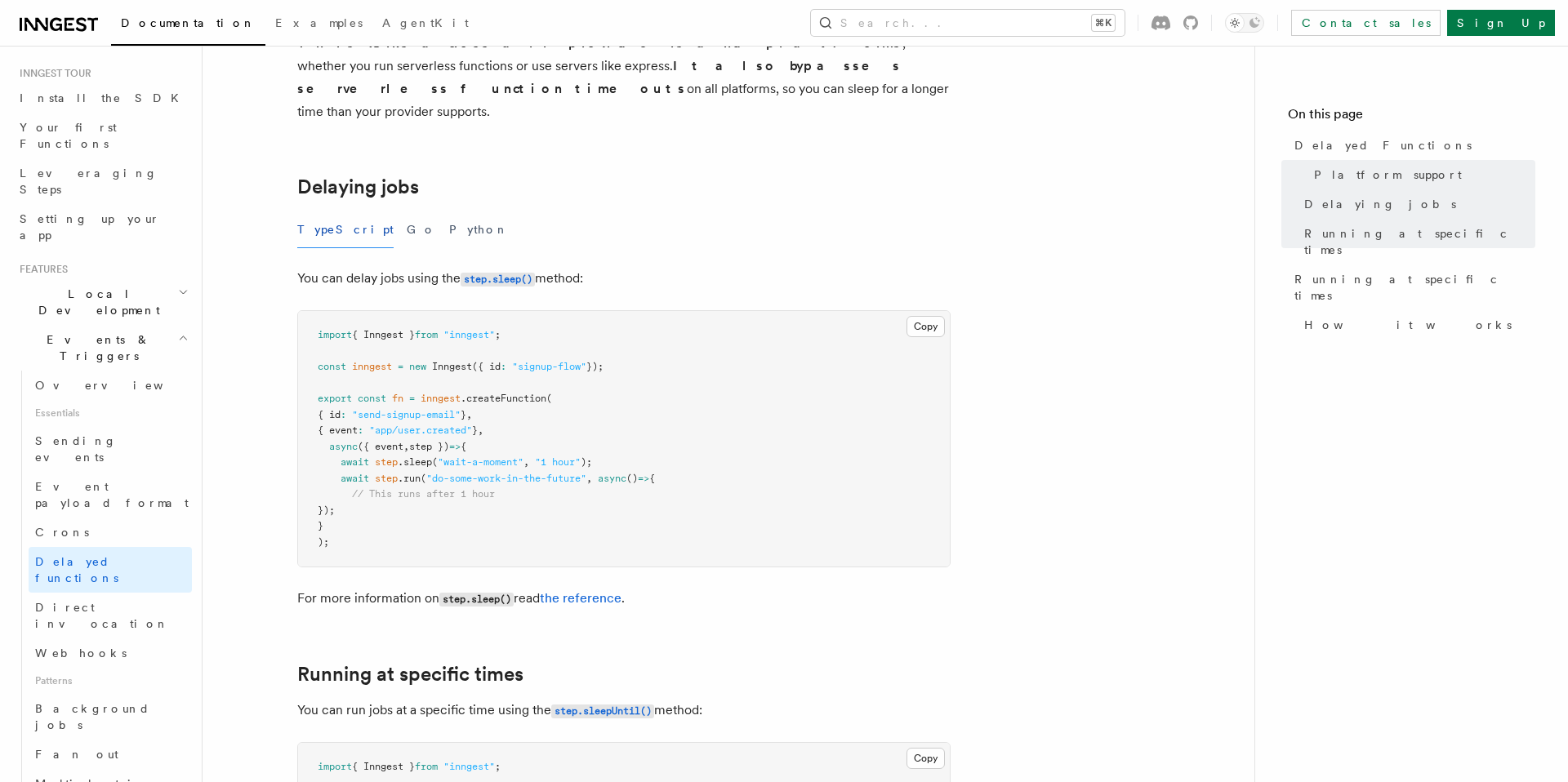
click at [572, 267] on p "You can delay jobs using the step.sleep() method:" at bounding box center [624, 278] width 653 height 24
click at [512, 267] on p "You can delay jobs using the step.sleep() method:" at bounding box center [624, 278] width 653 height 24
click at [510, 273] on code "step.sleep()" at bounding box center [497, 279] width 74 height 13
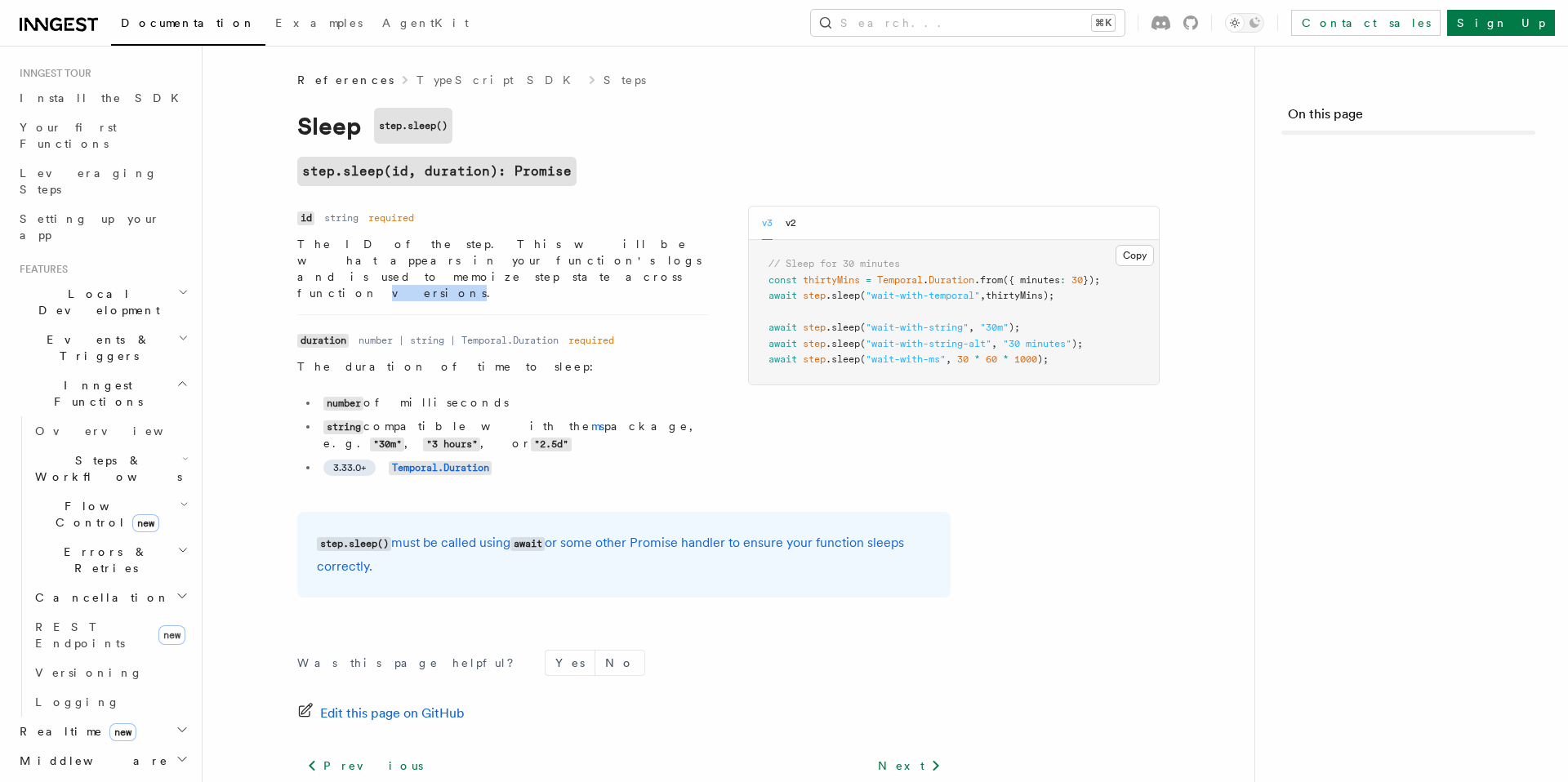
click at [510, 257] on p "The ID of the step. This will be what appears in your function's logs and is us…" at bounding box center [503, 269] width 411 height 65
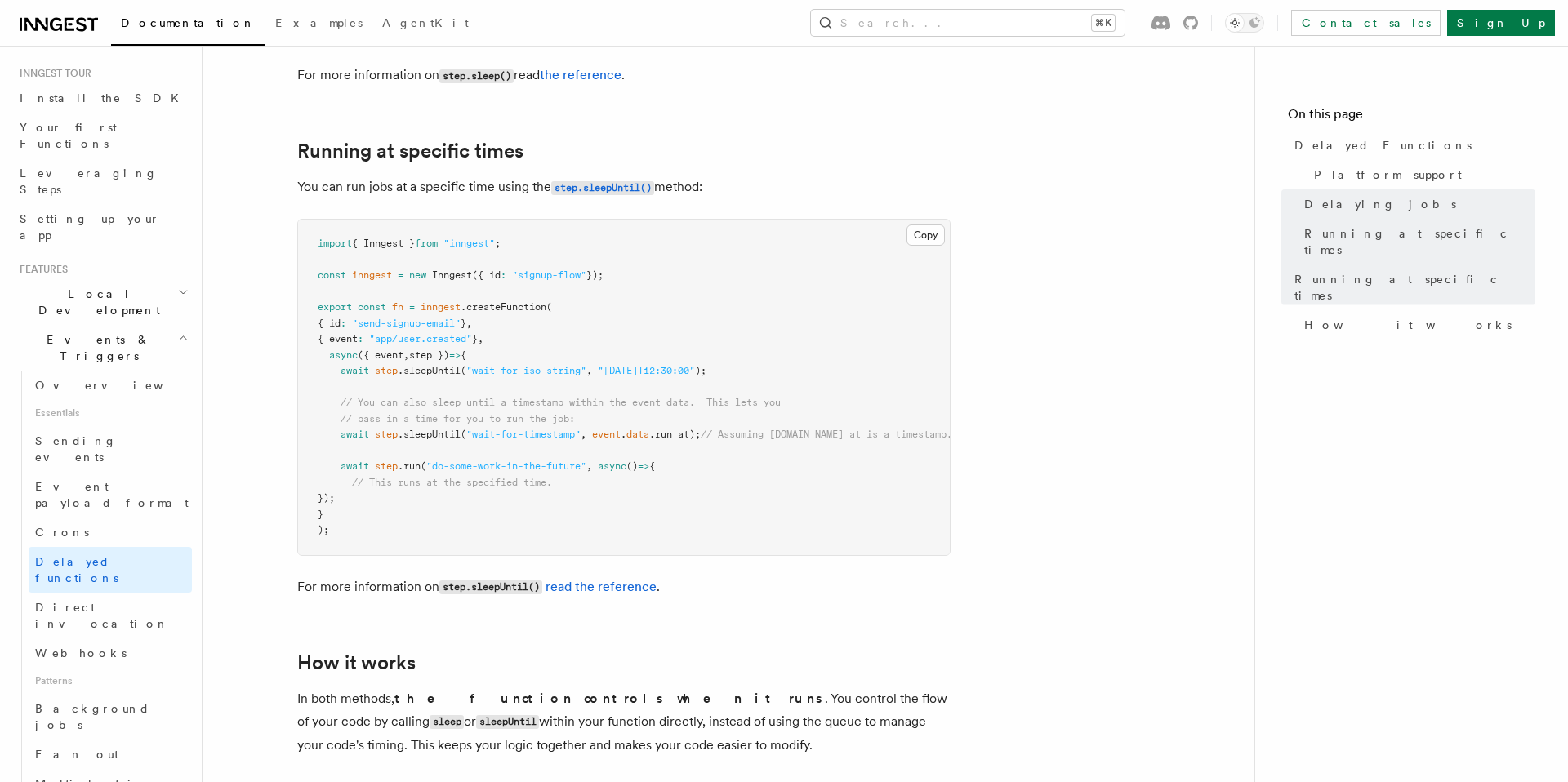
scroll to position [970, 0]
click at [93, 601] on span "Direct invocation" at bounding box center [101, 615] width 134 height 30
